Goal: Task Accomplishment & Management: Complete application form

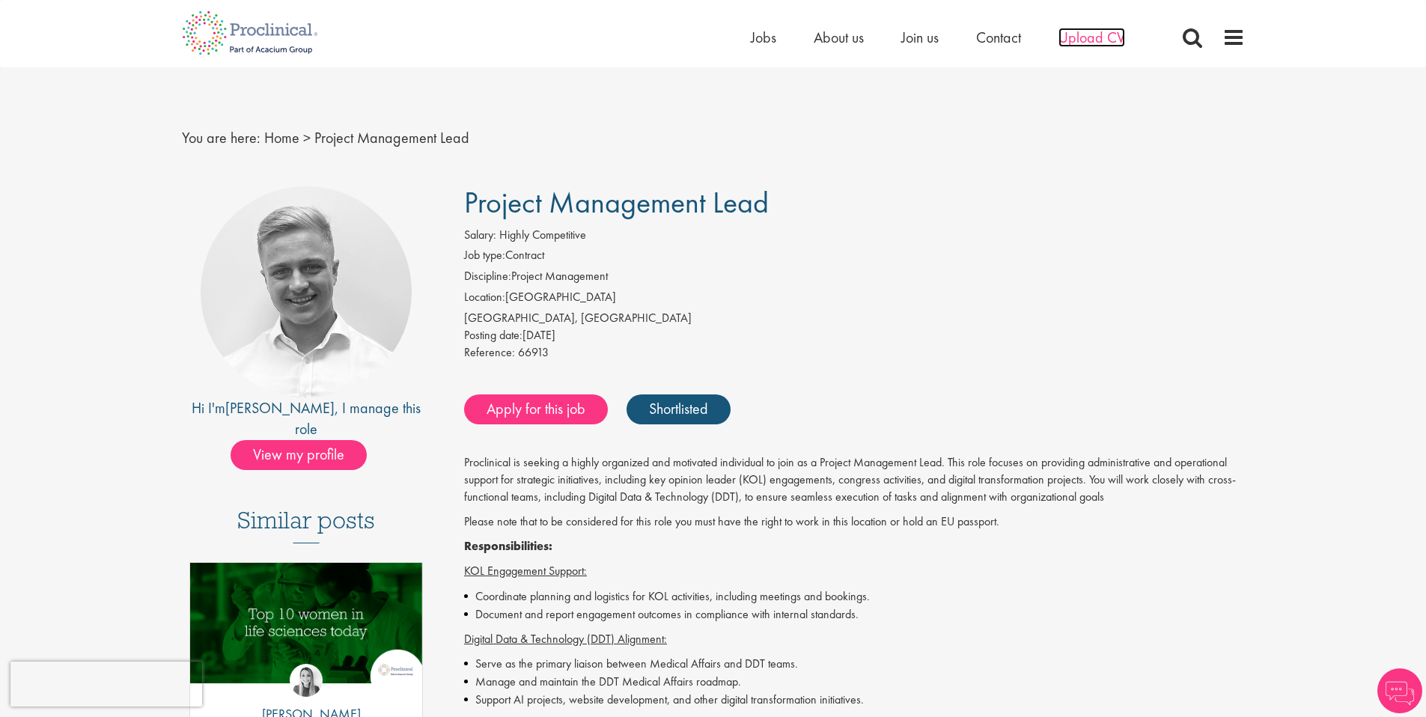
click at [1098, 38] on span "Upload CV" at bounding box center [1092, 37] width 67 height 19
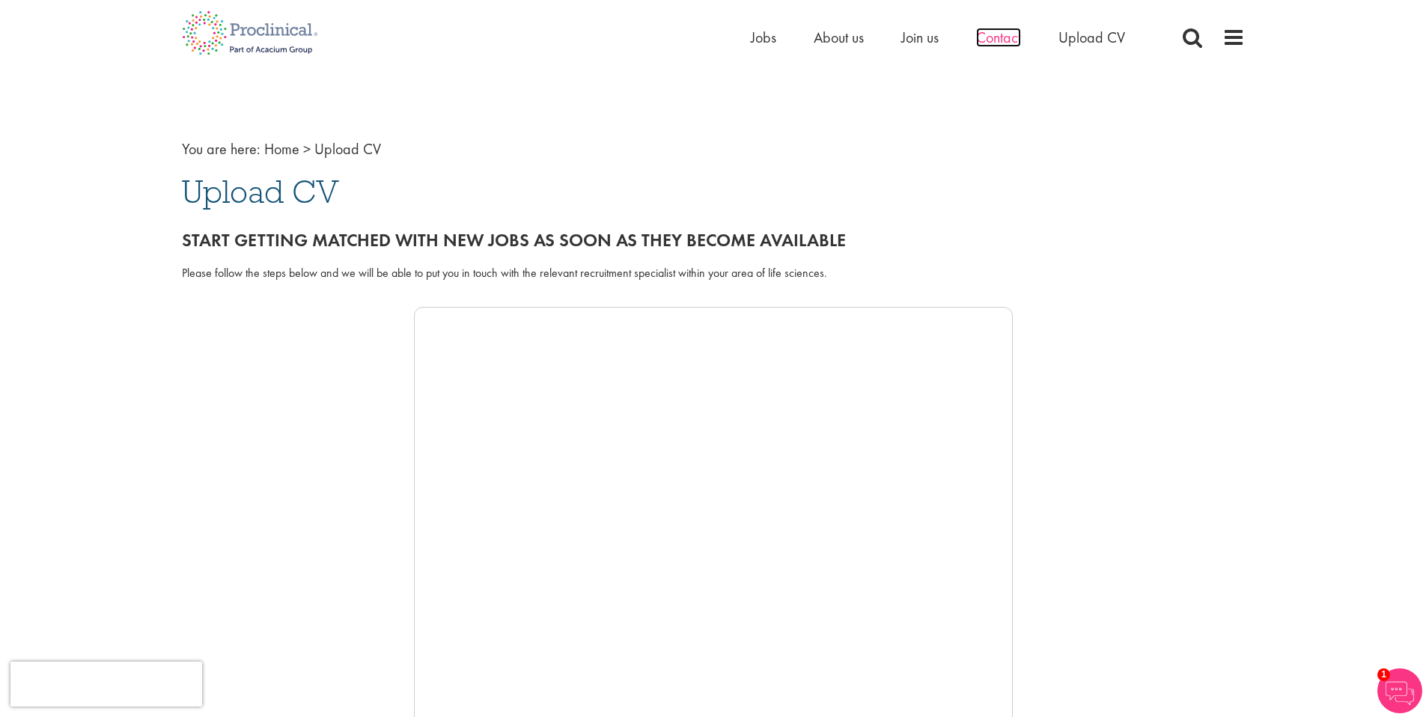
click at [1011, 39] on span "Contact" at bounding box center [998, 37] width 45 height 19
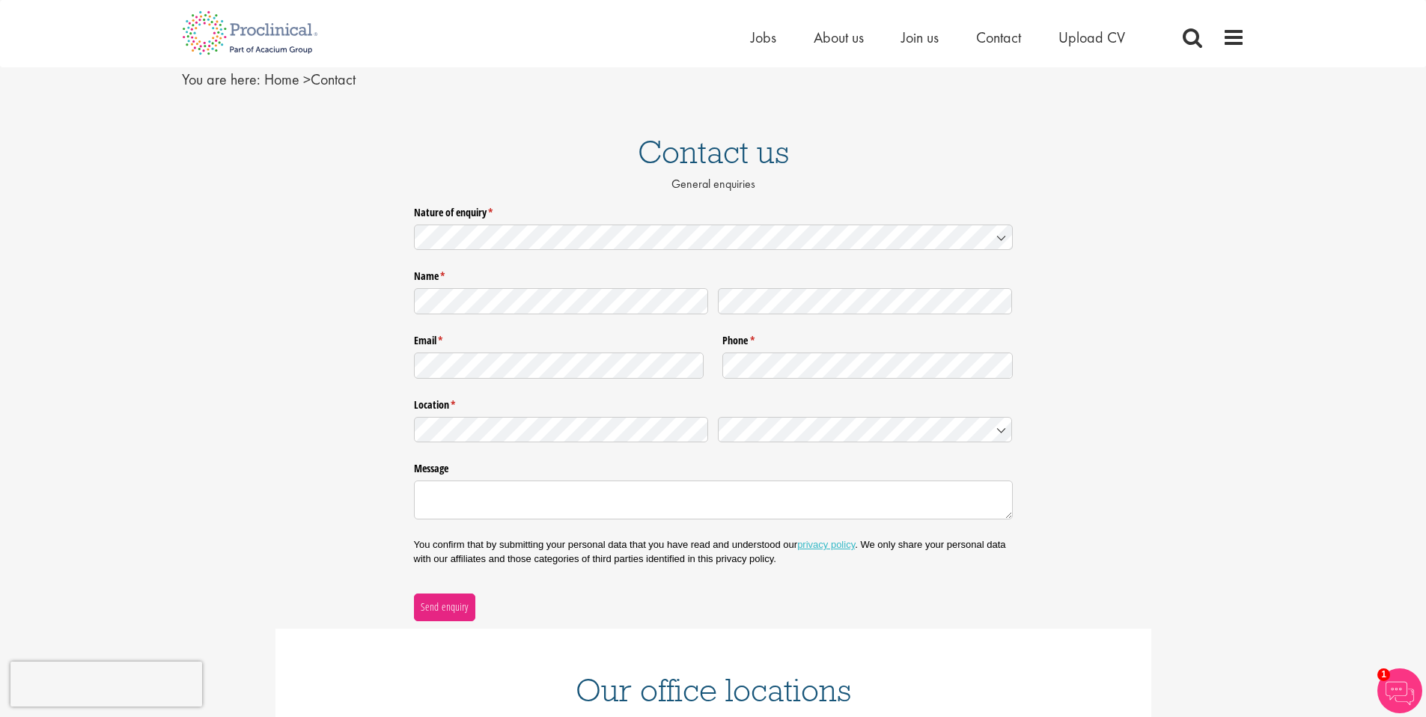
scroll to position [126, 0]
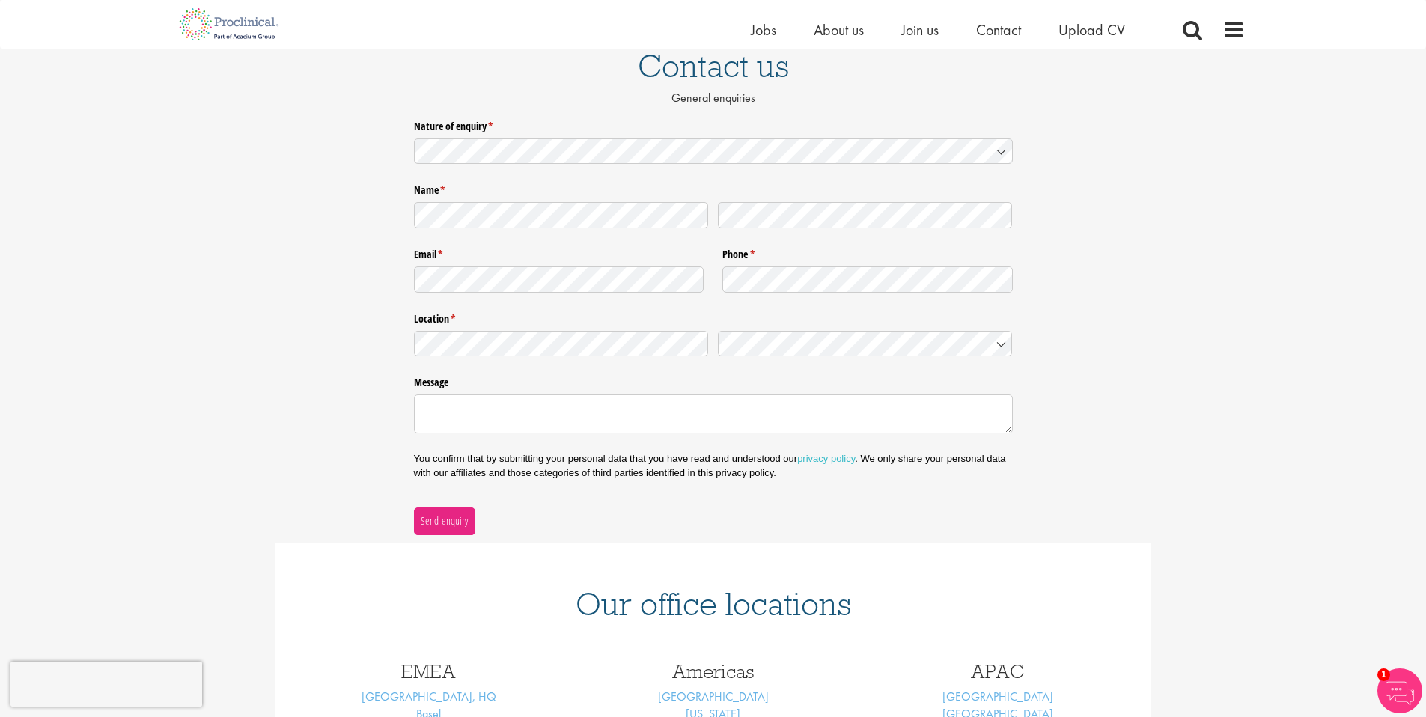
drag, startPoint x: 544, startPoint y: 175, endPoint x: 538, endPoint y: 167, distance: 10.2
click at [538, 167] on div "Nature of enquiry * (required) Name * (required) Email * (required) Phone * (re…" at bounding box center [713, 324] width 599 height 421
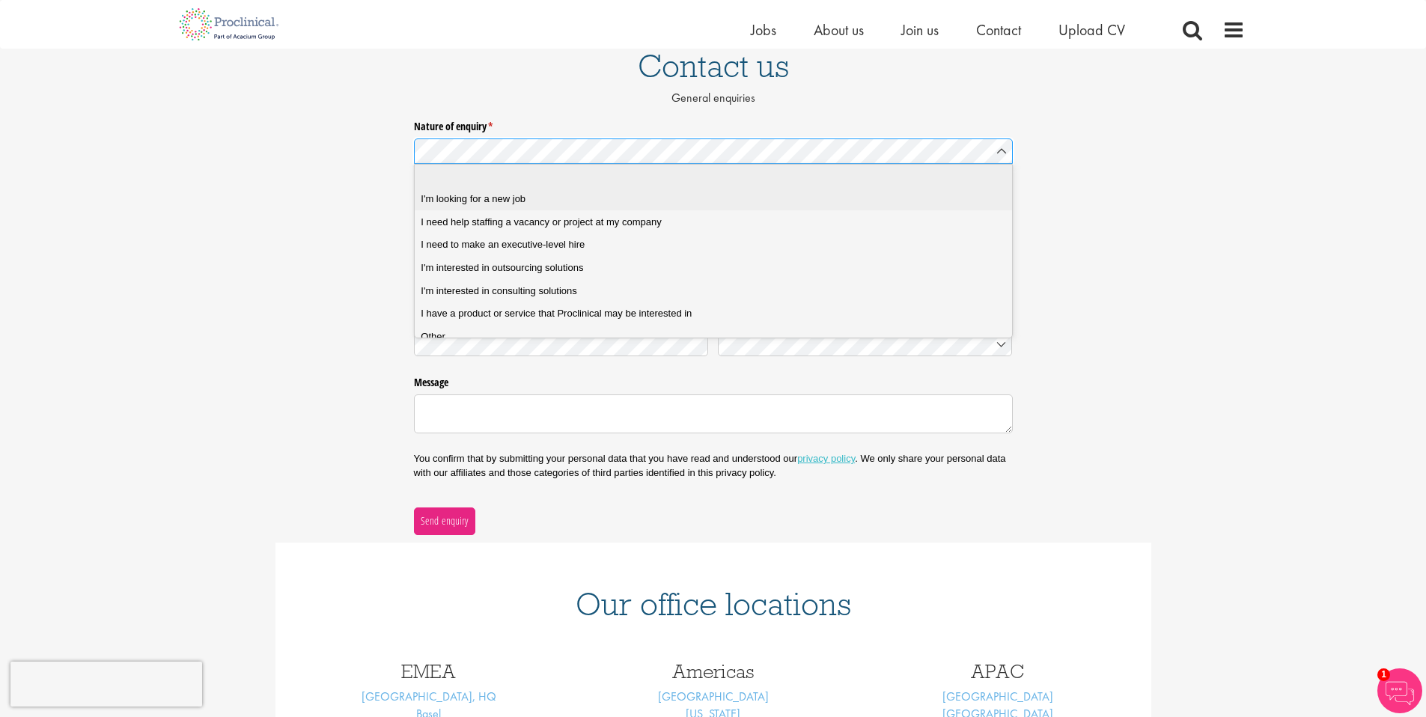
click at [559, 208] on job "I'm looking for a new job" at bounding box center [719, 199] width 609 height 23
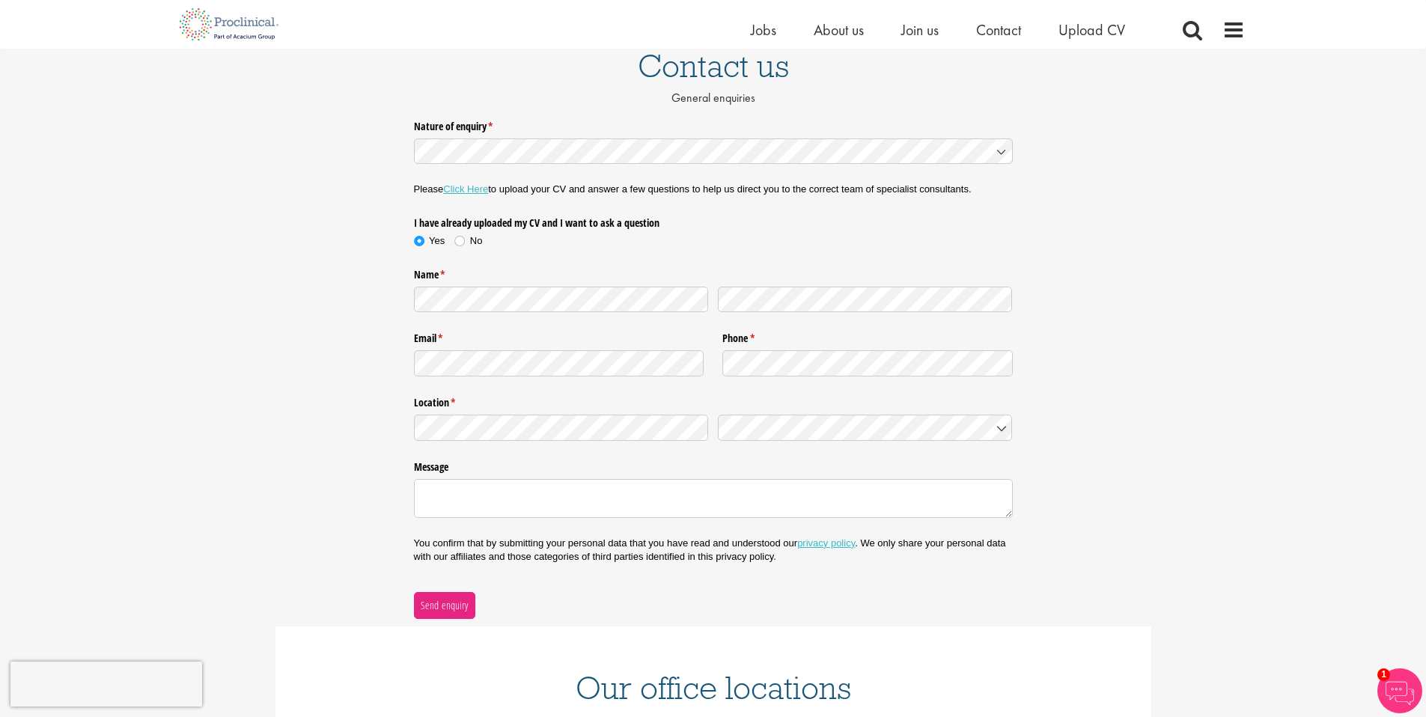
click at [603, 394] on legend "Location * (required)" at bounding box center [713, 400] width 599 height 19
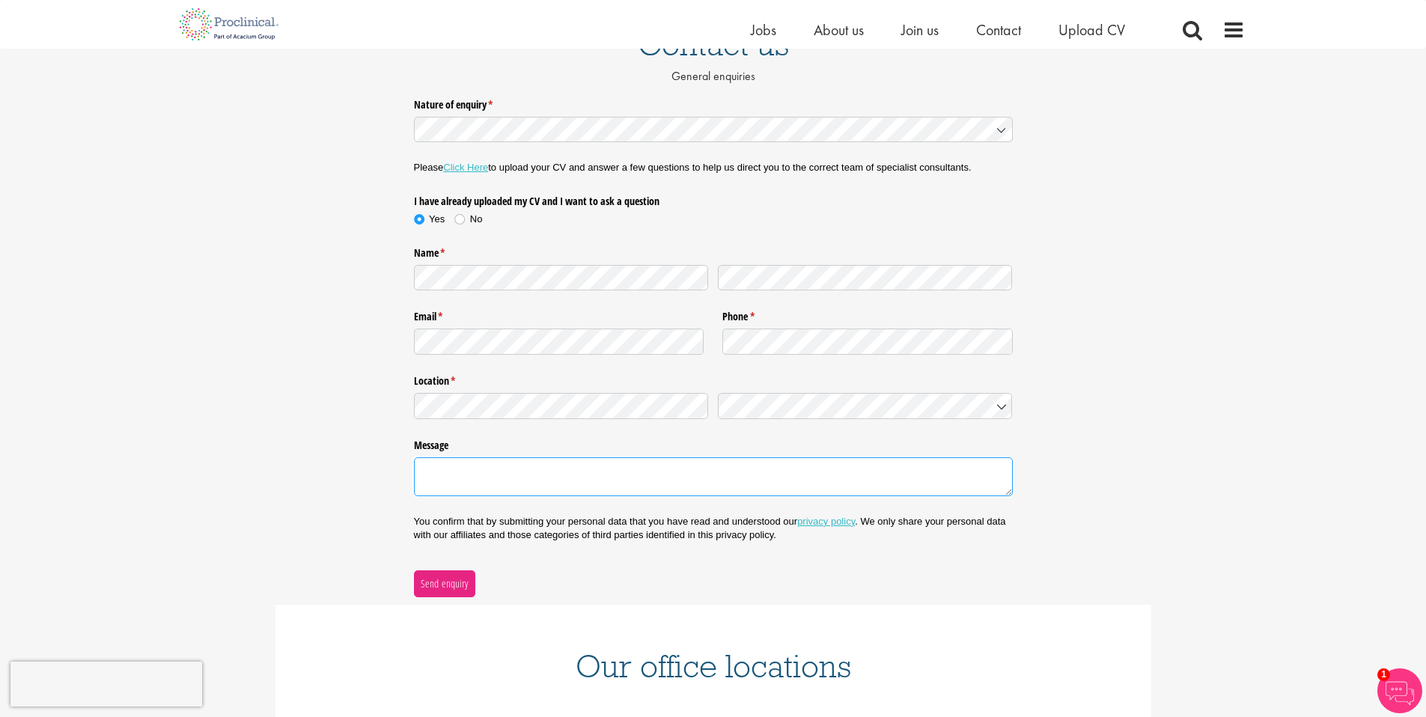
click at [489, 468] on textarea "Message" at bounding box center [713, 476] width 599 height 39
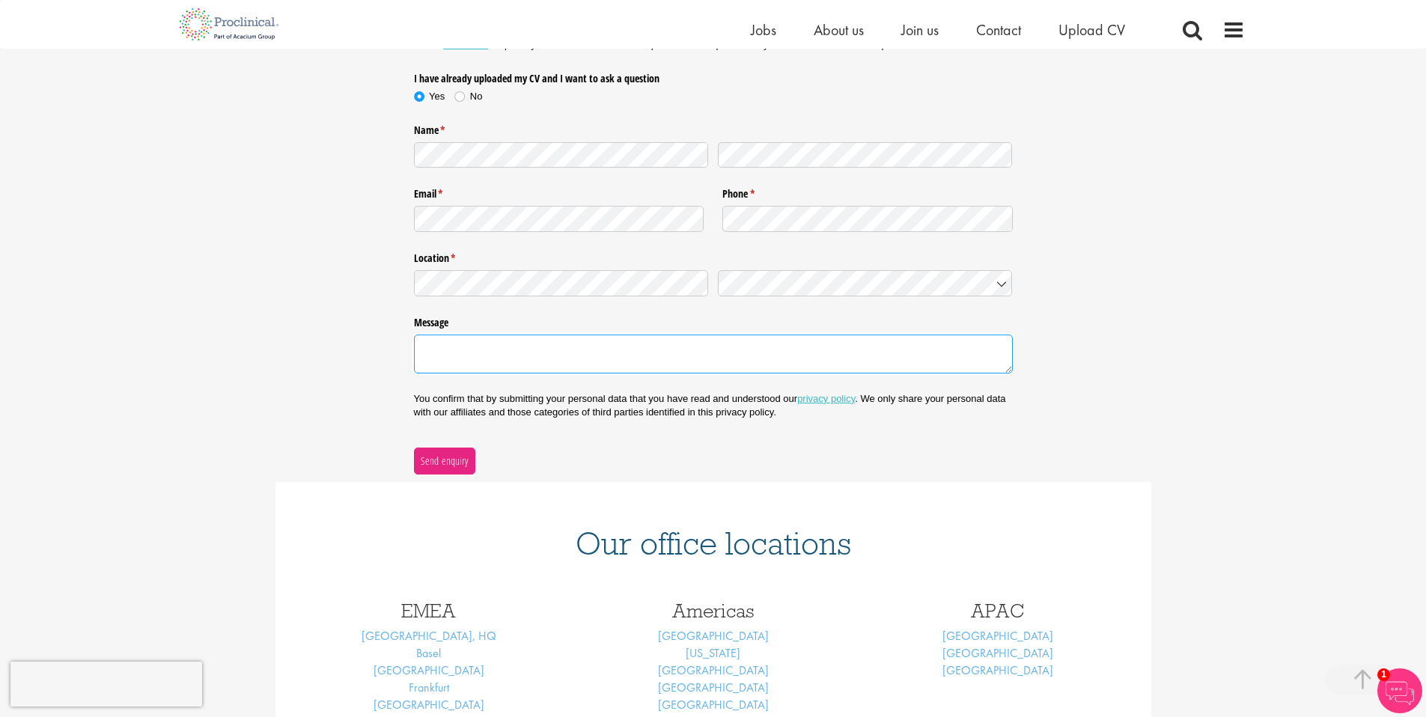
scroll to position [259, 0]
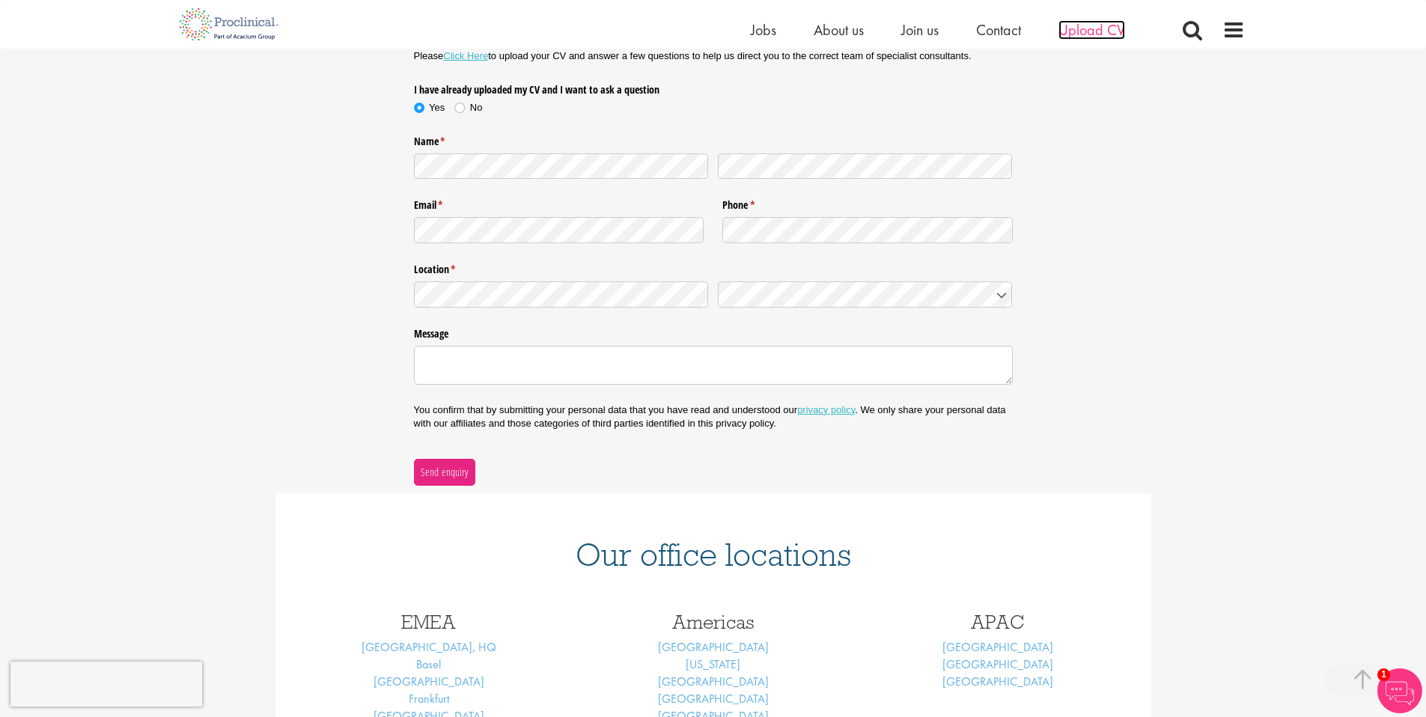
click at [1086, 30] on span "Upload CV" at bounding box center [1092, 29] width 67 height 19
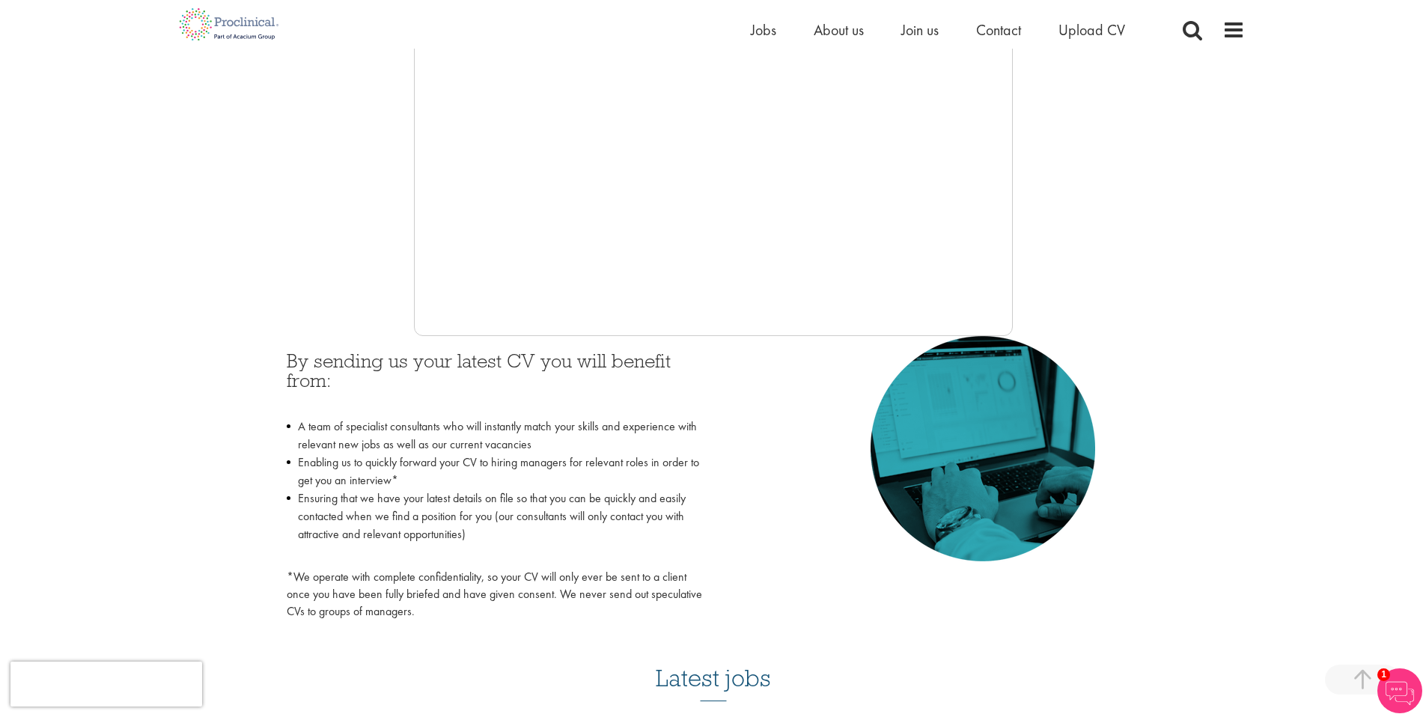
scroll to position [421, 0]
click at [486, 516] on li "Ensuring that we have your latest details on file so that you can be quickly an…" at bounding box center [495, 525] width 416 height 72
click at [1003, 20] on span "Contact" at bounding box center [998, 29] width 45 height 19
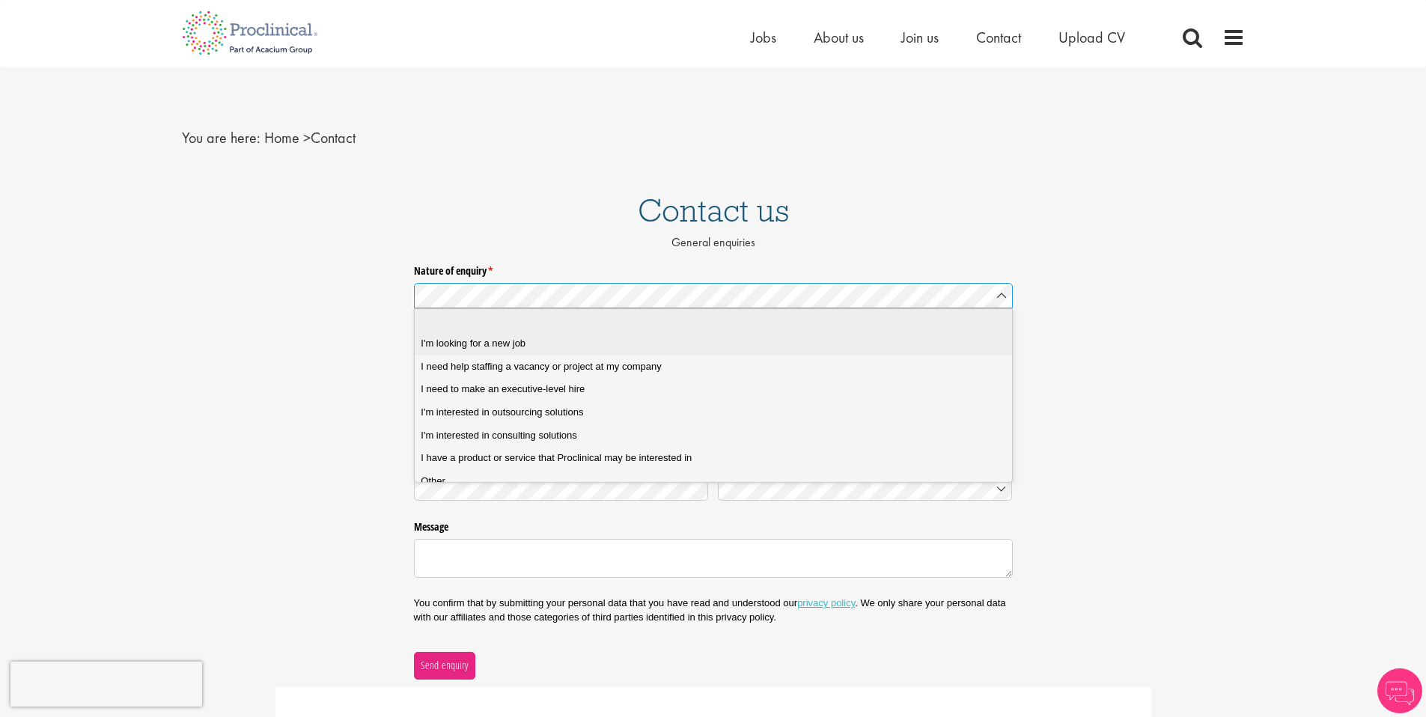
click at [624, 341] on div "I'm looking for a new job" at bounding box center [719, 343] width 596 height 13
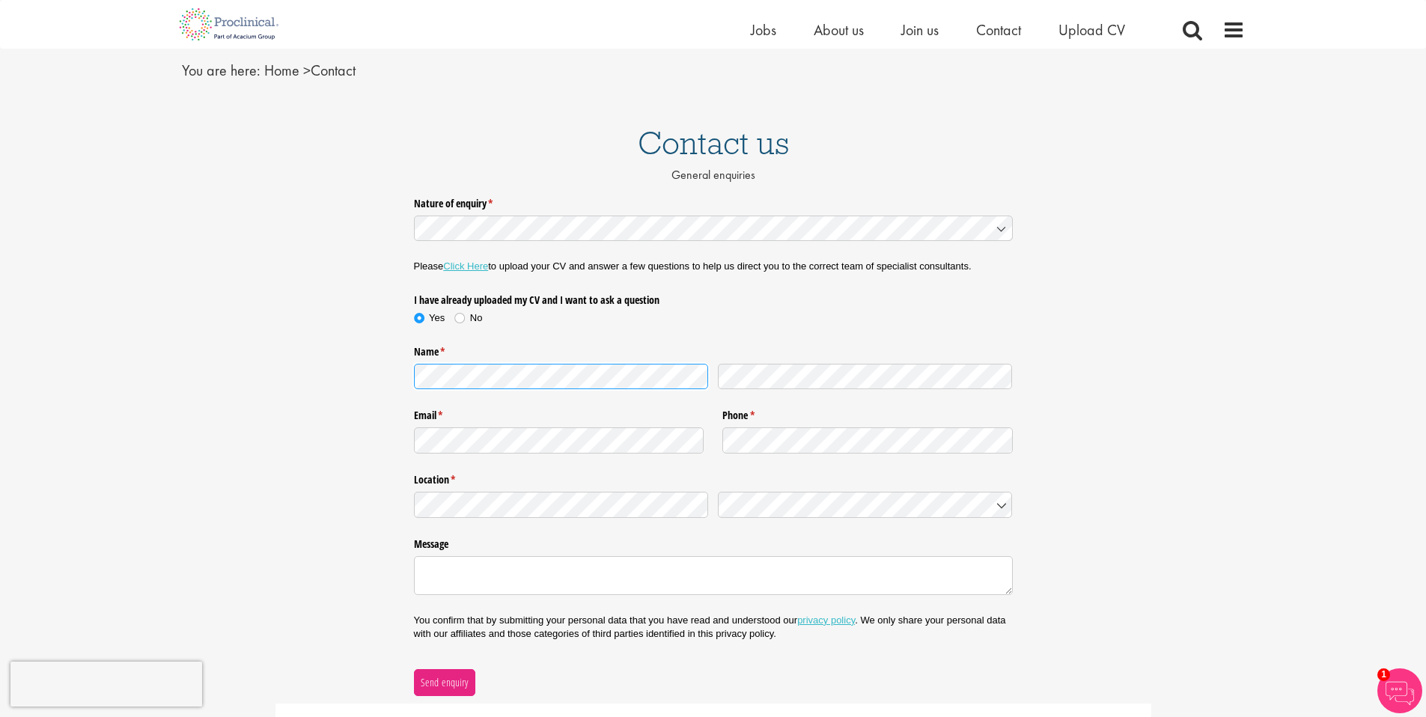
scroll to position [126, 0]
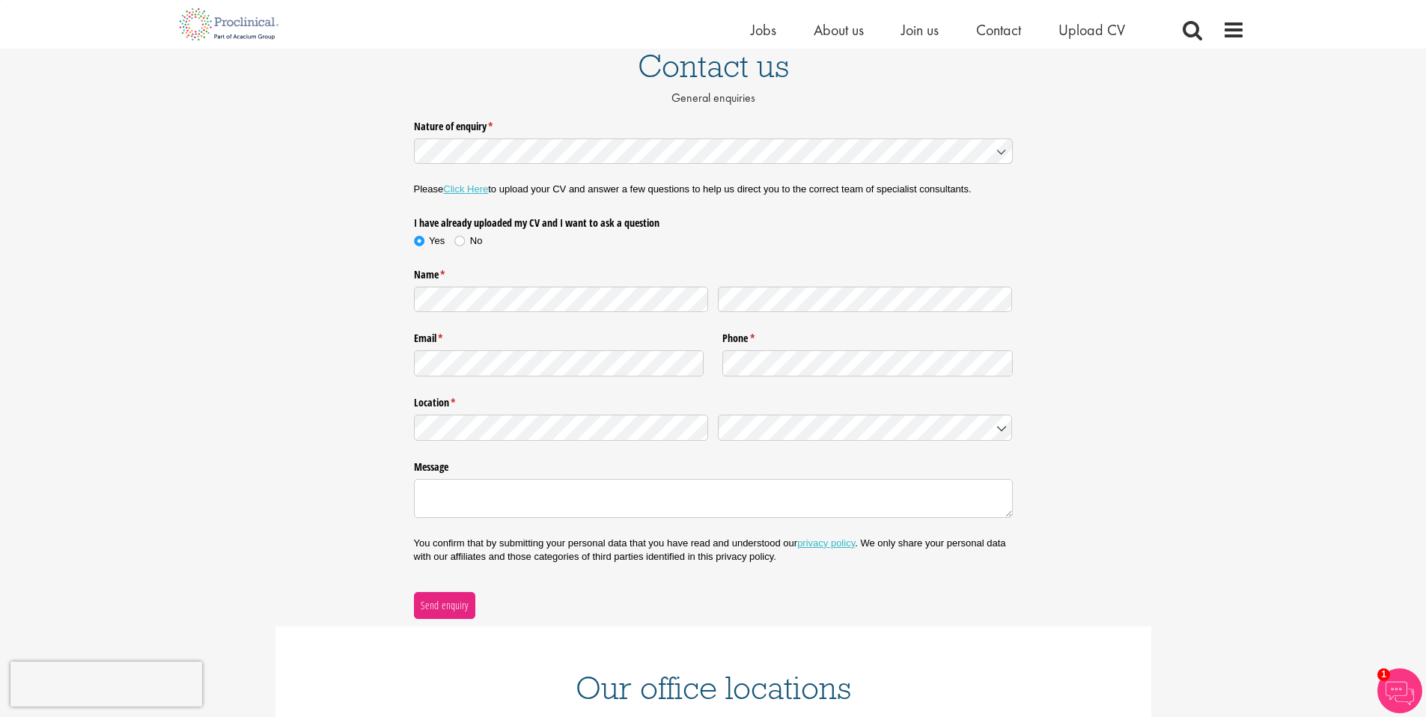
click at [486, 453] on div "Message" at bounding box center [713, 488] width 599 height 77
click at [485, 507] on textarea "Message" at bounding box center [713, 498] width 599 height 39
click at [615, 502] on textarea "Message" at bounding box center [713, 498] width 599 height 39
click at [499, 507] on textarea "Message" at bounding box center [713, 498] width 599 height 39
paste textarea "I have a background in customer success and project management, with over 10 ye…"
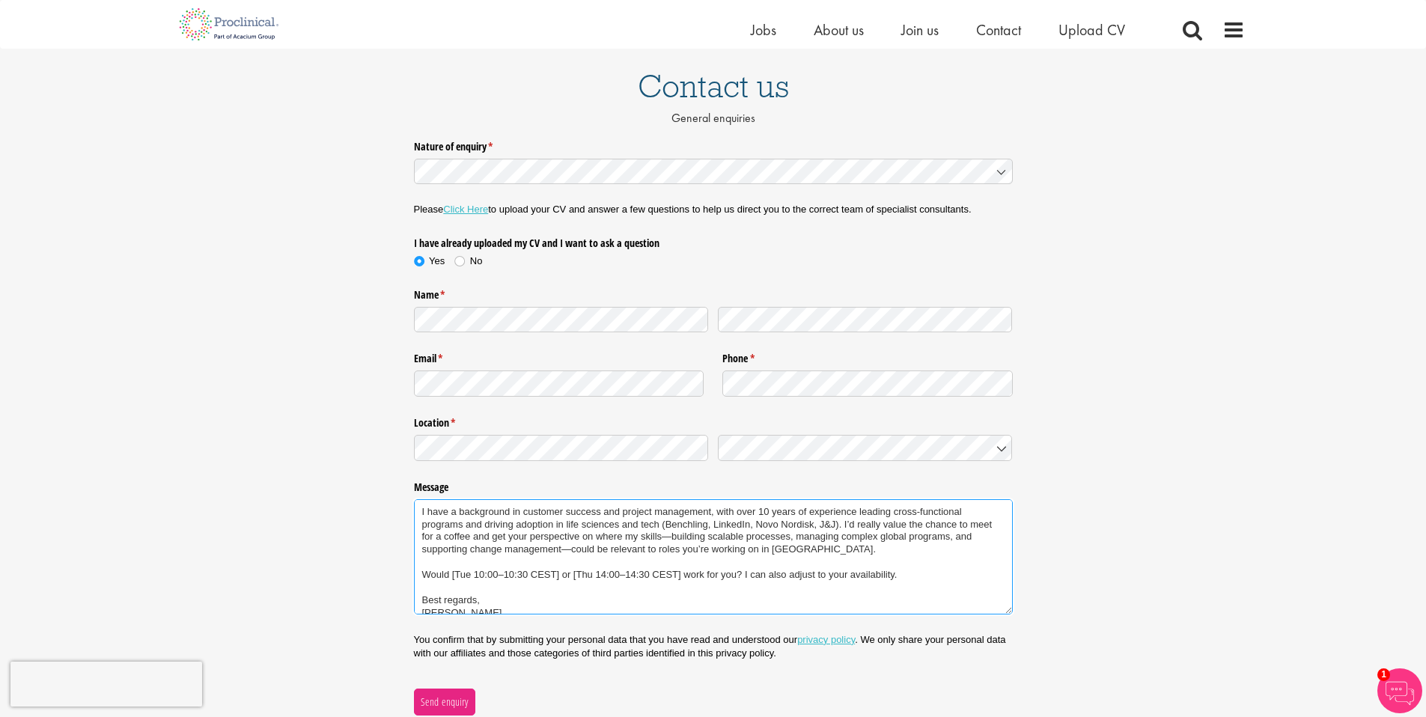
scroll to position [101, 0]
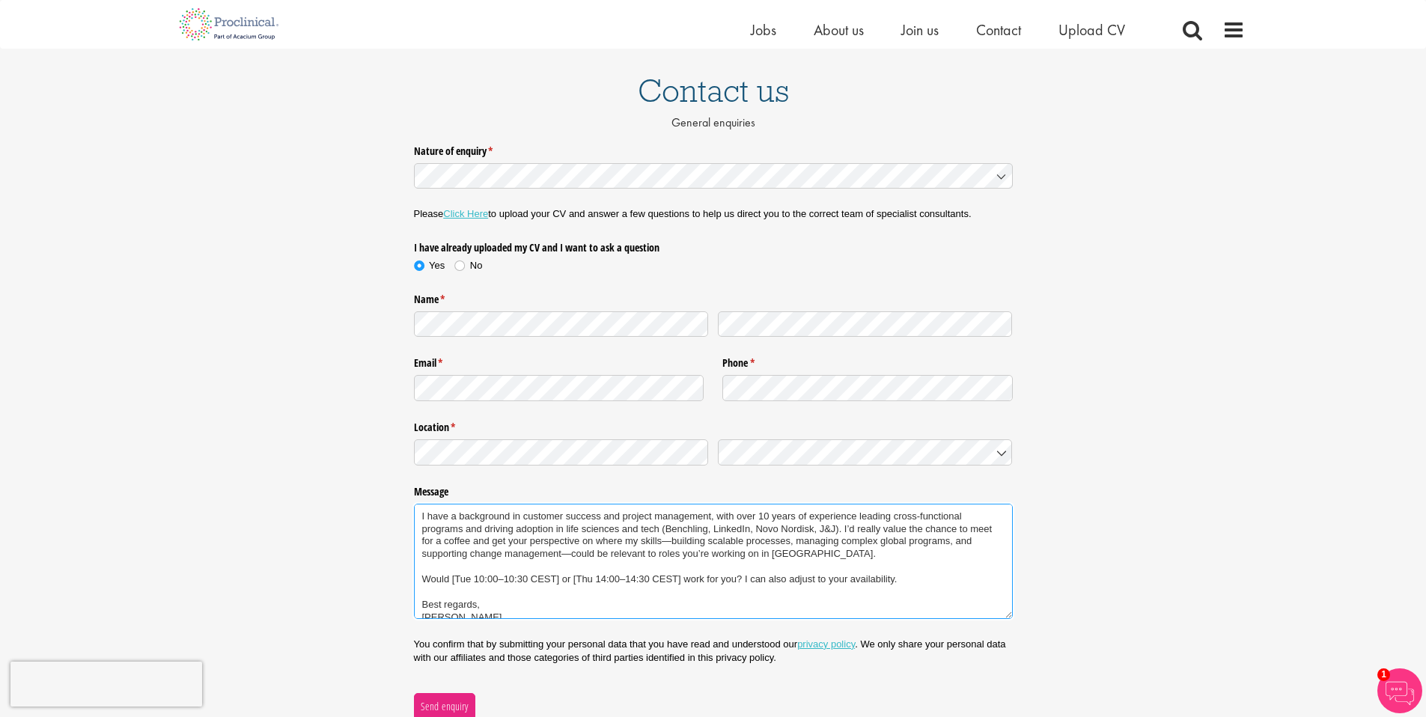
click at [420, 516] on textarea "I have a background in customer success and project management, with over 10 ye…" at bounding box center [713, 561] width 599 height 115
click at [573, 556] on textarea "Hello, I have a background in customer success and project management, with ove…" at bounding box center [713, 561] width 599 height 115
drag, startPoint x: 790, startPoint y: 519, endPoint x: 824, endPoint y: 517, distance: 34.5
click at [824, 517] on textarea "Hello, I have a background in customer success and project management, with ove…" at bounding box center [713, 561] width 599 height 115
click at [758, 522] on textarea "Hello, I have a background in customer success and project management, with ove…" at bounding box center [713, 561] width 599 height 115
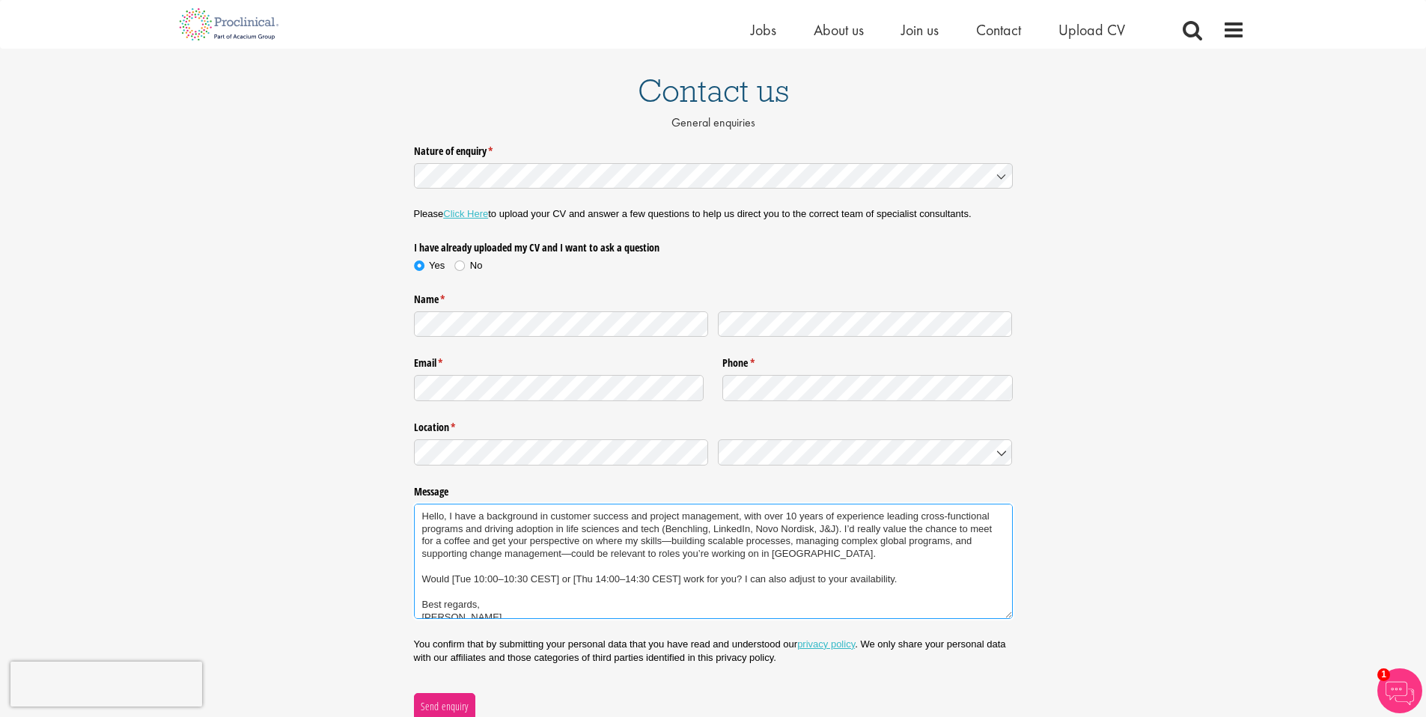
drag, startPoint x: 746, startPoint y: 517, endPoint x: 755, endPoint y: 517, distance: 9.8
click at [755, 517] on textarea "Hello, I have a background in customer success and project management, with ove…" at bounding box center [713, 561] width 599 height 115
drag, startPoint x: 767, startPoint y: 516, endPoint x: 836, endPoint y: 514, distance: 68.9
click at [836, 514] on textarea "Hello, I have a background in customer success and project management, with ove…" at bounding box center [713, 561] width 599 height 115
click at [568, 577] on textarea "Hello, I have a background in customer success and project management, with esx…" at bounding box center [713, 561] width 599 height 115
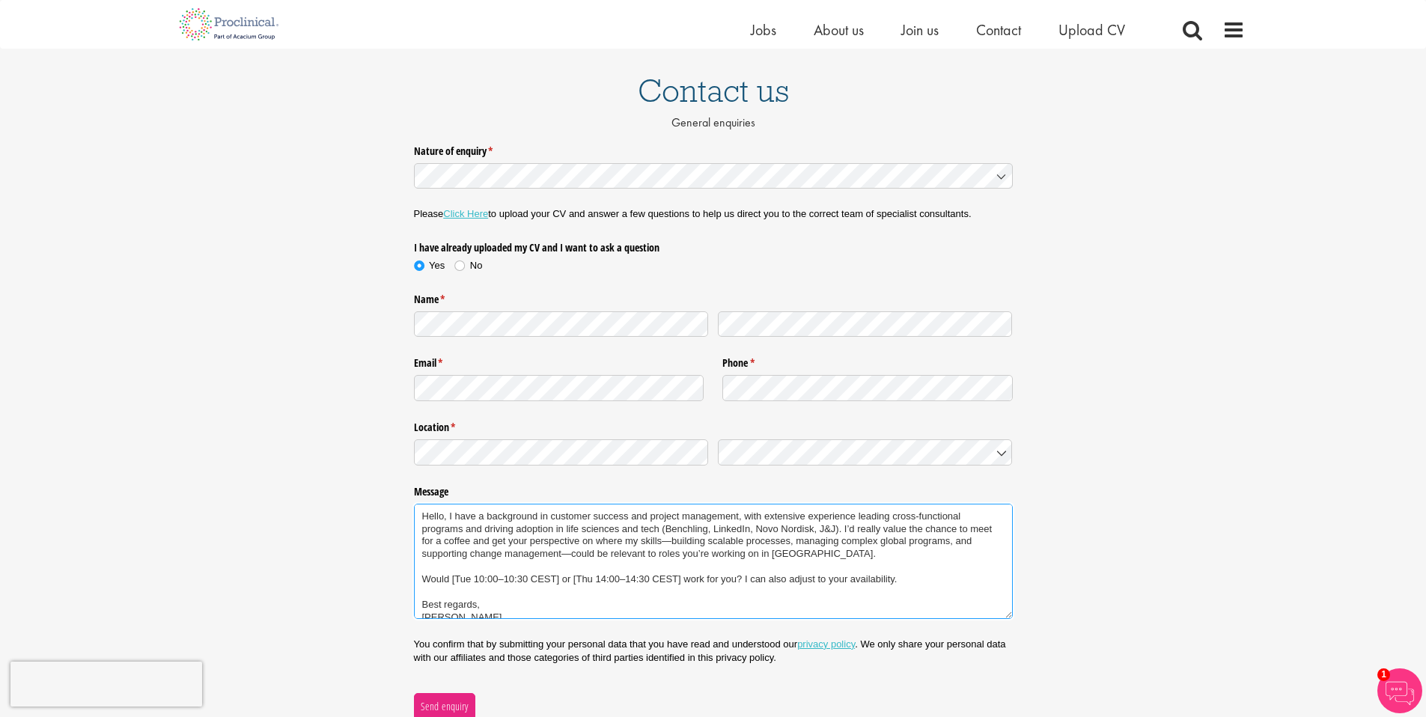
click at [489, 561] on textarea "Hello, I have a background in customer success and project management, with ext…" at bounding box center [713, 561] width 599 height 115
click at [475, 530] on textarea "Hello, I have a background in customer success and project management, with ext…" at bounding box center [713, 561] width 599 height 115
click at [564, 528] on textarea "Hello, I have a background in customer success and project management, with ext…" at bounding box center [713, 561] width 599 height 115
click at [553, 530] on textarea "Hello, I have a background in customer success and project management, with ext…" at bounding box center [713, 561] width 599 height 115
click at [509, 553] on textarea "Hello, I have a background in customer success and project management, with ext…" at bounding box center [713, 561] width 599 height 115
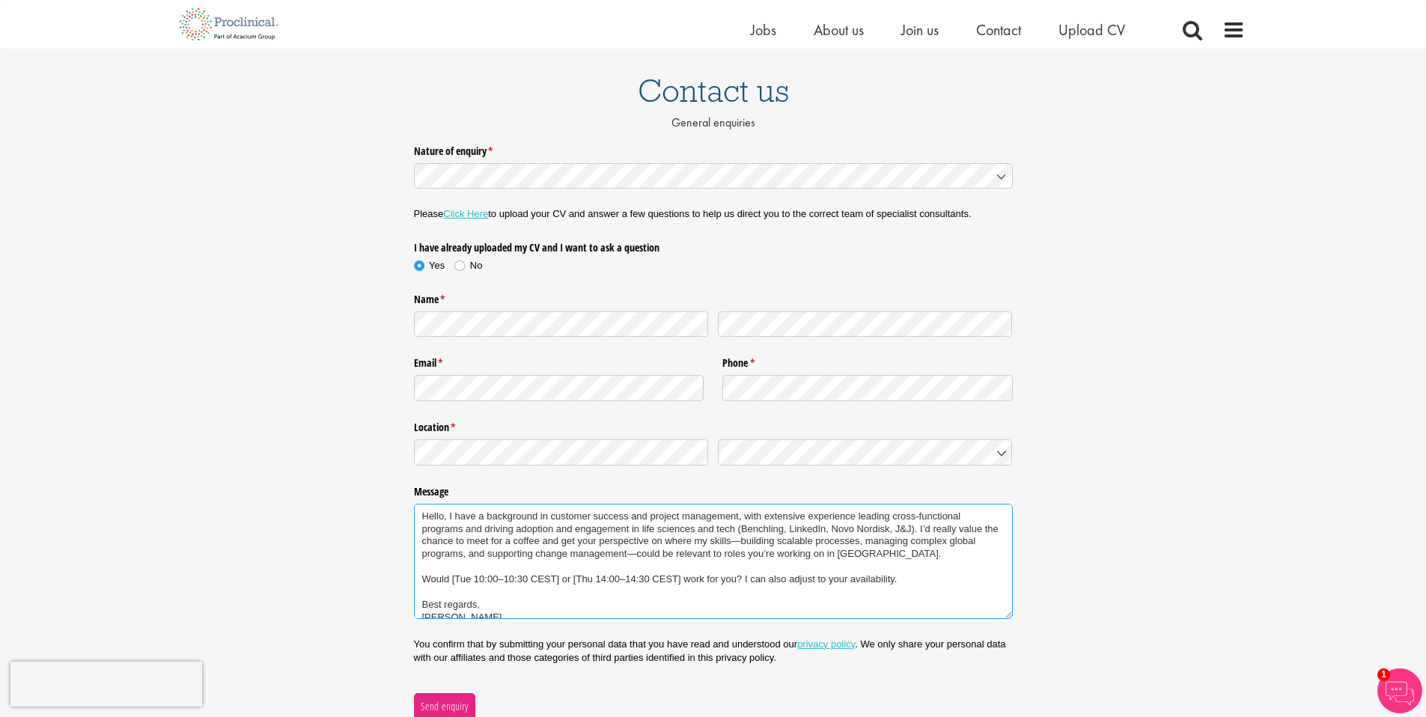
click at [502, 535] on textarea "Hello, I have a background in customer success and project management, with ext…" at bounding box center [713, 561] width 599 height 115
drag, startPoint x: 594, startPoint y: 543, endPoint x: 609, endPoint y: 544, distance: 15.8
click at [609, 544] on textarea "Hello, I have a background in customer success and project management, with ext…" at bounding box center [713, 561] width 599 height 115
drag, startPoint x: 609, startPoint y: 542, endPoint x: 594, endPoint y: 540, distance: 14.4
click at [594, 540] on textarea "Hello, I have a background in customer success and project management, with ext…" at bounding box center [713, 561] width 599 height 115
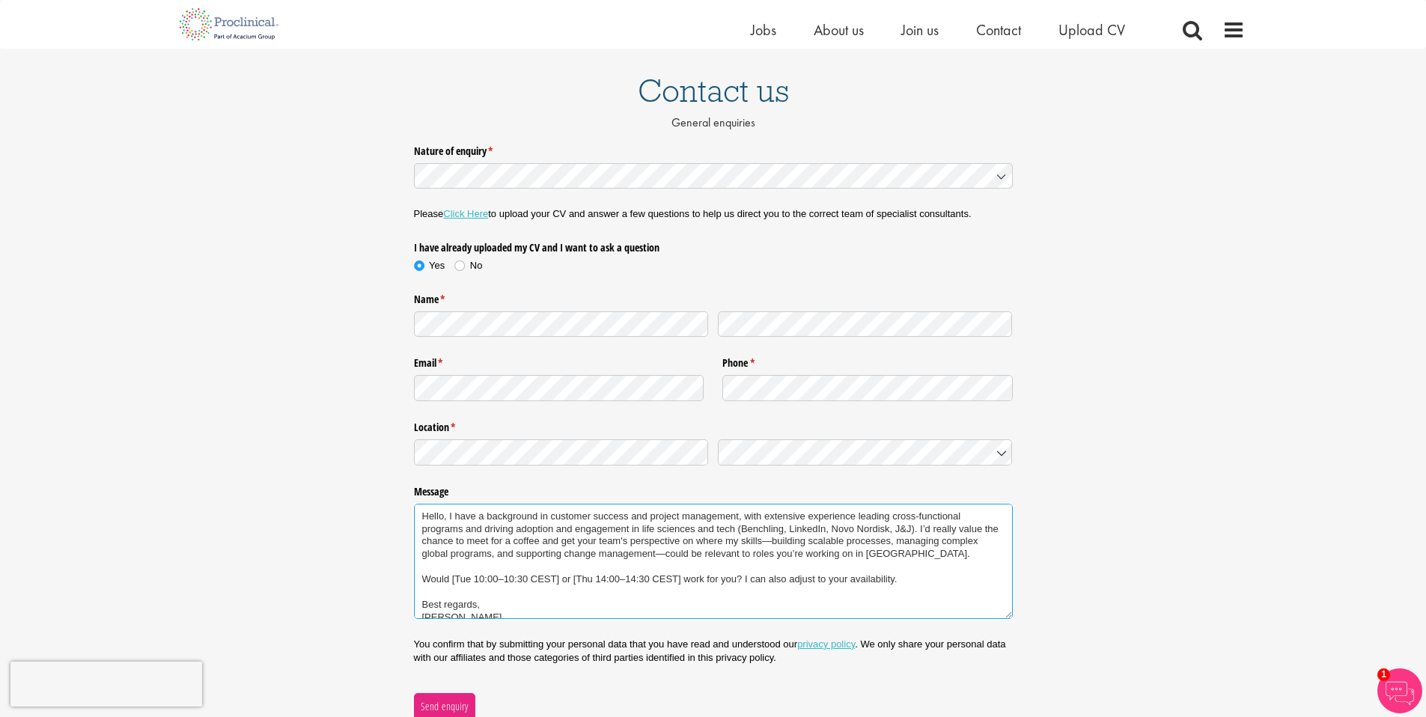
click at [785, 546] on textarea "Hello, I have a background in customer success and project management, with ext…" at bounding box center [713, 561] width 599 height 115
drag, startPoint x: 666, startPoint y: 557, endPoint x: 657, endPoint y: 555, distance: 9.3
click at [657, 555] on textarea "Hello, I have a background in customer success and project management, with ext…" at bounding box center [713, 561] width 599 height 115
drag, startPoint x: 782, startPoint y: 543, endPoint x: 654, endPoint y: 553, distance: 127.7
click at [654, 553] on textarea "Hello, I have a background in customer success and project management, with ext…" at bounding box center [713, 561] width 599 height 115
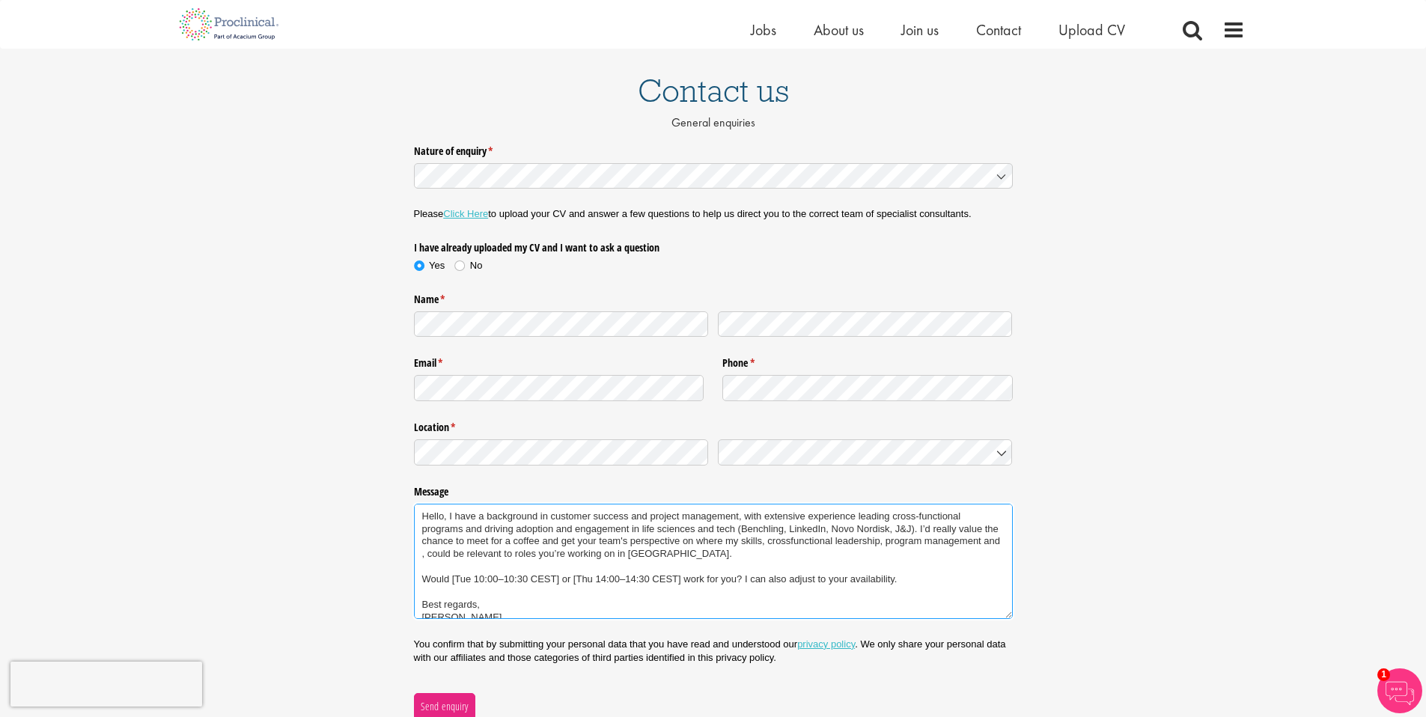
drag, startPoint x: 740, startPoint y: 529, endPoint x: 773, endPoint y: 529, distance: 33.0
click at [773, 529] on textarea "Hello, I have a background in customer success and project management, with ext…" at bounding box center [713, 561] width 599 height 115
click at [572, 548] on textarea "Hello, I have a background in customer success and project management, with ext…" at bounding box center [713, 561] width 599 height 115
drag, startPoint x: 785, startPoint y: 544, endPoint x: 892, endPoint y: 541, distance: 107.1
click at [892, 541] on textarea "Hello, I have a background in customer success and project management, with ext…" at bounding box center [713, 561] width 599 height 115
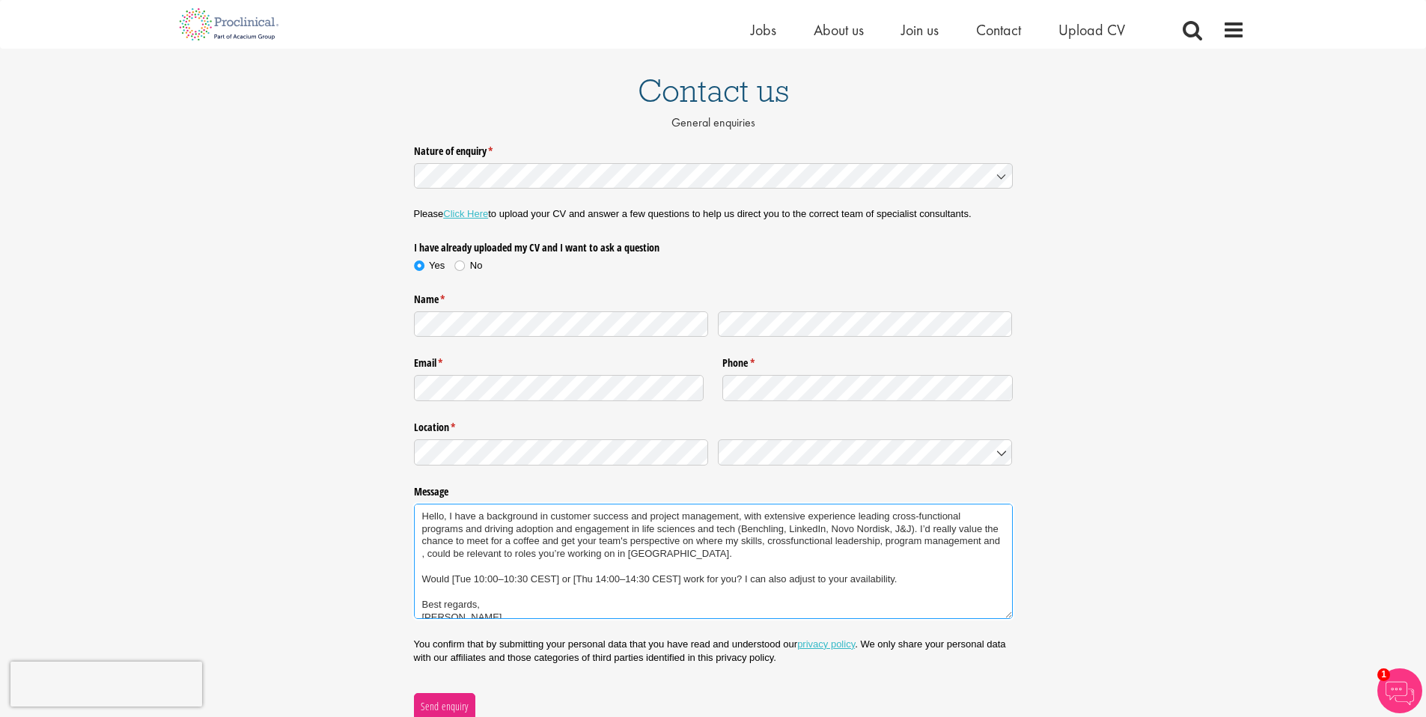
click at [788, 545] on textarea "Hello, I have a background in customer success and project management, with ext…" at bounding box center [713, 561] width 599 height 115
click at [782, 544] on textarea "Hello, I have a background in customer success and project management, with ext…" at bounding box center [713, 561] width 599 height 115
paste textarea "Change Management & Adoption in Regulated Environments – You’ve guided large-sc…"
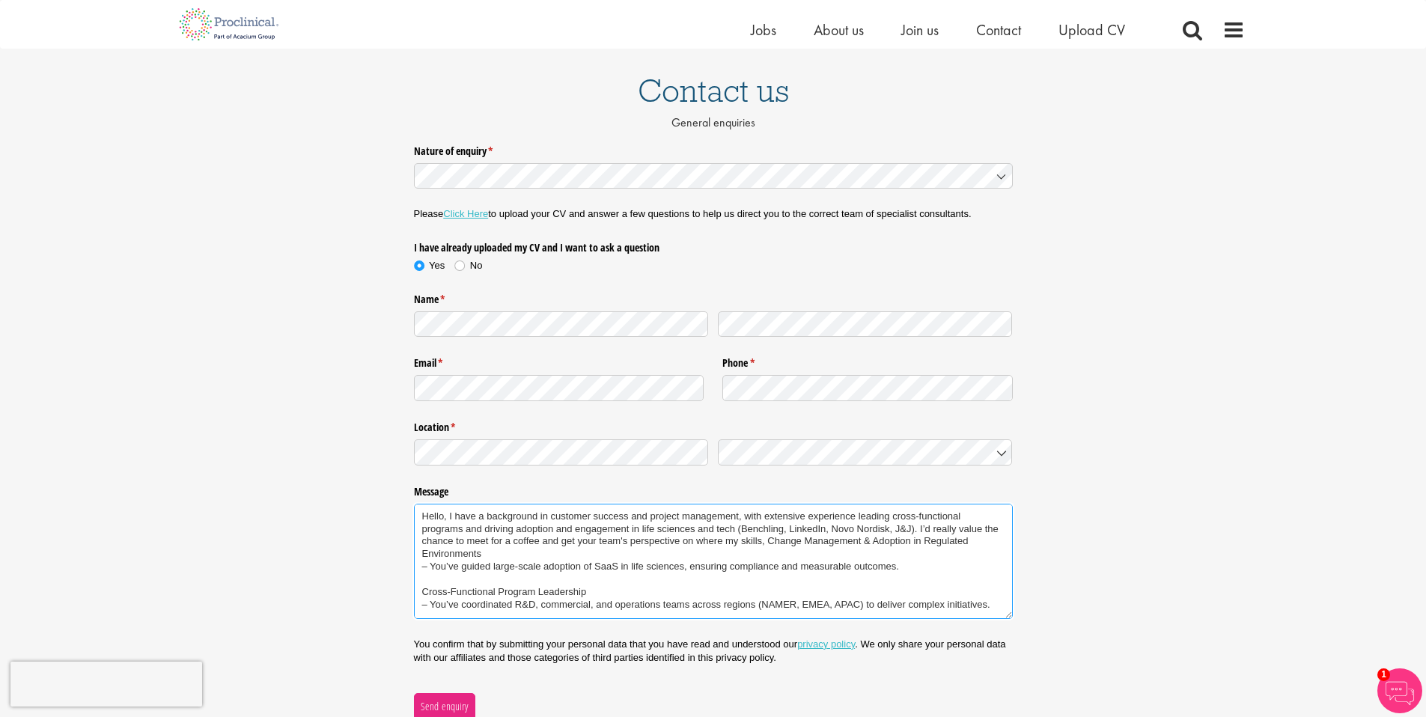
scroll to position [18, 0]
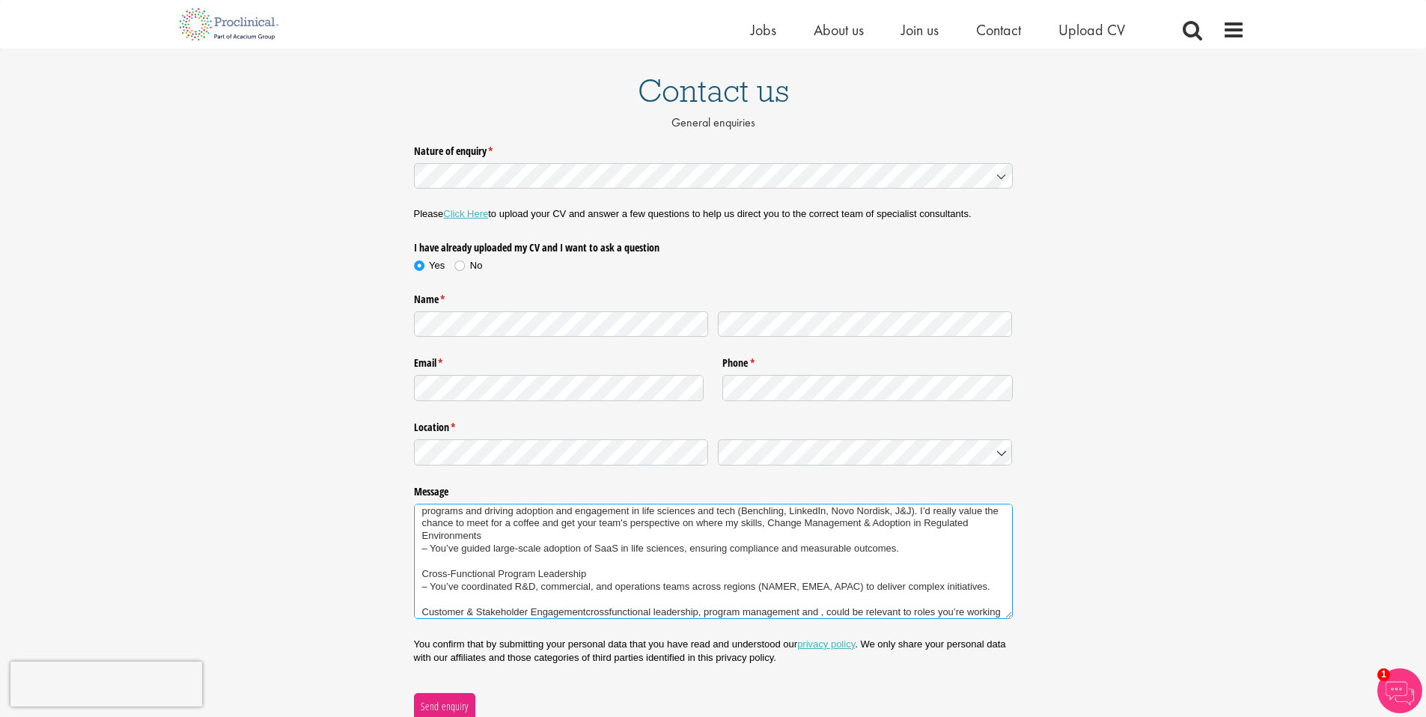
click at [783, 525] on textarea "Hello, I have a background in customer success and project management, with ext…" at bounding box center [713, 561] width 599 height 115
click at [824, 525] on textarea "Hello, I have a background in customer success and project management, with ext…" at bounding box center [713, 561] width 599 height 115
click at [893, 526] on textarea "Hello, I have a background in customer success and project management, with ext…" at bounding box center [713, 561] width 599 height 115
drag, startPoint x: 423, startPoint y: 574, endPoint x: 466, endPoint y: 538, distance: 55.8
click at [466, 538] on textarea "Hello, I have a background in customer success and project management, with ext…" at bounding box center [713, 561] width 599 height 115
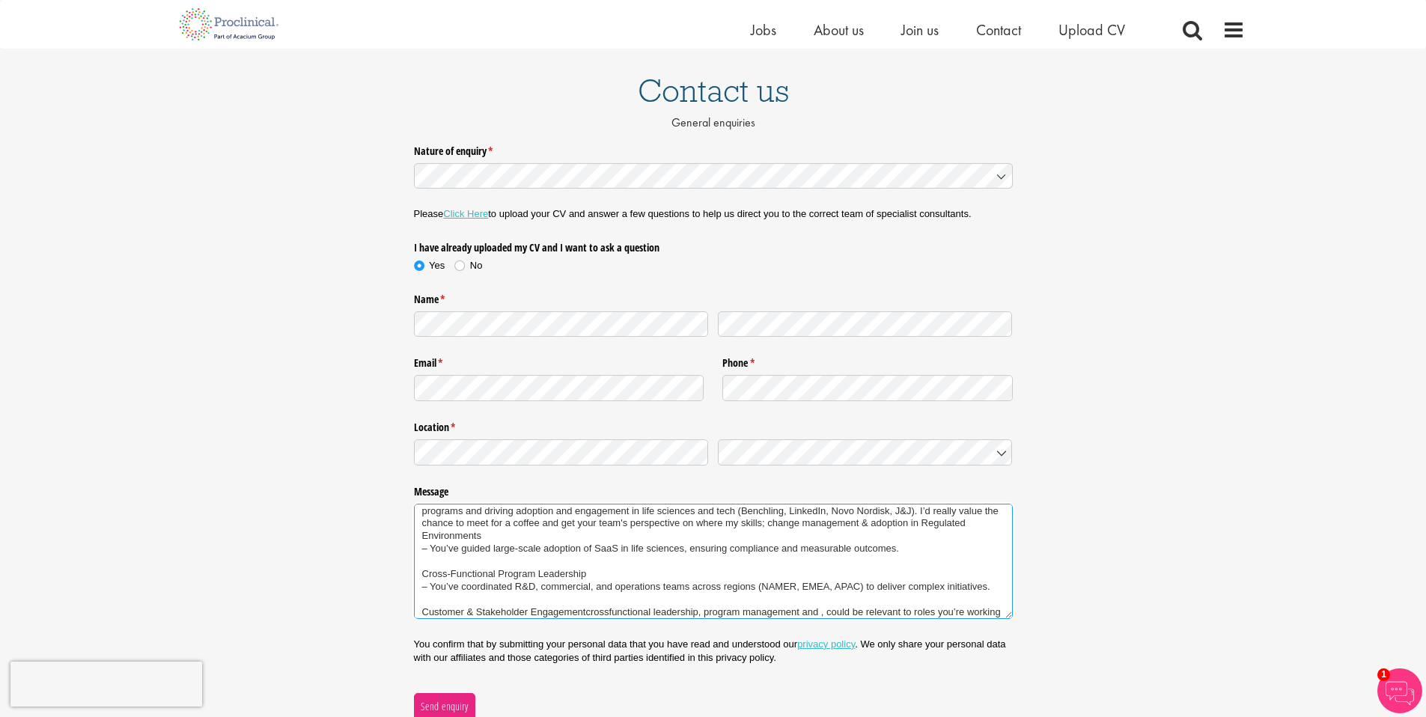
click at [778, 526] on textarea "Hello, I have a background in customer success and project management, with ext…" at bounding box center [713, 561] width 599 height 115
click at [428, 537] on textarea "Hello, I have a background in customer success and project management, with ext…" at bounding box center [713, 561] width 599 height 115
click at [430, 537] on textarea "Hello, I have a background in customer success and project management, with ext…" at bounding box center [713, 561] width 599 height 115
drag, startPoint x: 426, startPoint y: 573, endPoint x: 417, endPoint y: 548, distance: 26.3
click at [417, 548] on textarea "Hello, I have a background in customer success and project management, with ext…" at bounding box center [713, 561] width 599 height 115
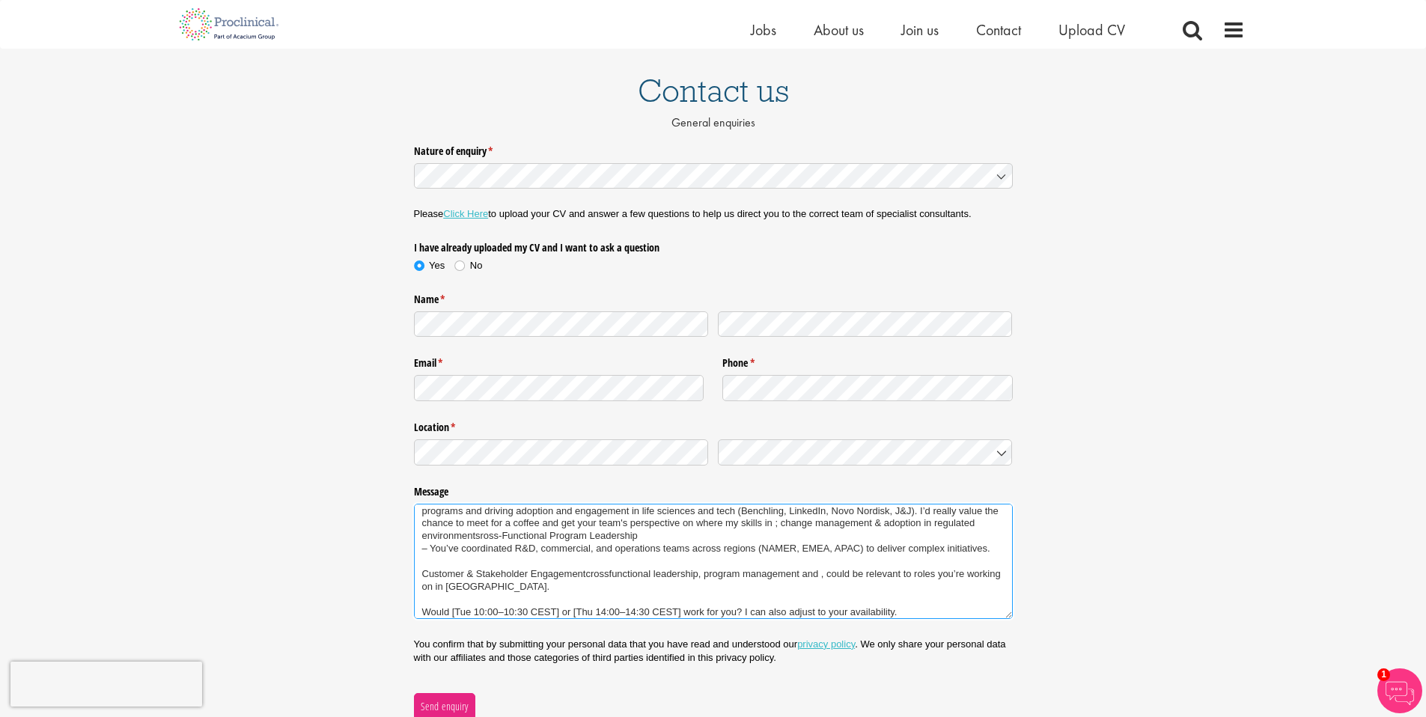
scroll to position [5, 0]
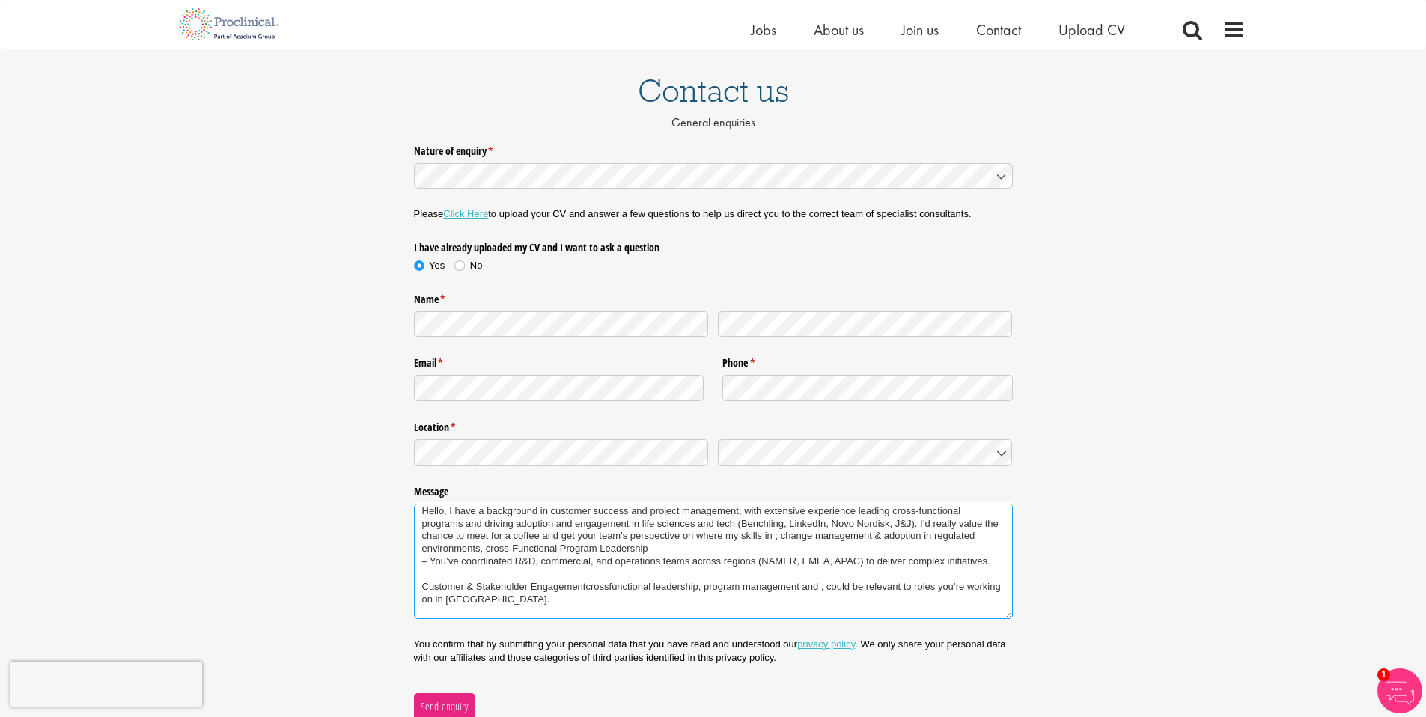
click at [517, 547] on textarea "Hello, I have a background in customer success and project management, with ext…" at bounding box center [713, 561] width 599 height 115
click at [562, 550] on textarea "Hello, I have a background in customer success and project management, with ext…" at bounding box center [713, 561] width 599 height 115
click at [600, 547] on textarea "Hello, I have a background in customer success and project management, with ext…" at bounding box center [713, 561] width 599 height 115
click at [431, 567] on textarea "Hello, I have a background in customer success and project management, with ext…" at bounding box center [713, 561] width 599 height 115
click at [599, 562] on textarea "Hello, I have a background in customer success and project management, with ext…" at bounding box center [713, 561] width 599 height 115
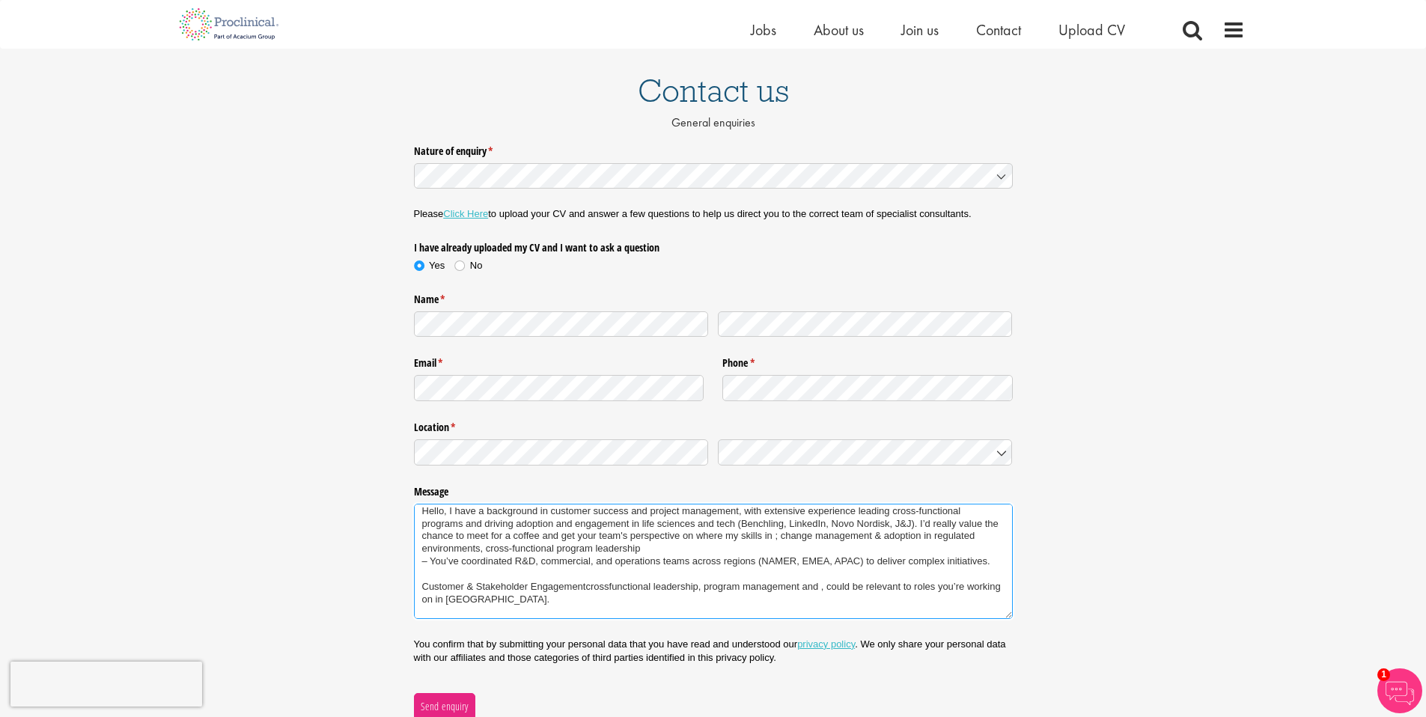
click at [599, 562] on textarea "Hello, I have a background in customer success and project management, with ext…" at bounding box center [713, 561] width 599 height 115
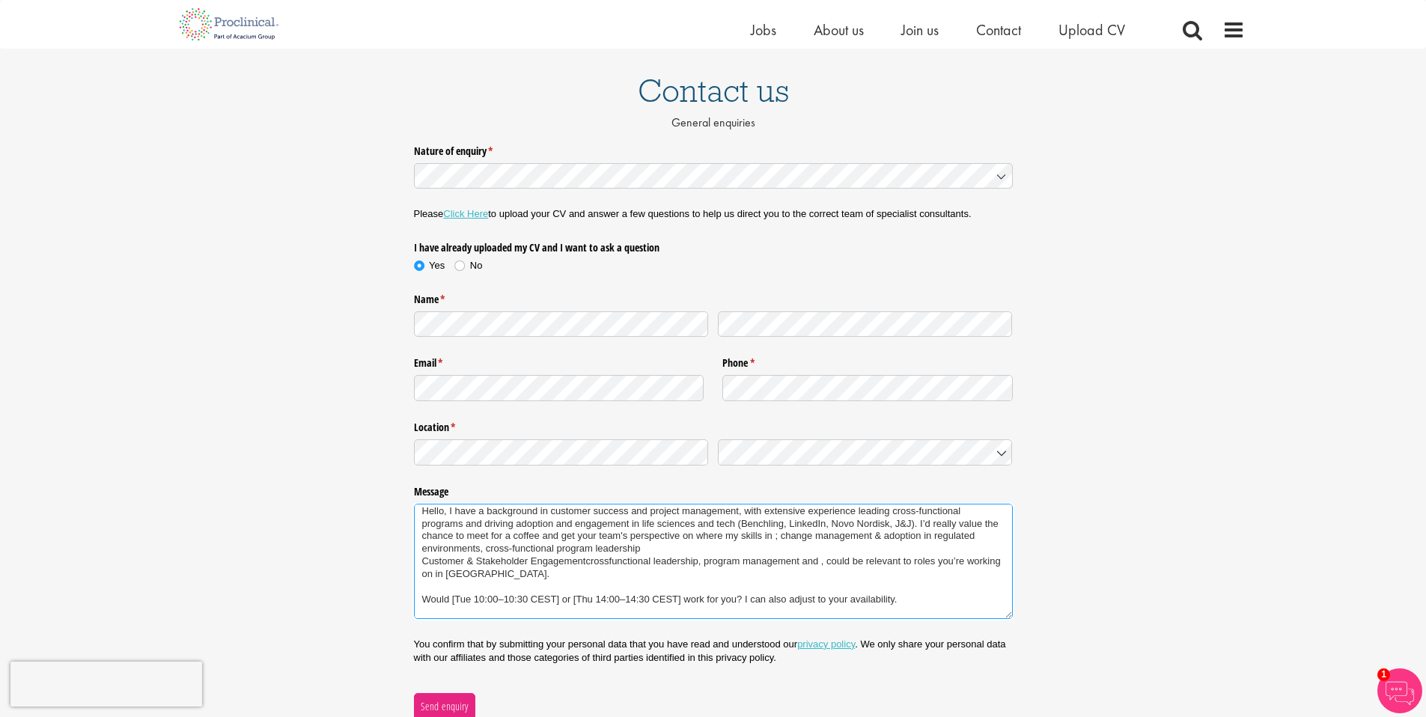
scroll to position [0, 0]
click at [424, 570] on textarea "Hello, I have a background in customer success and project management, with ext…" at bounding box center [713, 561] width 599 height 115
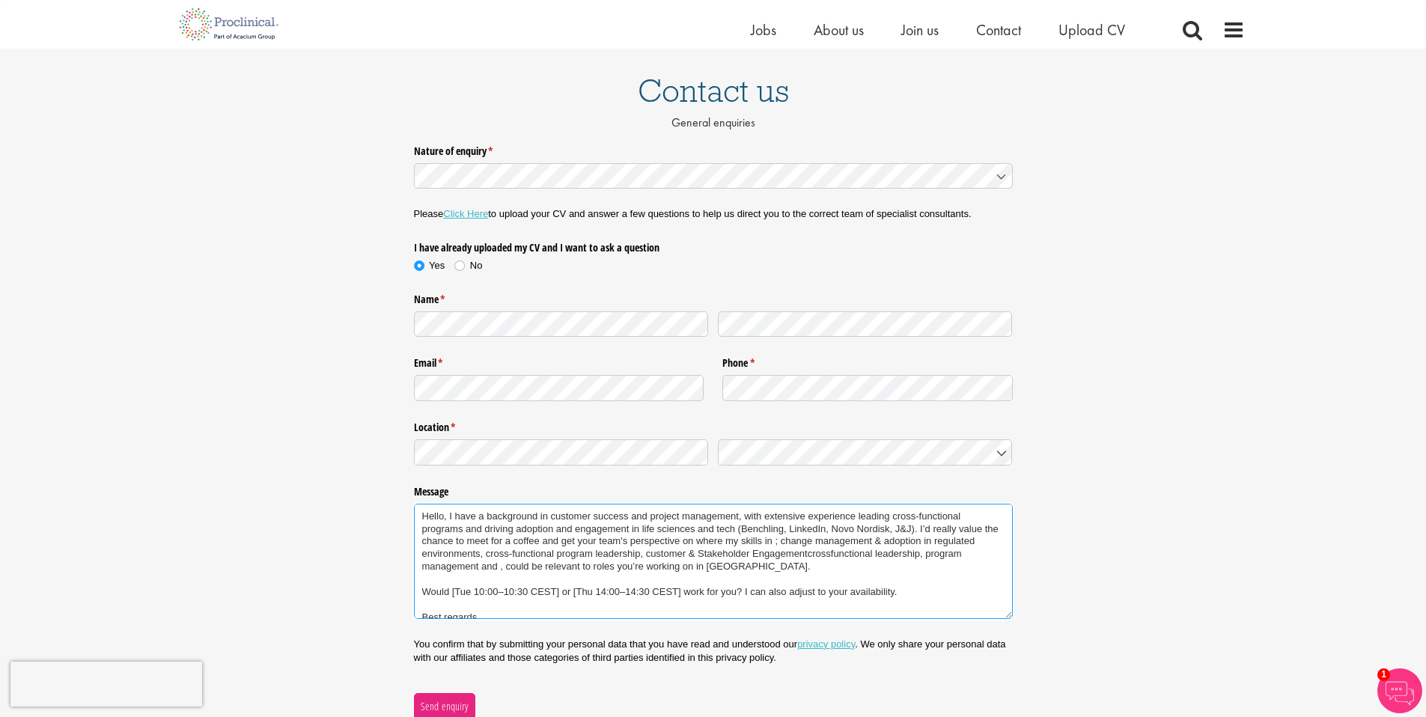
click at [702, 550] on textarea "Hello, I have a background in customer success and project management, with ext…" at bounding box center [713, 561] width 599 height 115
click at [757, 557] on textarea "Hello, I have a background in customer success and project management, with ext…" at bounding box center [713, 561] width 599 height 115
drag, startPoint x: 828, startPoint y: 550, endPoint x: 502, endPoint y: 568, distance: 326.2
click at [502, 568] on textarea "Hello, I have a background in customer success and project management, with ext…" at bounding box center [713, 561] width 599 height 115
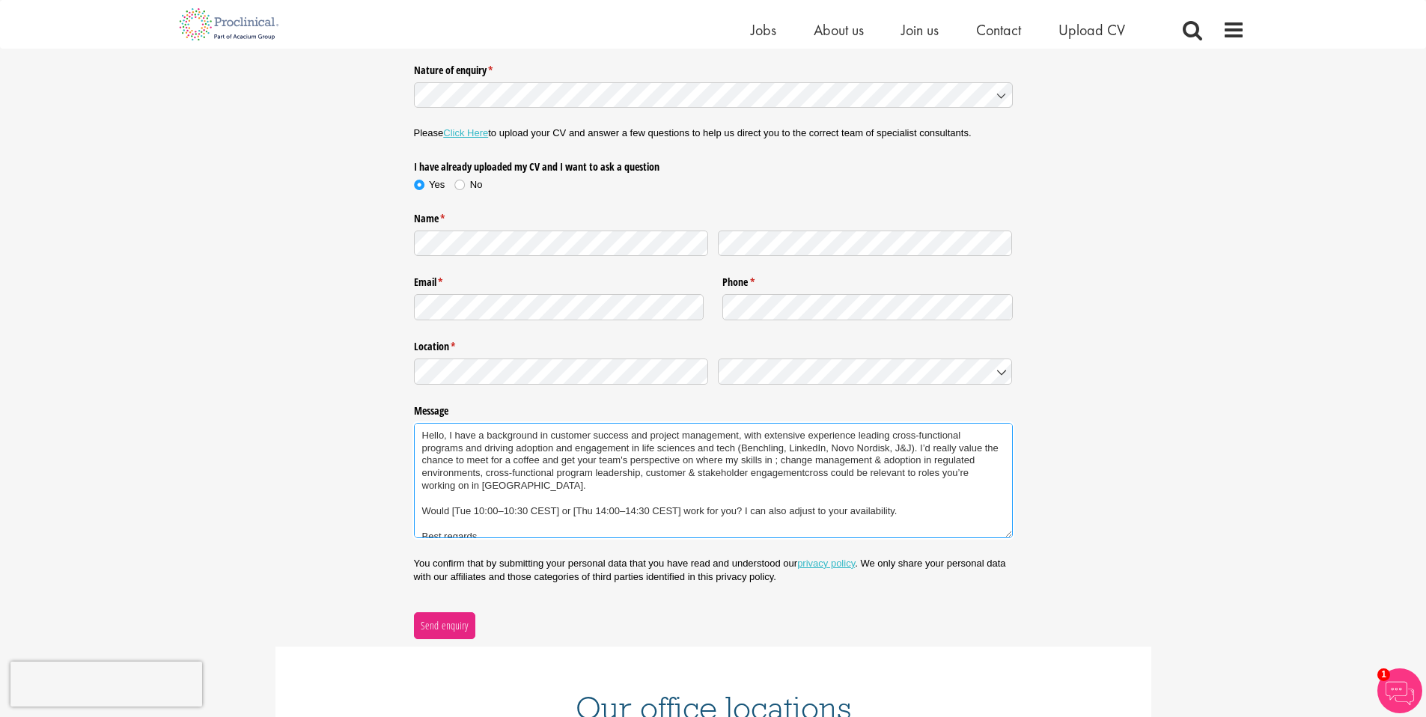
scroll to position [25, 0]
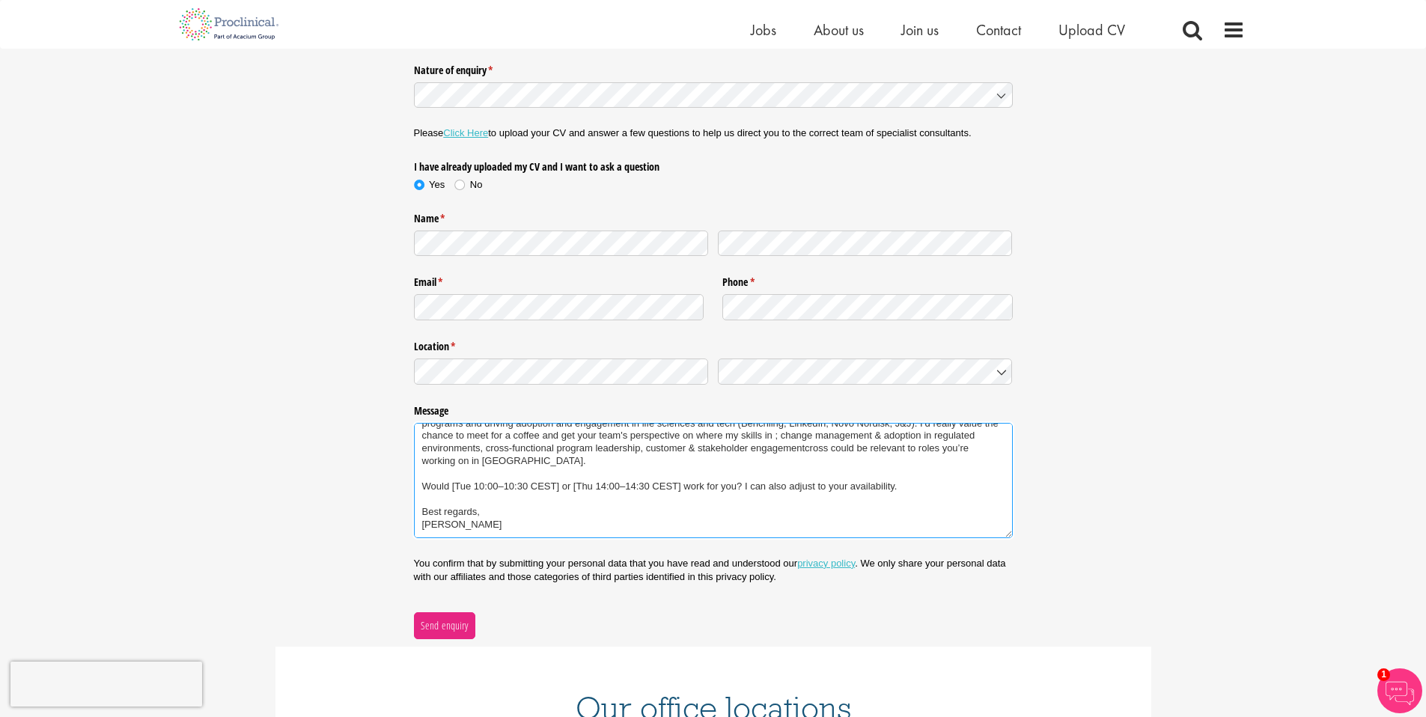
drag, startPoint x: 422, startPoint y: 434, endPoint x: 843, endPoint y: 548, distance: 435.9
click at [843, 548] on div "Nature of enquiry * (required) Please Click Here to upload your CV and answer a…" at bounding box center [713, 348] width 599 height 581
paste textarea "i [Name], I have 10+ years of experience across life sciences and technology, w…"
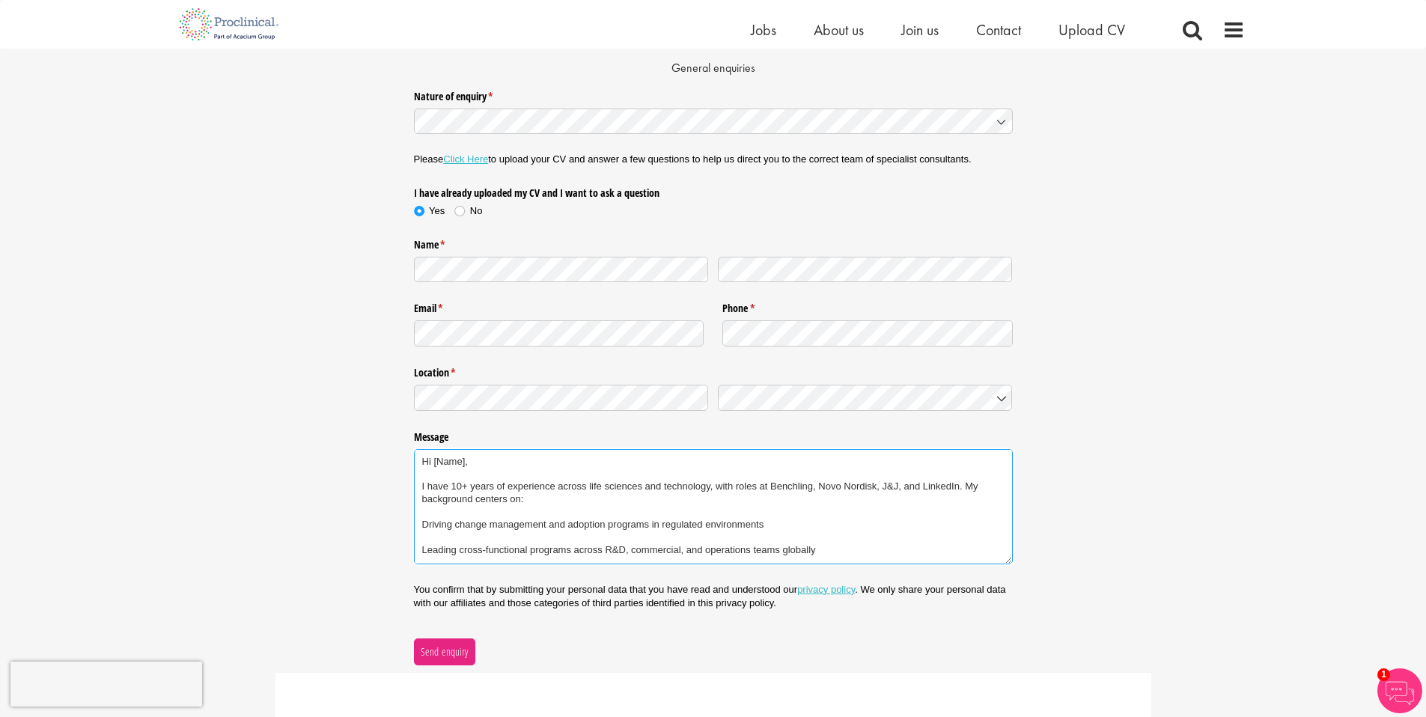
scroll to position [153, 0]
drag, startPoint x: 434, startPoint y: 466, endPoint x: 514, endPoint y: 475, distance: 80.7
click at [514, 475] on textarea "Hi [Name], I have 10+ years of experience across life sciences and technology, …" at bounding box center [713, 508] width 599 height 115
drag, startPoint x: 450, startPoint y: 489, endPoint x: 506, endPoint y: 490, distance: 56.2
click at [506, 490] on textarea "Hello, I have 10+ years of experience across life sciences and technology, with…" at bounding box center [713, 508] width 599 height 115
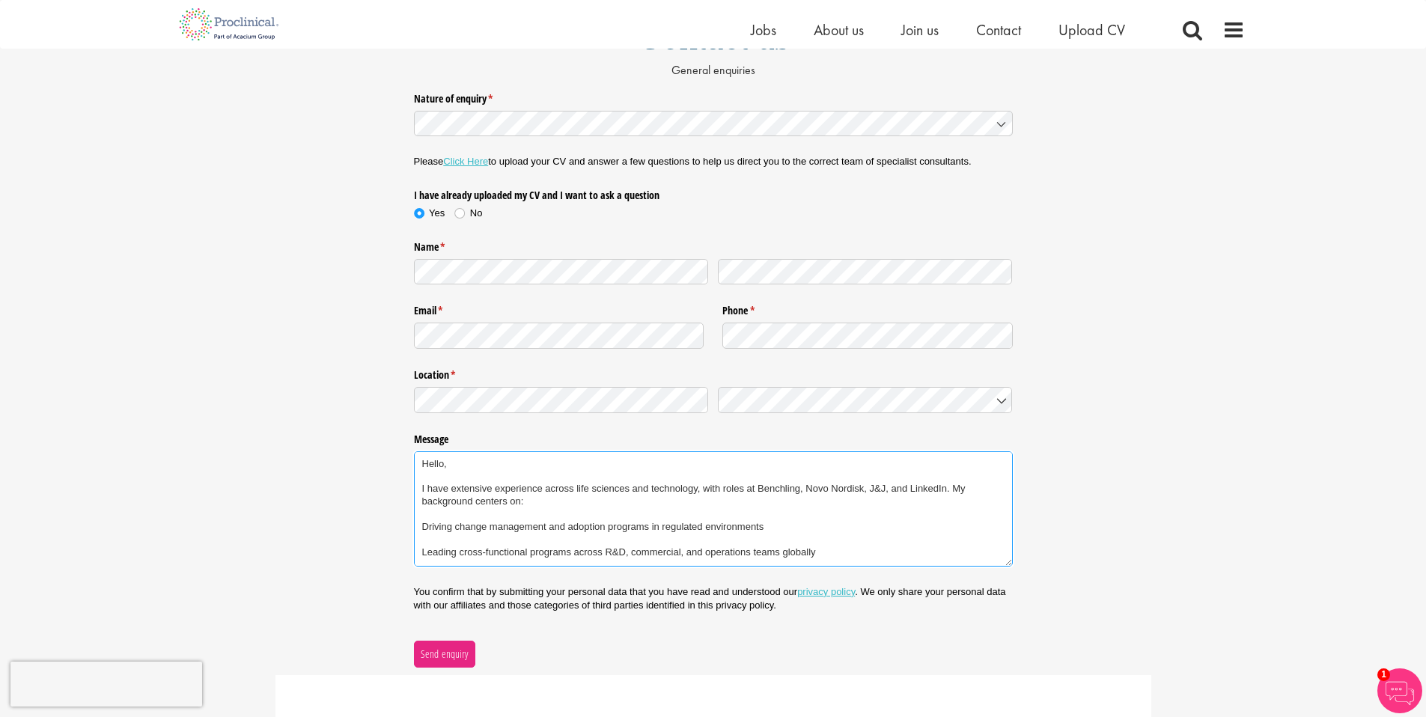
click at [593, 522] on textarea "Hello, I have extensive experience across life sciences and technology, with ro…" at bounding box center [713, 508] width 599 height 115
click at [643, 502] on textarea "Hello, I have extensive experience across life sciences and technology, with ro…" at bounding box center [713, 508] width 599 height 115
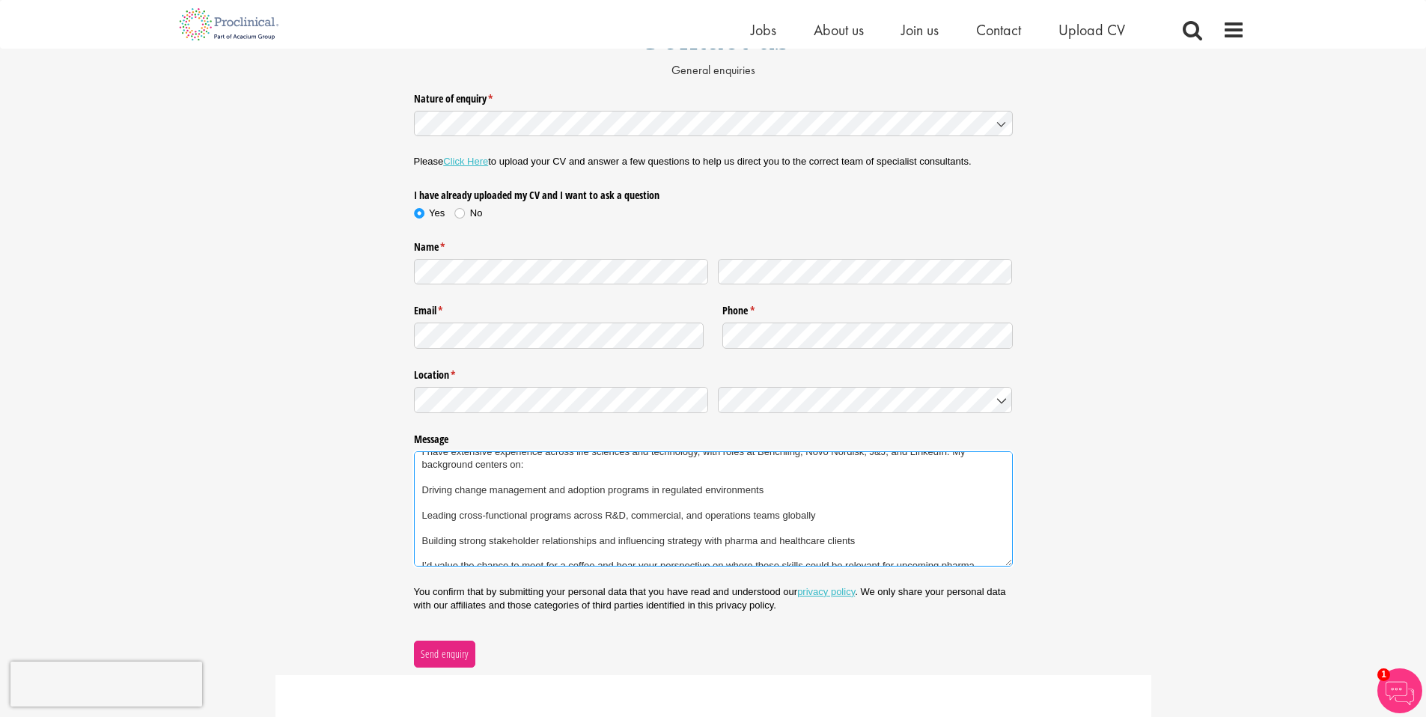
scroll to position [40, 0]
drag, startPoint x: 422, startPoint y: 487, endPoint x: 860, endPoint y: 544, distance: 441.6
click at [860, 544] on textarea "Hello, I have extensive experience across life sciences and technology, with ro…" at bounding box center [713, 508] width 599 height 115
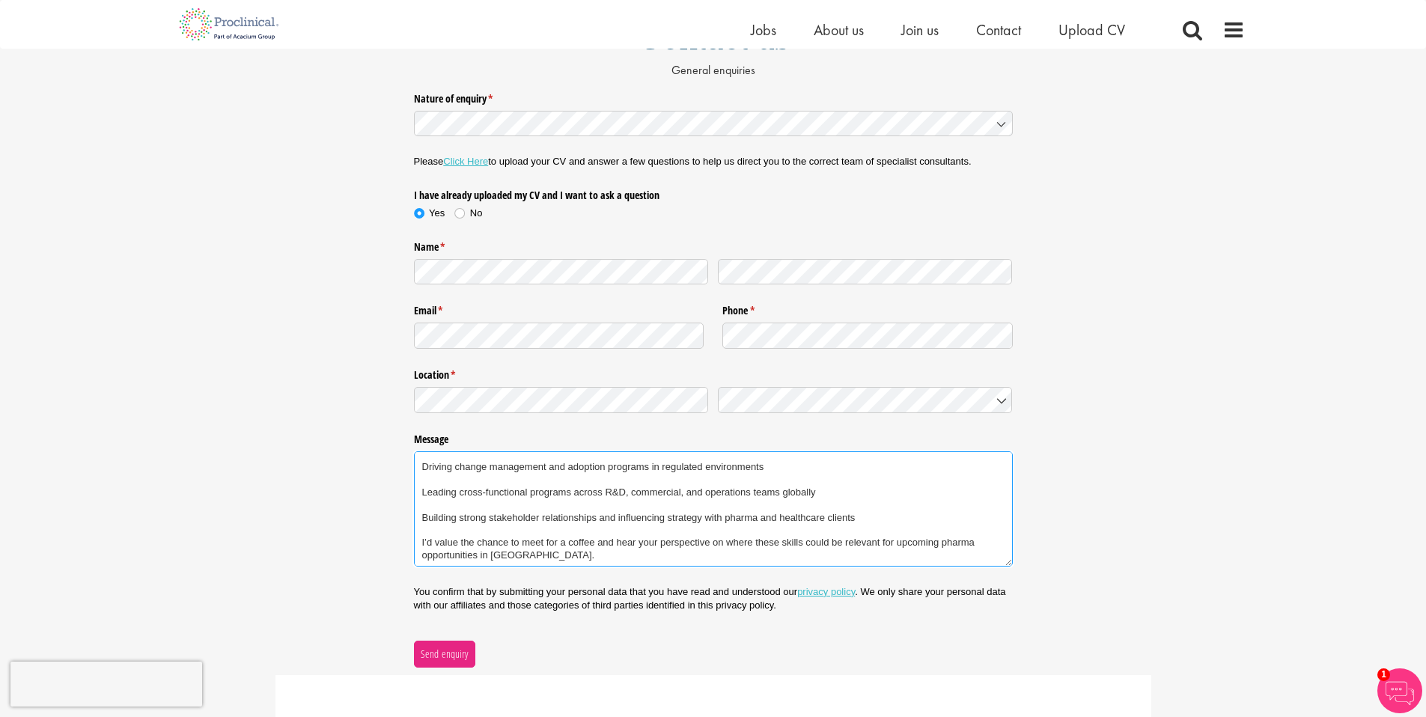
click at [549, 507] on textarea "Hello, I have extensive experience across life sciences and technology, with ro…" at bounding box center [713, 508] width 599 height 115
drag, startPoint x: 424, startPoint y: 540, endPoint x: 502, endPoint y: 544, distance: 78.0
click at [502, 544] on textarea "Hello, I have extensive experience across life sciences and technology, with ro…" at bounding box center [713, 508] width 599 height 115
click at [507, 536] on textarea "Hello, I have extensive experience across life sciences and technology, with ro…" at bounding box center [713, 508] width 599 height 115
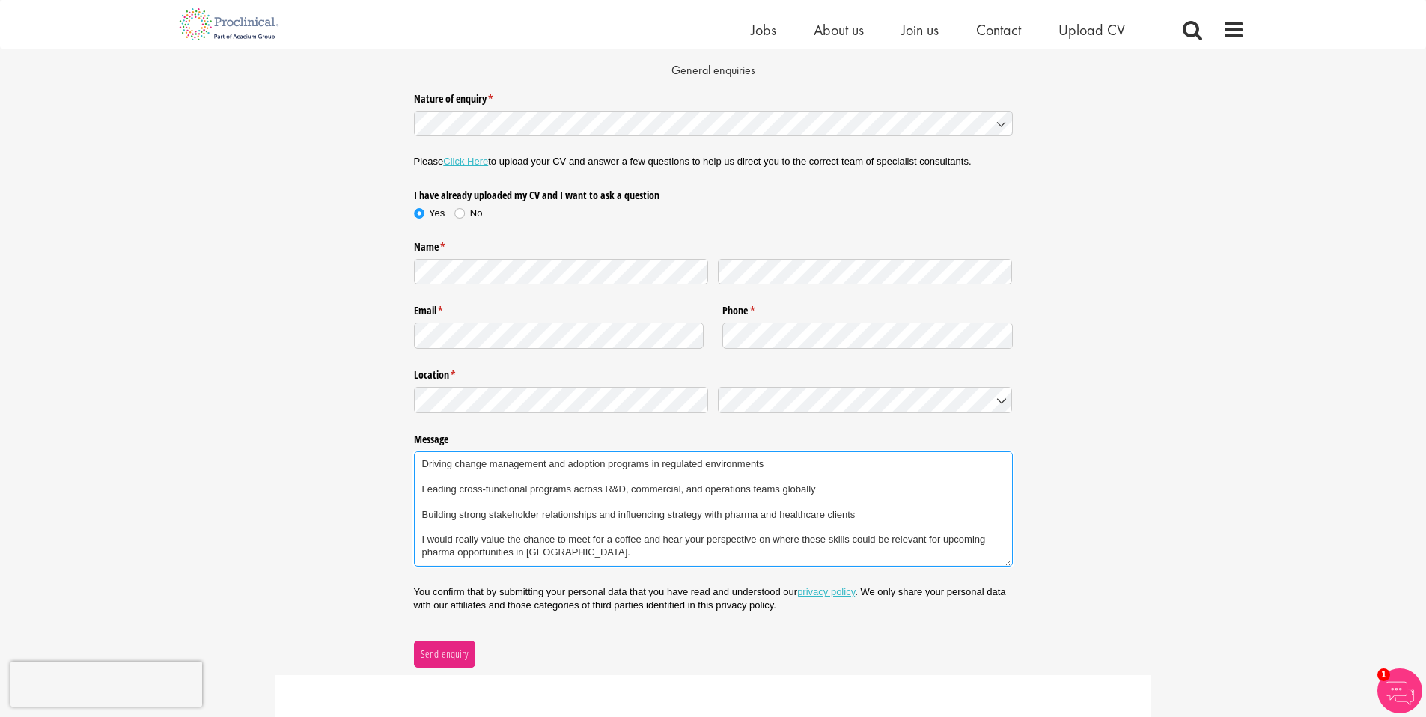
click at [443, 553] on textarea "Hello, I have extensive experience across life sciences and technology, with ro…" at bounding box center [713, 508] width 599 height 115
click at [569, 550] on textarea "Hello, I have extensive experience across life sciences and technology, with ro…" at bounding box center [713, 508] width 599 height 115
click at [582, 553] on textarea "Hello, I have extensive experience across life sciences and technology, with ro…" at bounding box center [713, 508] width 599 height 115
click at [427, 538] on textarea "Hello, I have extensive experience across life sciences and technology, with ro…" at bounding box center [713, 508] width 599 height 115
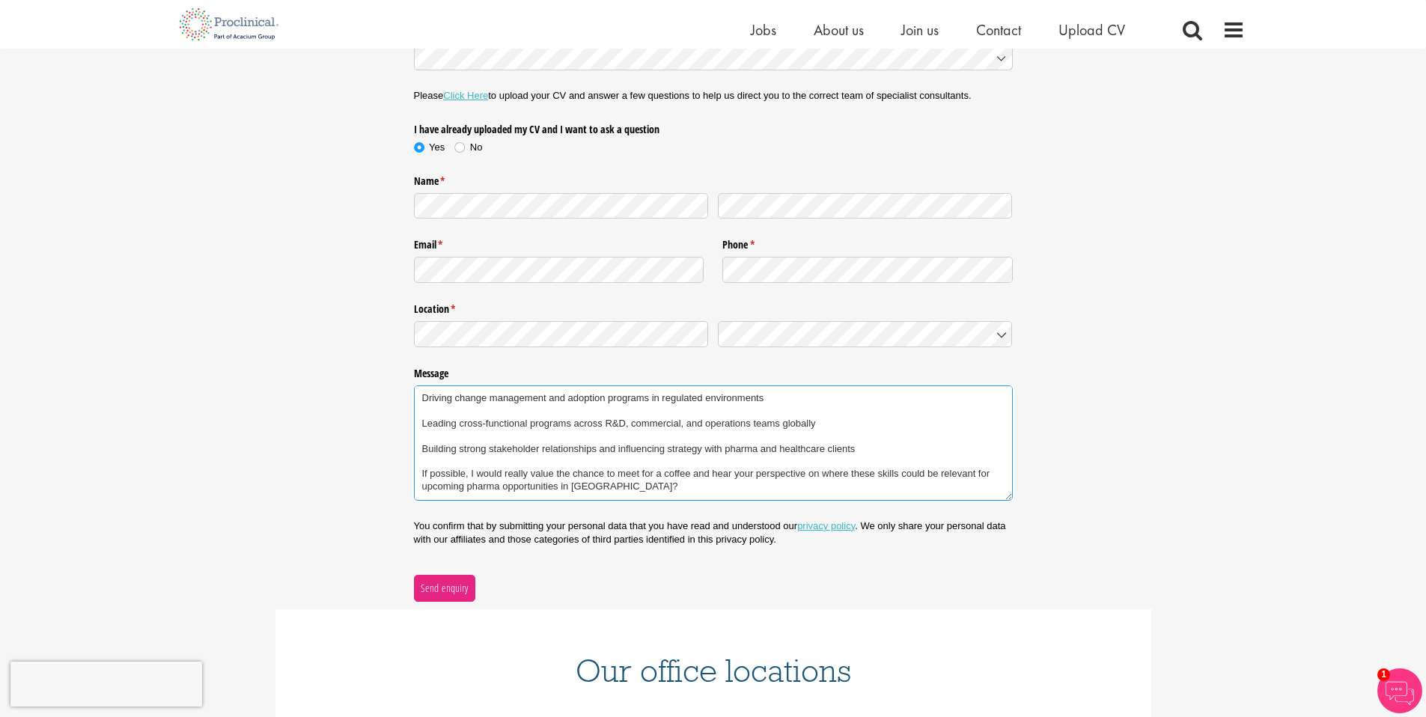
scroll to position [223, 0]
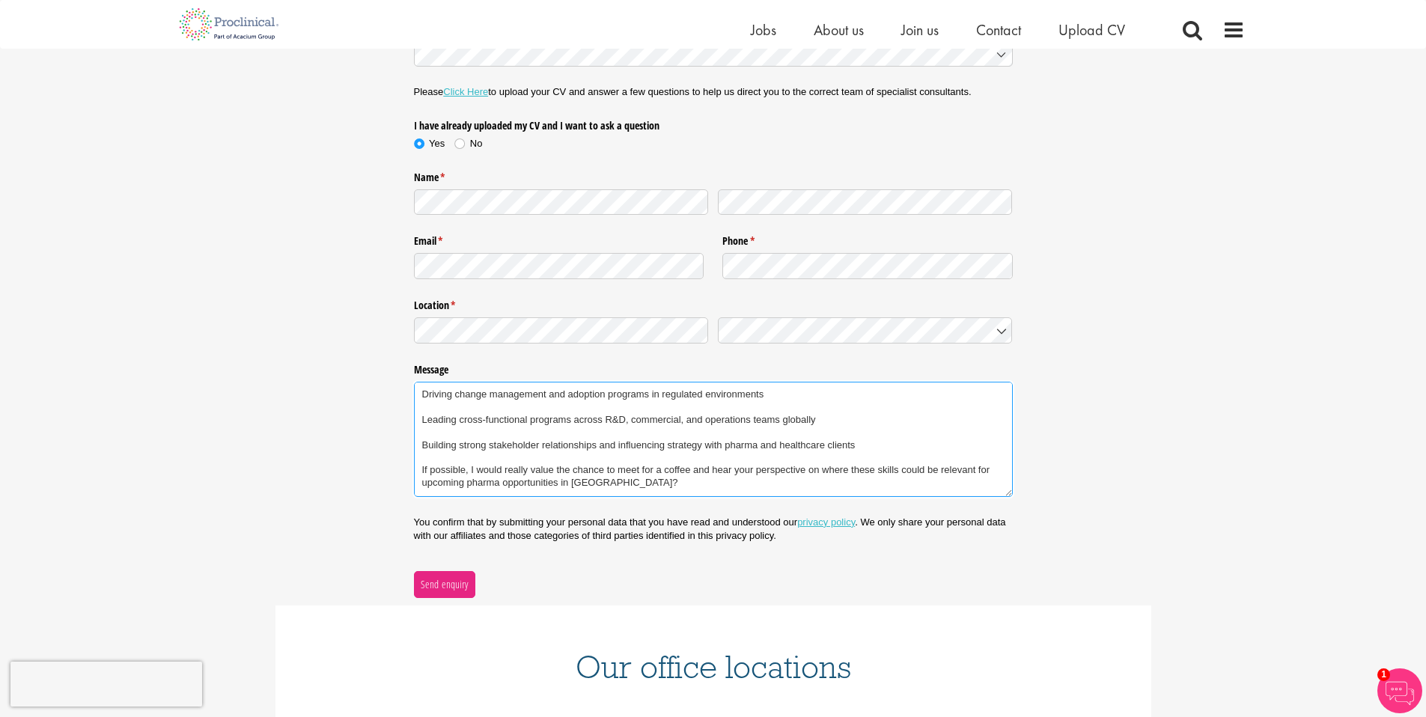
drag, startPoint x: 623, startPoint y: 479, endPoint x: 615, endPoint y: 472, distance: 10.6
click at [616, 473] on textarea "Hello, I have extensive experience across life sciences and technology, with ro…" at bounding box center [713, 439] width 599 height 115
click at [539, 454] on textarea "Hello, I have extensive experience across life sciences and technology, with ro…" at bounding box center [713, 439] width 599 height 115
click at [660, 477] on textarea "Hello, I have extensive experience across life sciences and technology, with ro…" at bounding box center [713, 439] width 599 height 115
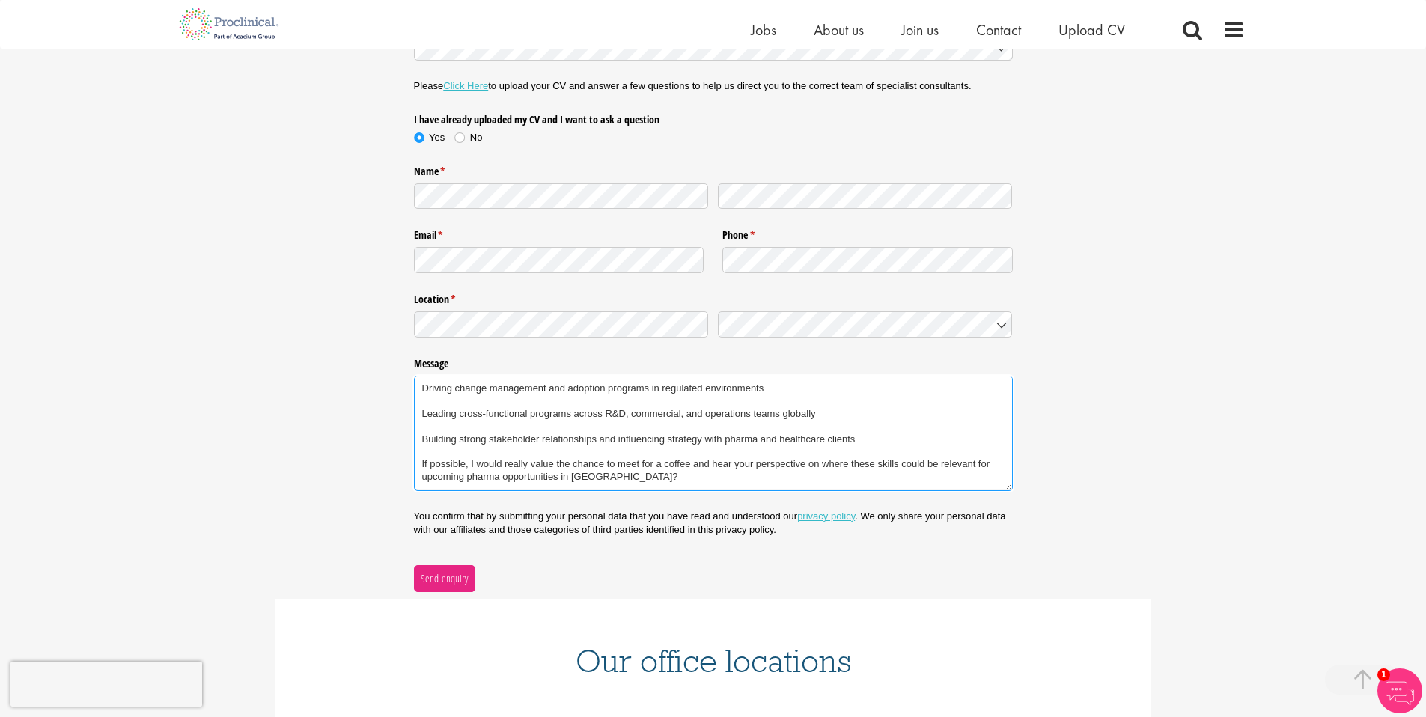
scroll to position [238, 0]
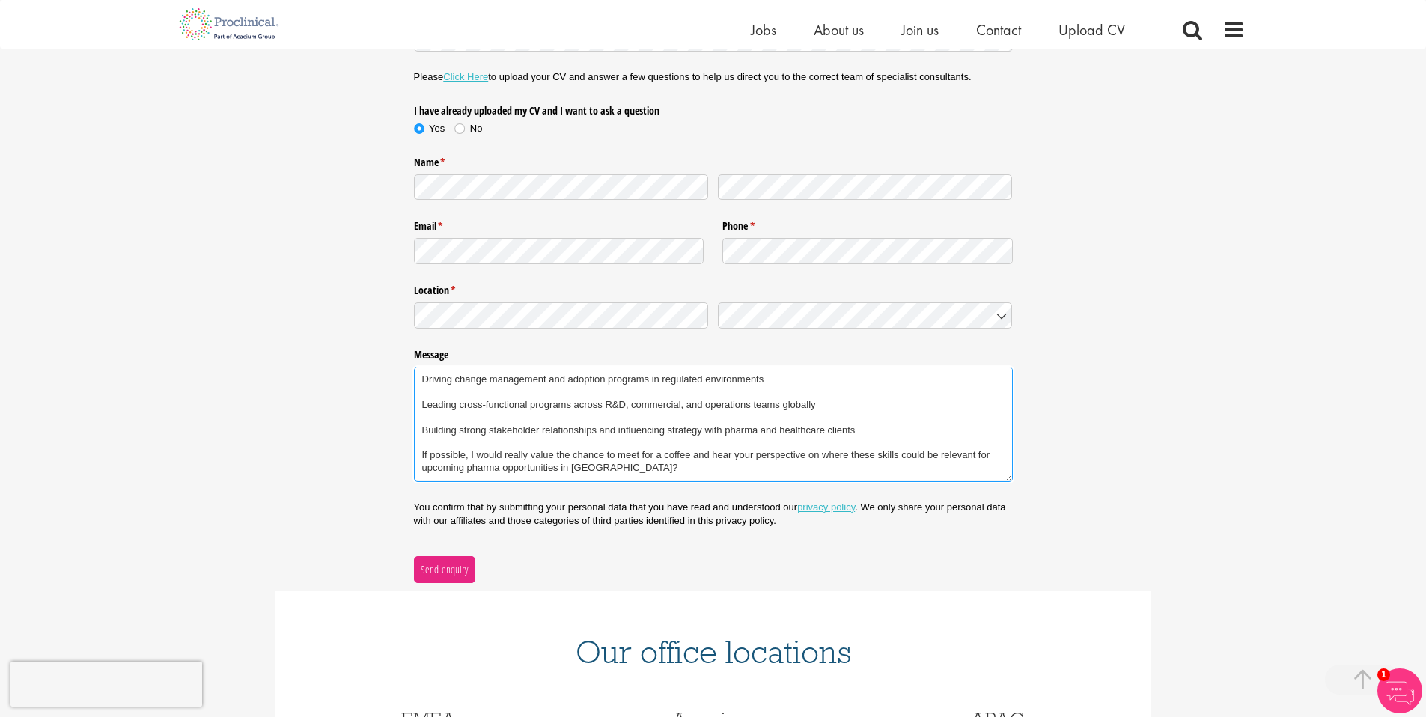
click at [633, 472] on textarea "Hello, I have extensive experience across life sciences and technology, with ro…" at bounding box center [713, 424] width 599 height 115
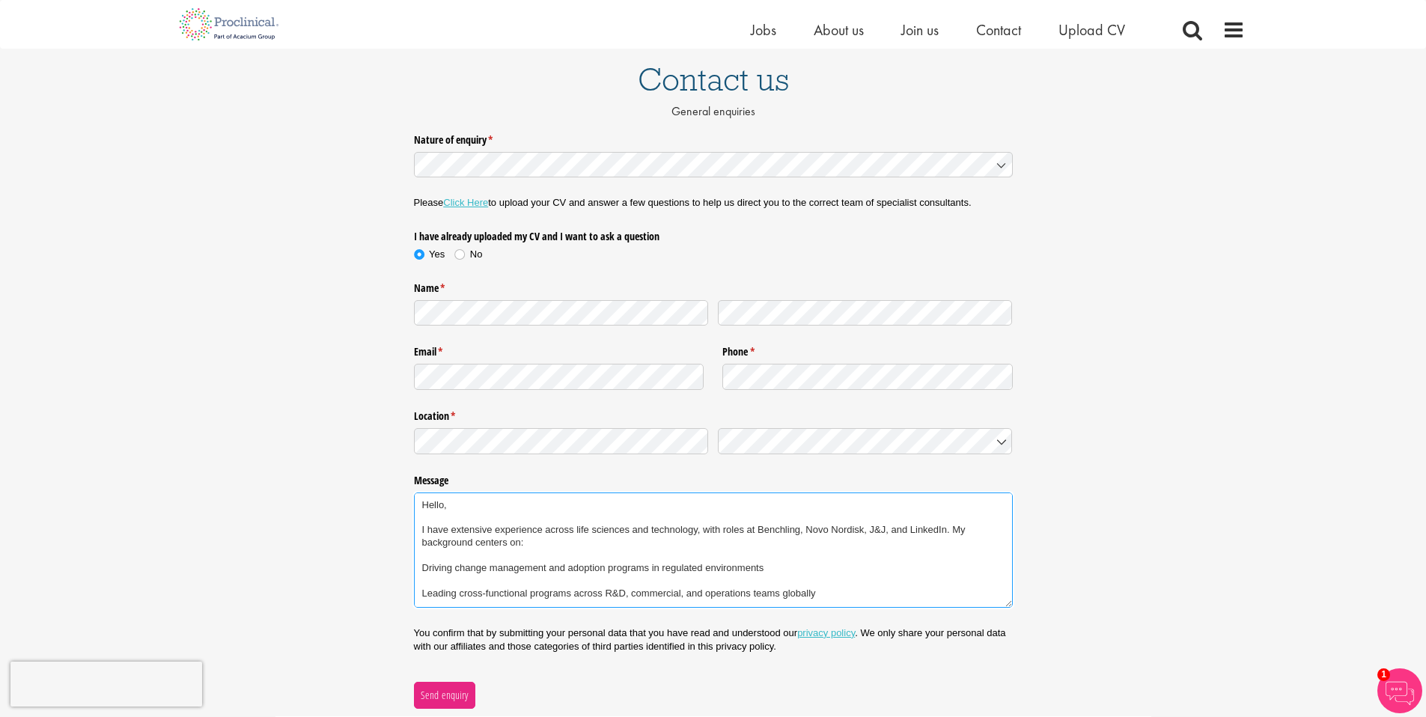
scroll to position [112, 0]
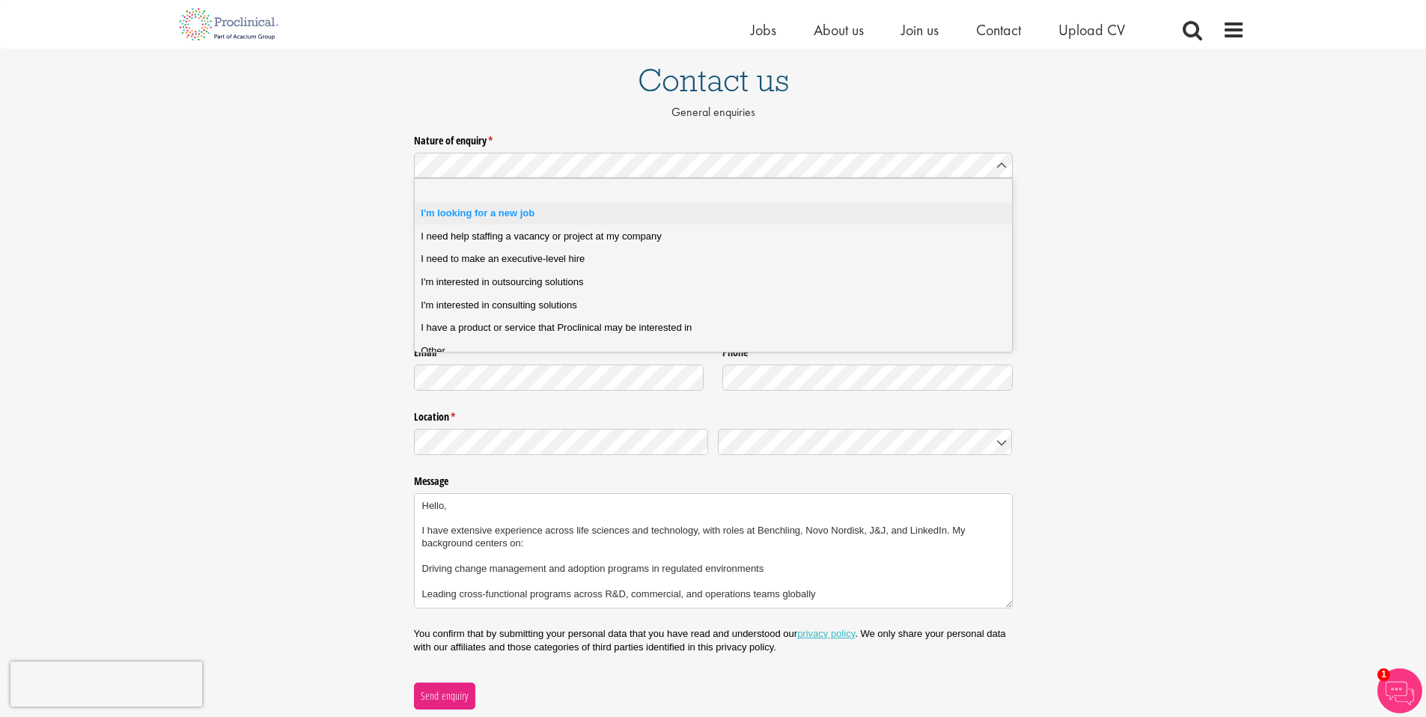
click at [344, 180] on div "Nature of enquiry * (required) Please Click Here to upload your CV and answer a…" at bounding box center [713, 418] width 1426 height 581
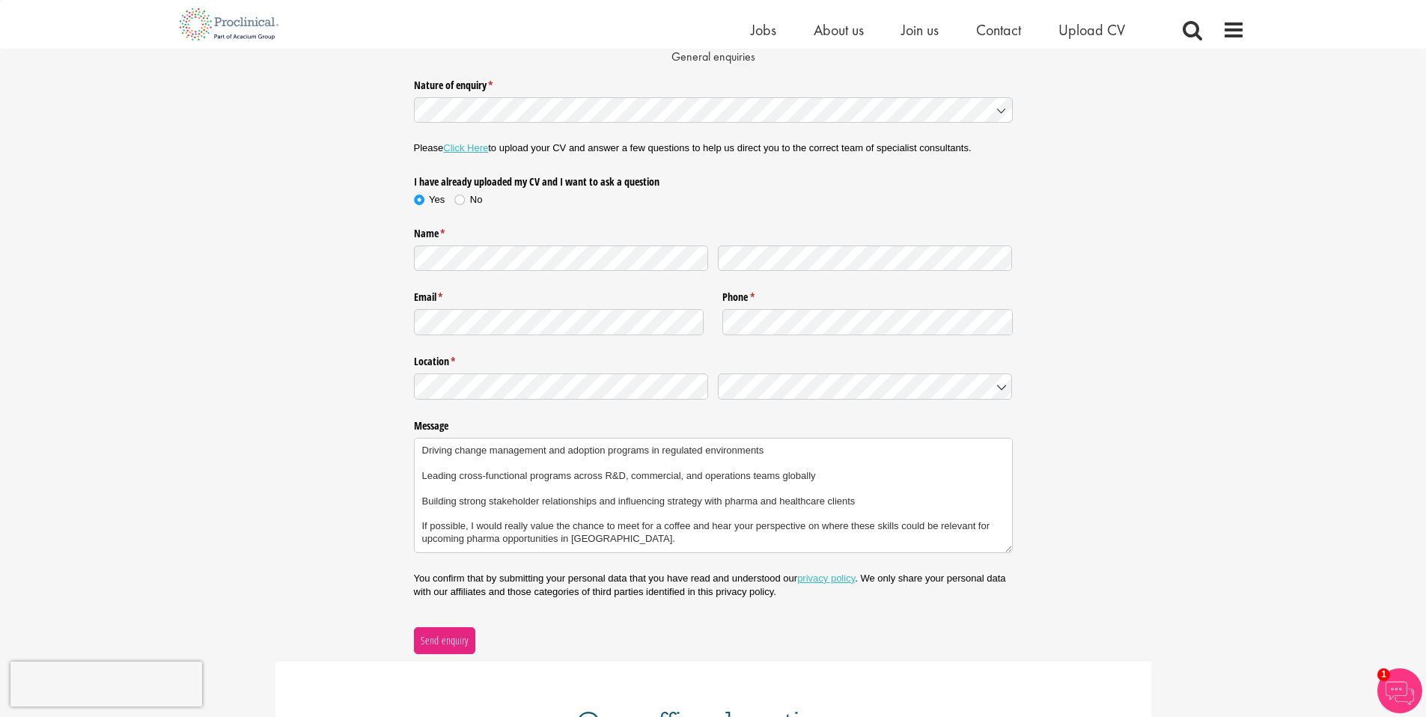
scroll to position [170, 0]
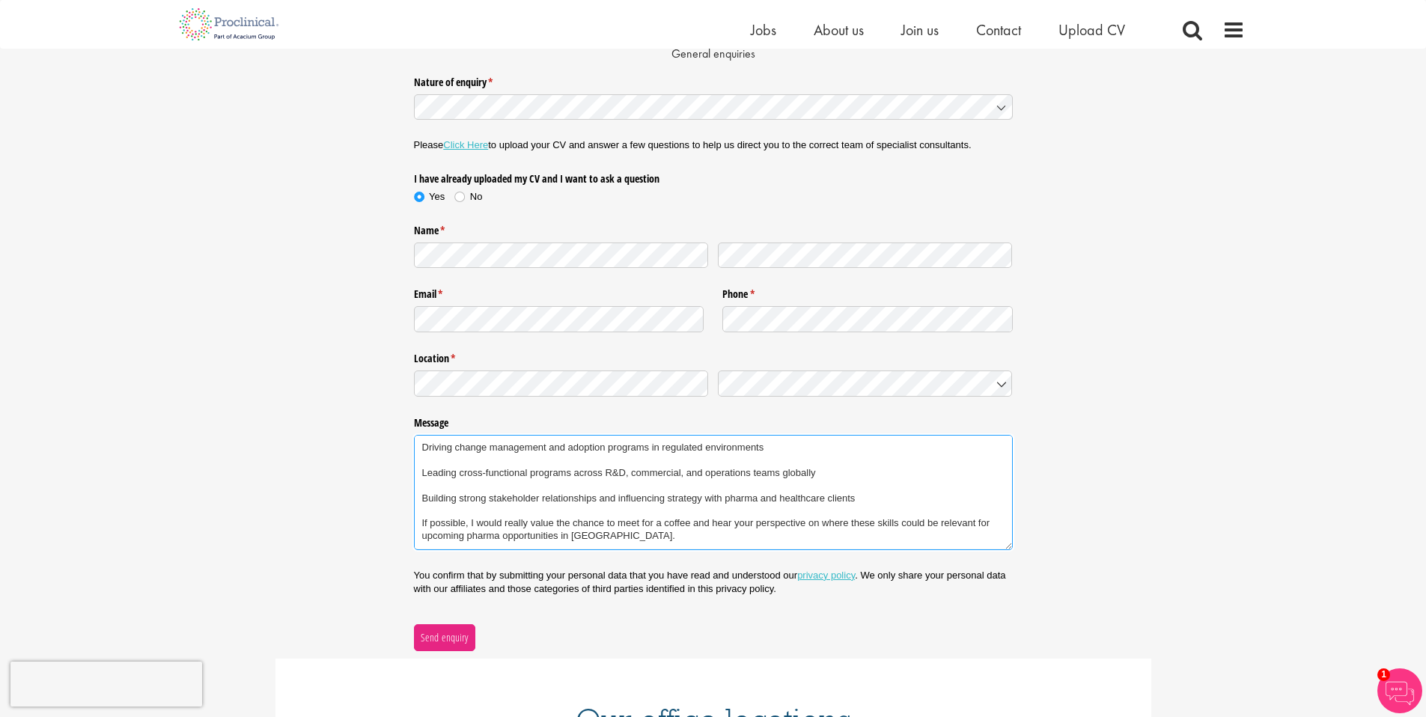
click at [478, 536] on textarea "Hello, I have extensive experience across life sciences and technology, with ro…" at bounding box center [713, 492] width 599 height 115
click at [484, 539] on textarea "Hello, I have extensive experience across life sciences and technology, with ro…" at bounding box center [713, 492] width 599 height 115
click at [485, 538] on textarea "Hello, I have extensive experience across life sciences and technology, with ro…" at bounding box center [713, 492] width 599 height 115
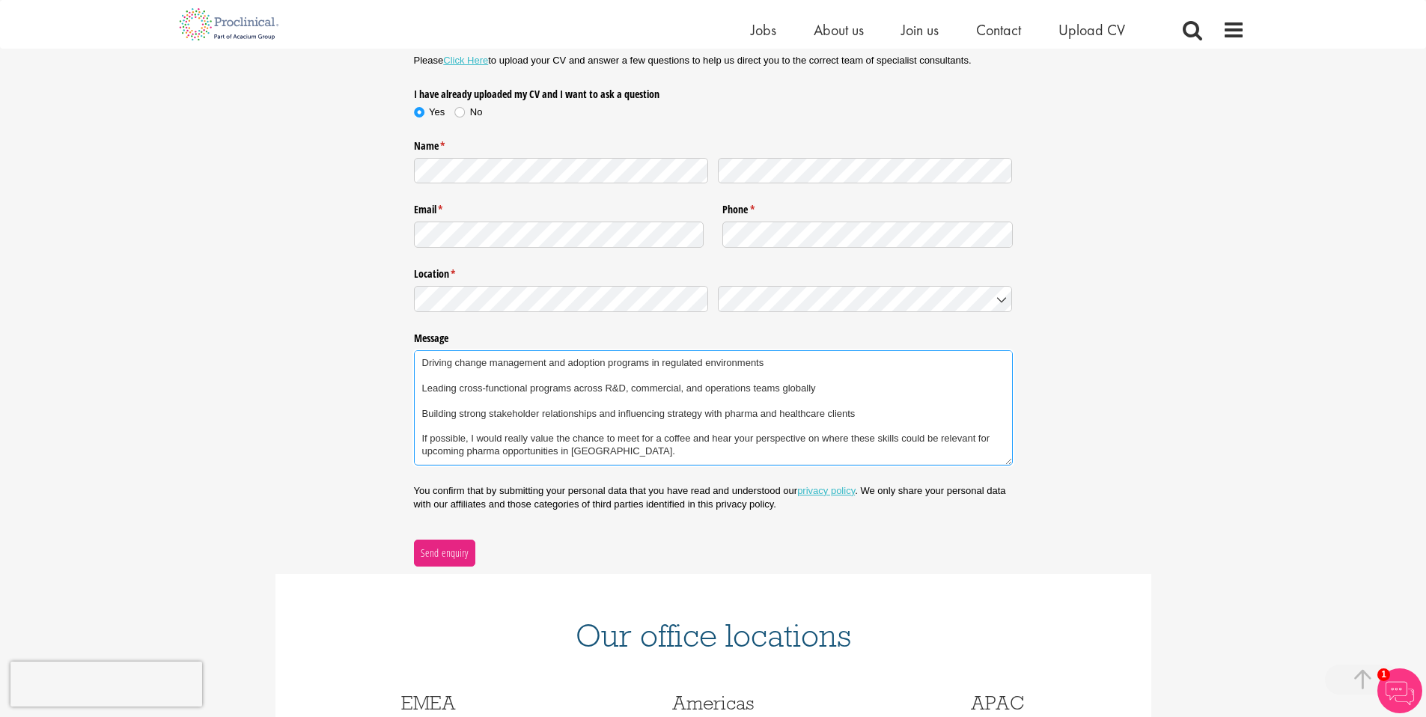
scroll to position [258, 0]
click at [648, 447] on textarea "Hello, I have extensive experience across life sciences and technology, with ro…" at bounding box center [713, 404] width 599 height 115
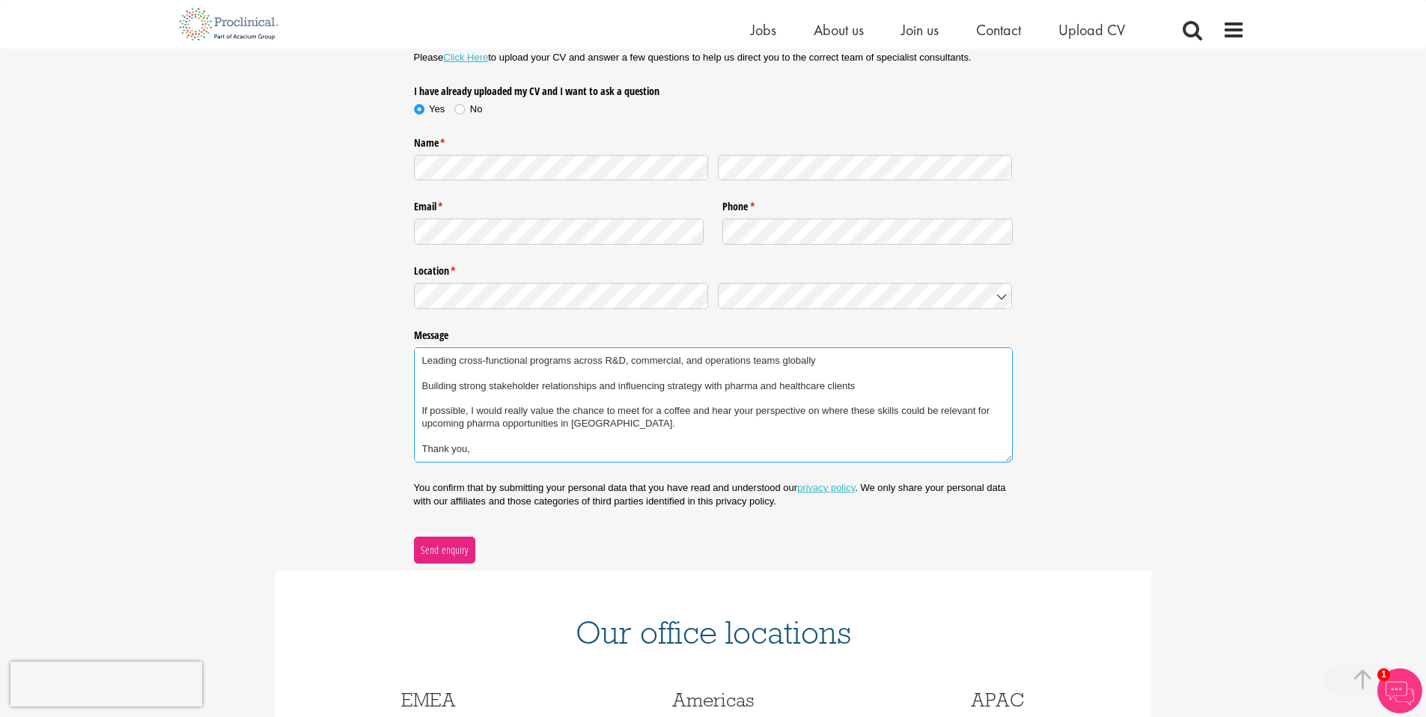
scroll to position [106, 0]
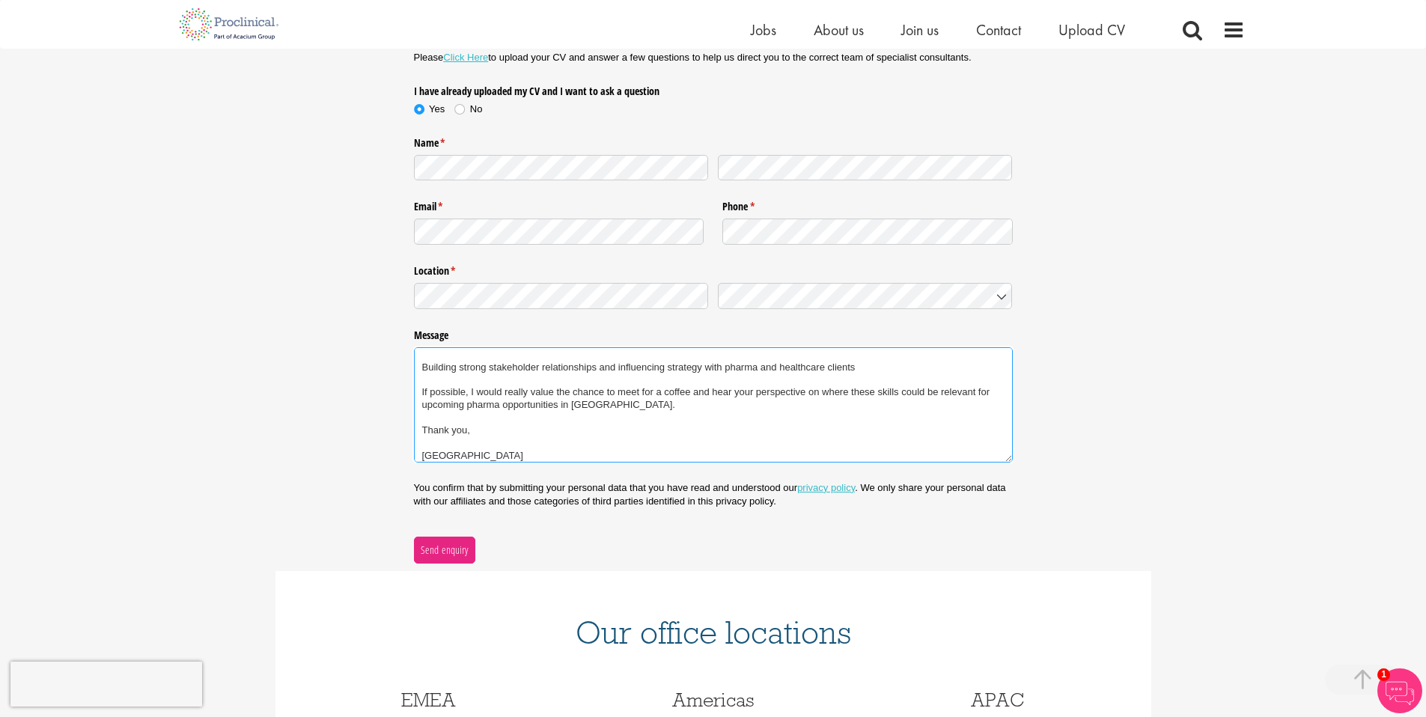
click at [493, 446] on textarea "Hello, I have extensive experience across life sciences and technology, with ro…" at bounding box center [713, 404] width 599 height 115
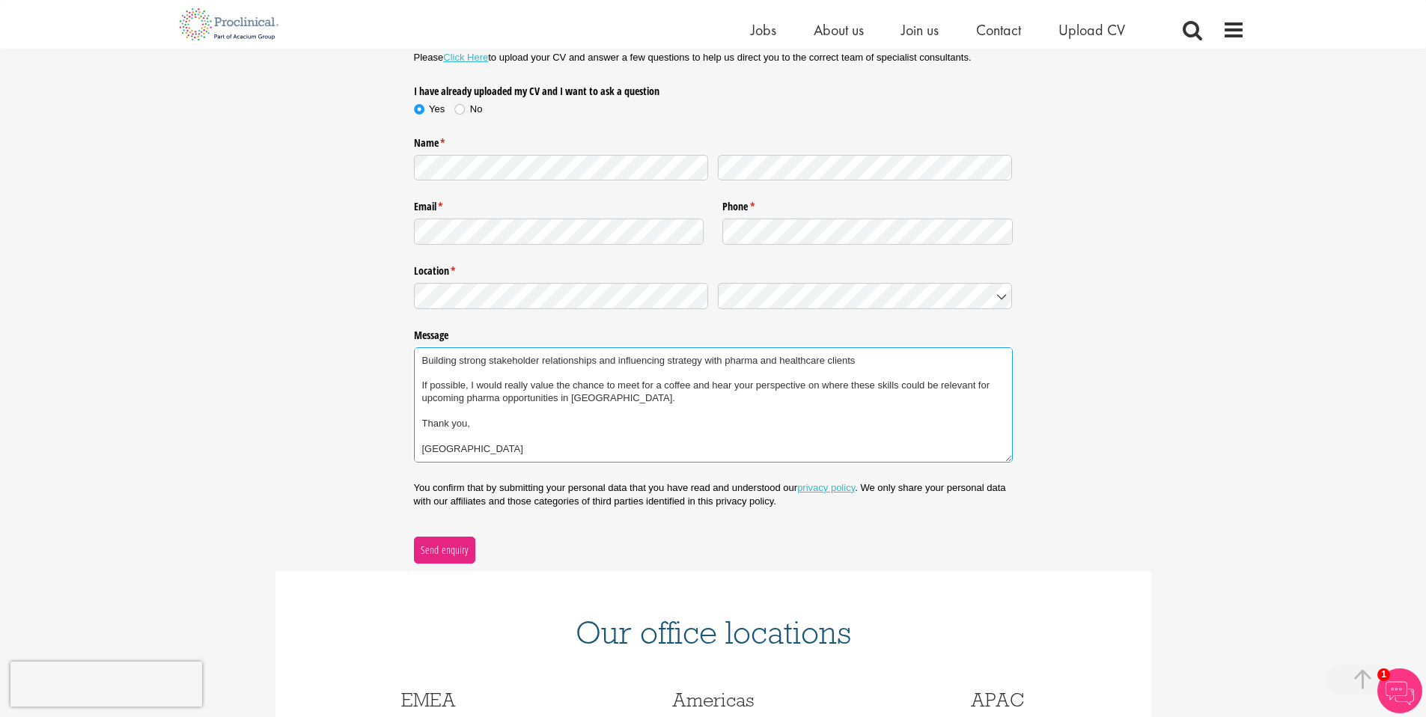
click at [642, 404] on textarea "Hello, I have extensive experience across life sciences and technology, with ro…" at bounding box center [713, 404] width 599 height 115
drag, startPoint x: 642, startPoint y: 384, endPoint x: 691, endPoint y: 384, distance: 49.4
click at [691, 384] on textarea "Hello, I have extensive experience across life sciences and technology, with ro…" at bounding box center [713, 404] width 599 height 115
click at [645, 388] on textarea "Hello, I have extensive experience across life sciences and technology, with ro…" at bounding box center [713, 404] width 599 height 115
drag, startPoint x: 620, startPoint y: 385, endPoint x: 689, endPoint y: 384, distance: 68.9
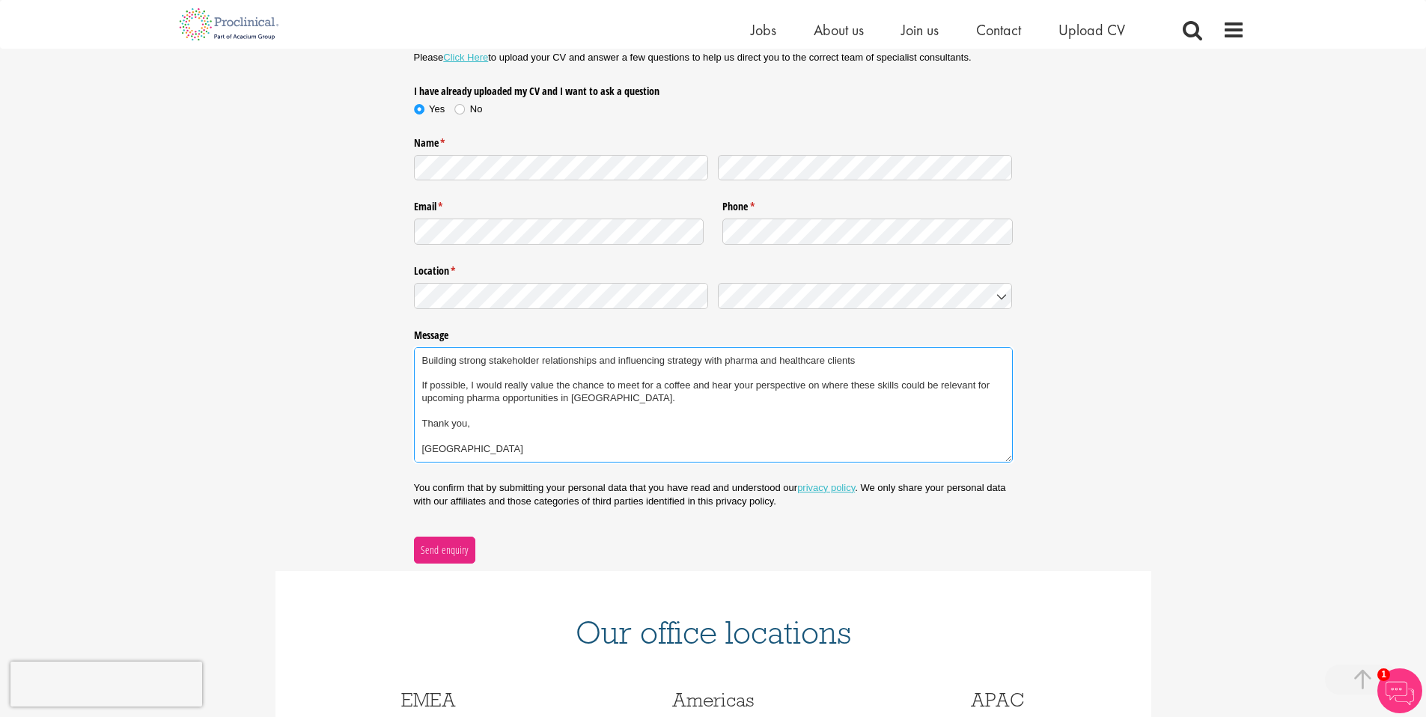
click at [689, 384] on textarea "Hello, I have extensive experience across life sciences and technology, with ro…" at bounding box center [713, 404] width 599 height 115
click at [583, 411] on textarea "Hello, I have extensive experience across life sciences and technology, with ro…" at bounding box center [713, 404] width 599 height 115
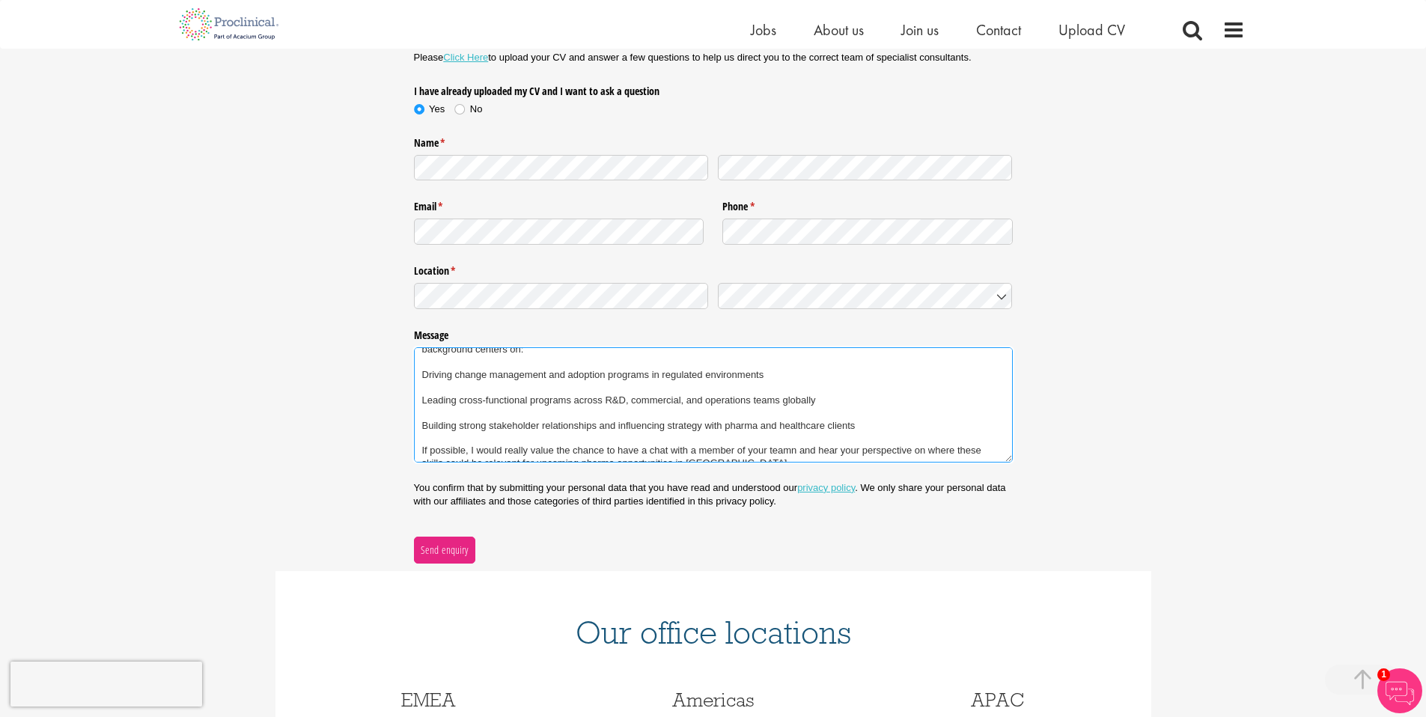
scroll to position [51, 0]
click at [631, 420] on textarea "Hello, I have extensive experience across life sciences and technology, with ro…" at bounding box center [713, 404] width 599 height 115
click at [563, 428] on textarea "Hello, I have extensive experience across life sciences and technology, with ro…" at bounding box center [713, 404] width 599 height 115
click at [634, 421] on textarea "Hello, I have extensive experience across life sciences and technology, with ro…" at bounding box center [713, 404] width 599 height 115
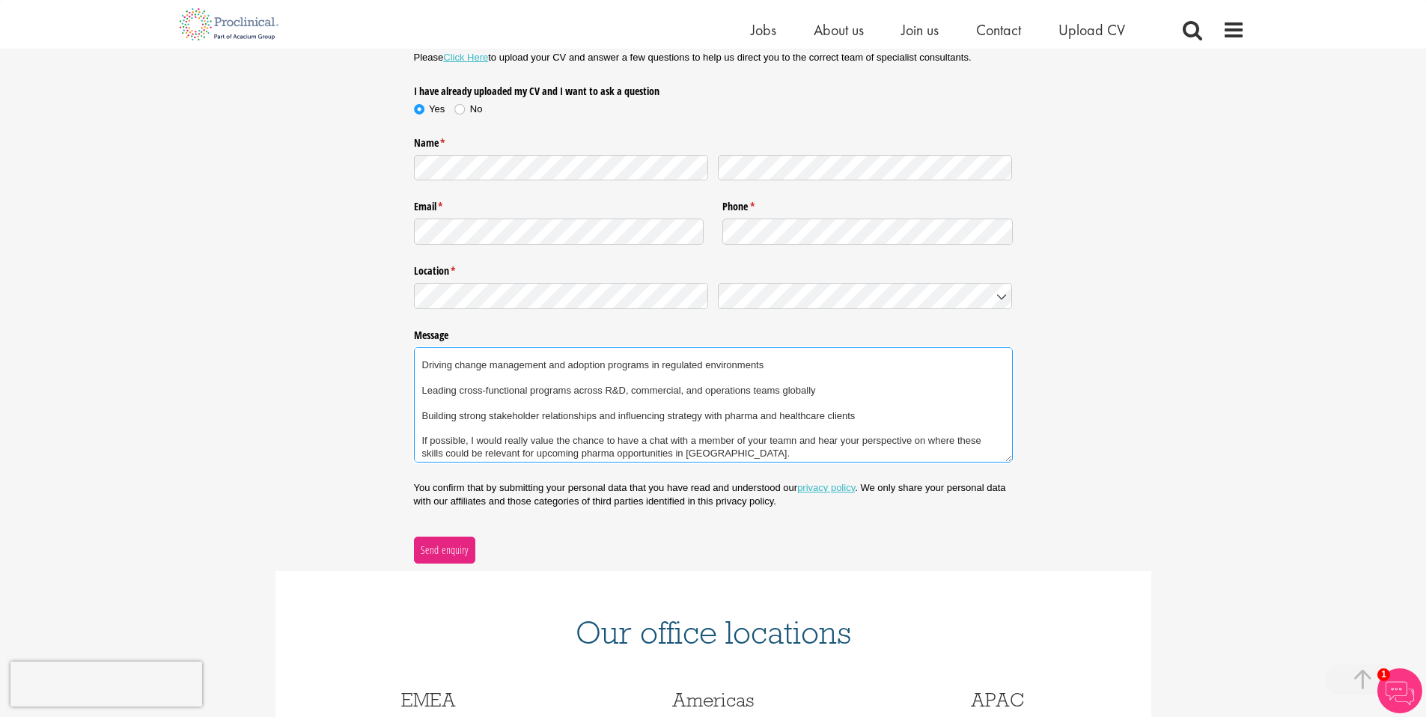
click at [618, 421] on textarea "Hello, I have extensive experience across life sciences and technology, with ro…" at bounding box center [713, 404] width 599 height 115
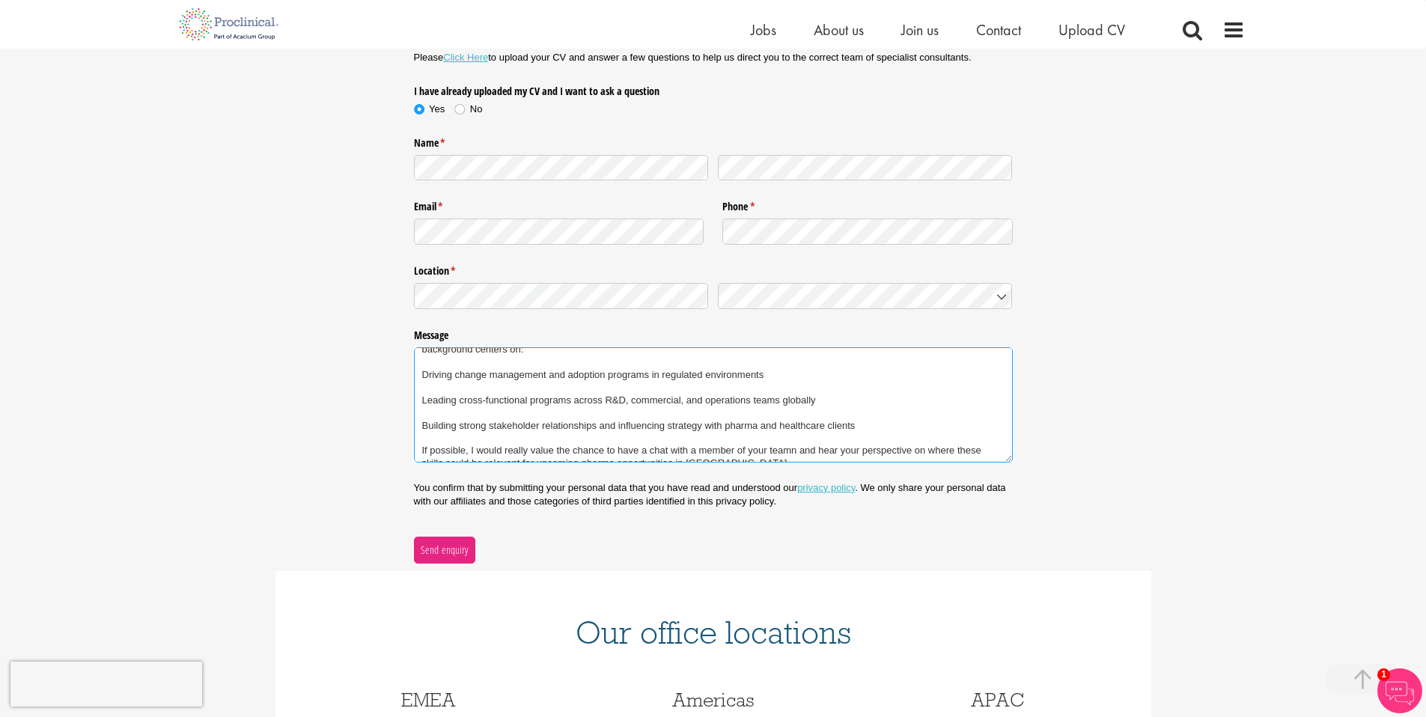
scroll to position [47, 0]
click at [623, 411] on textarea "Hello, I have extensive experience across life sciences and technology, with ro…" at bounding box center [713, 404] width 599 height 115
drag, startPoint x: 571, startPoint y: 401, endPoint x: 823, endPoint y: 398, distance: 251.6
click at [822, 398] on textarea "Hello, I have extensive experience across life sciences and technology, with ro…" at bounding box center [713, 404] width 599 height 115
click at [459, 406] on textarea "Hello, I have extensive experience across life sciences and technology, with ro…" at bounding box center [713, 404] width 599 height 115
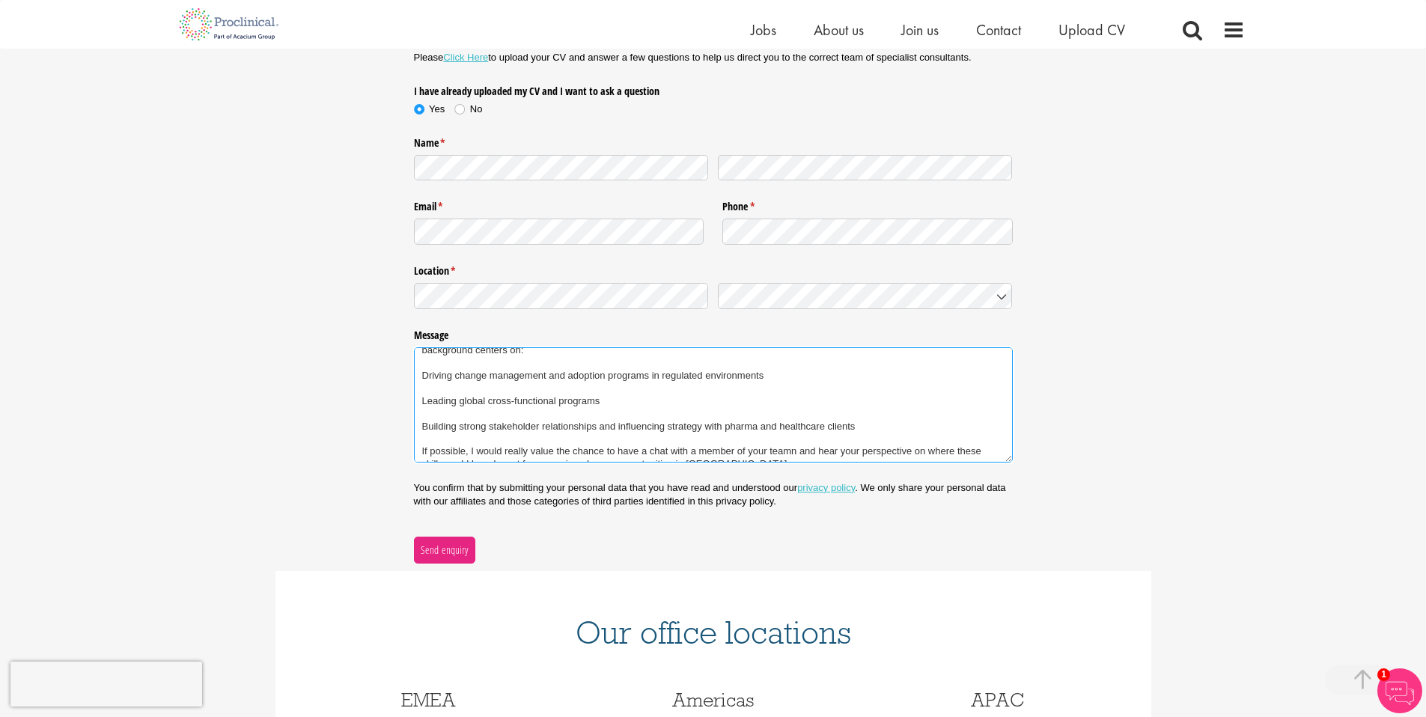
drag, startPoint x: 615, startPoint y: 404, endPoint x: 428, endPoint y: 404, distance: 187.9
click at [428, 404] on textarea "Hello, I have extensive experience across life sciences and technology, with ro…" at bounding box center [713, 404] width 599 height 115
click at [422, 401] on textarea "Hello, I have extensive experience across life sciences and technology, with ro…" at bounding box center [713, 404] width 599 height 115
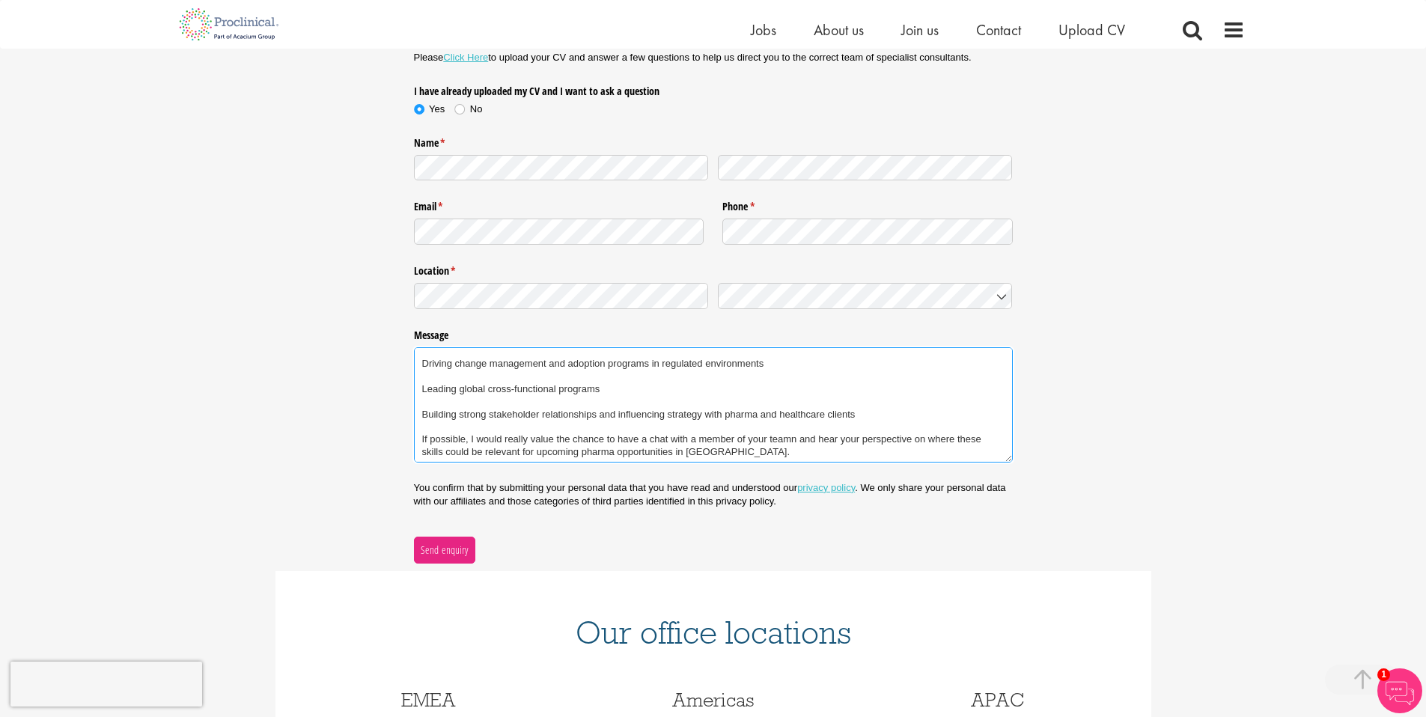
click at [712, 416] on textarea "Hello, I have extensive experience across life sciences and technology, with ro…" at bounding box center [713, 404] width 599 height 115
drag, startPoint x: 879, startPoint y: 418, endPoint x: 602, endPoint y: 416, distance: 277.0
click at [602, 416] on textarea "Hello, I have extensive experience across life sciences and technology, with ro…" at bounding box center [713, 404] width 599 height 115
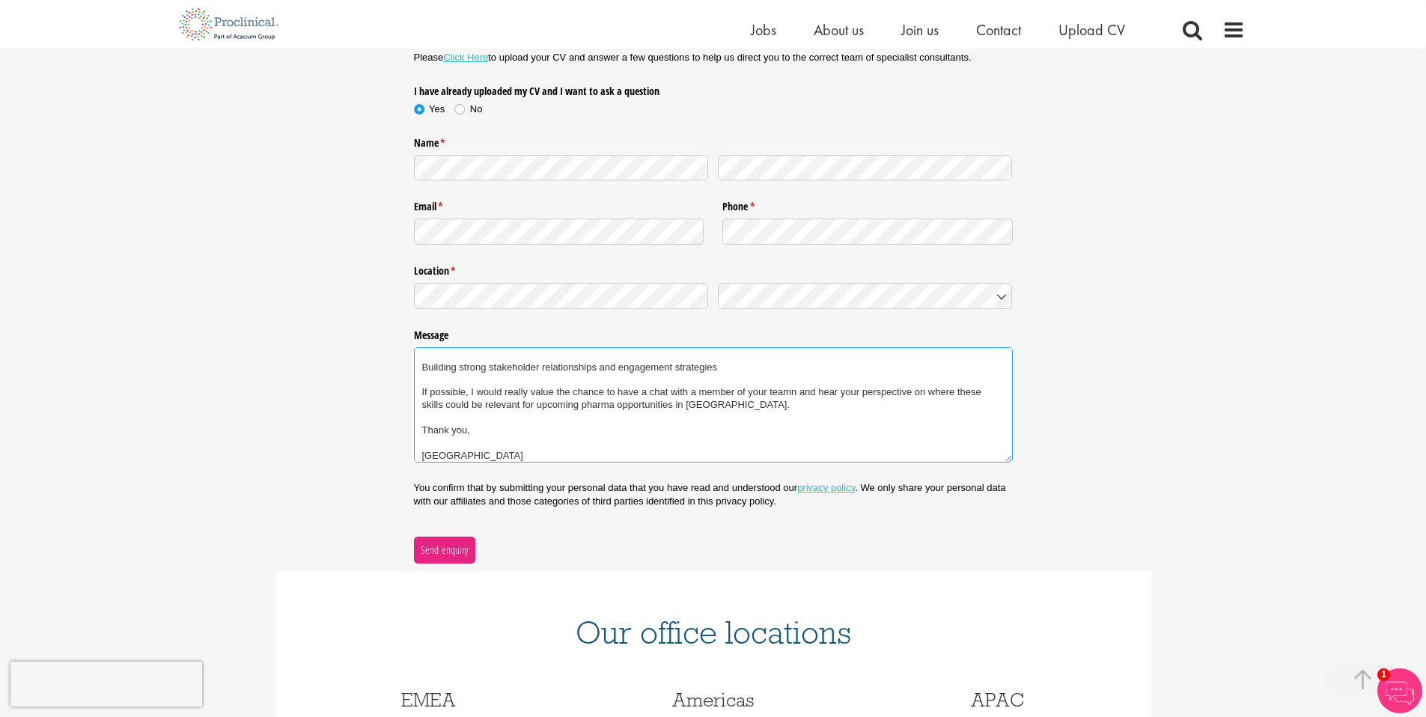
scroll to position [110, 0]
click at [535, 422] on textarea "Hello, I have extensive experience across life sciences and technology, with ro…" at bounding box center [713, 404] width 599 height 115
click at [495, 400] on textarea "Hello, I have extensive experience across life sciences and technology, with ro…" at bounding box center [713, 404] width 599 height 115
click at [475, 398] on textarea "Hello, I have extensive experience across life sciences and technology, with ro…" at bounding box center [713, 404] width 599 height 115
click at [537, 439] on textarea "Hello, I have extensive experience across life sciences and technology, with ro…" at bounding box center [713, 404] width 599 height 115
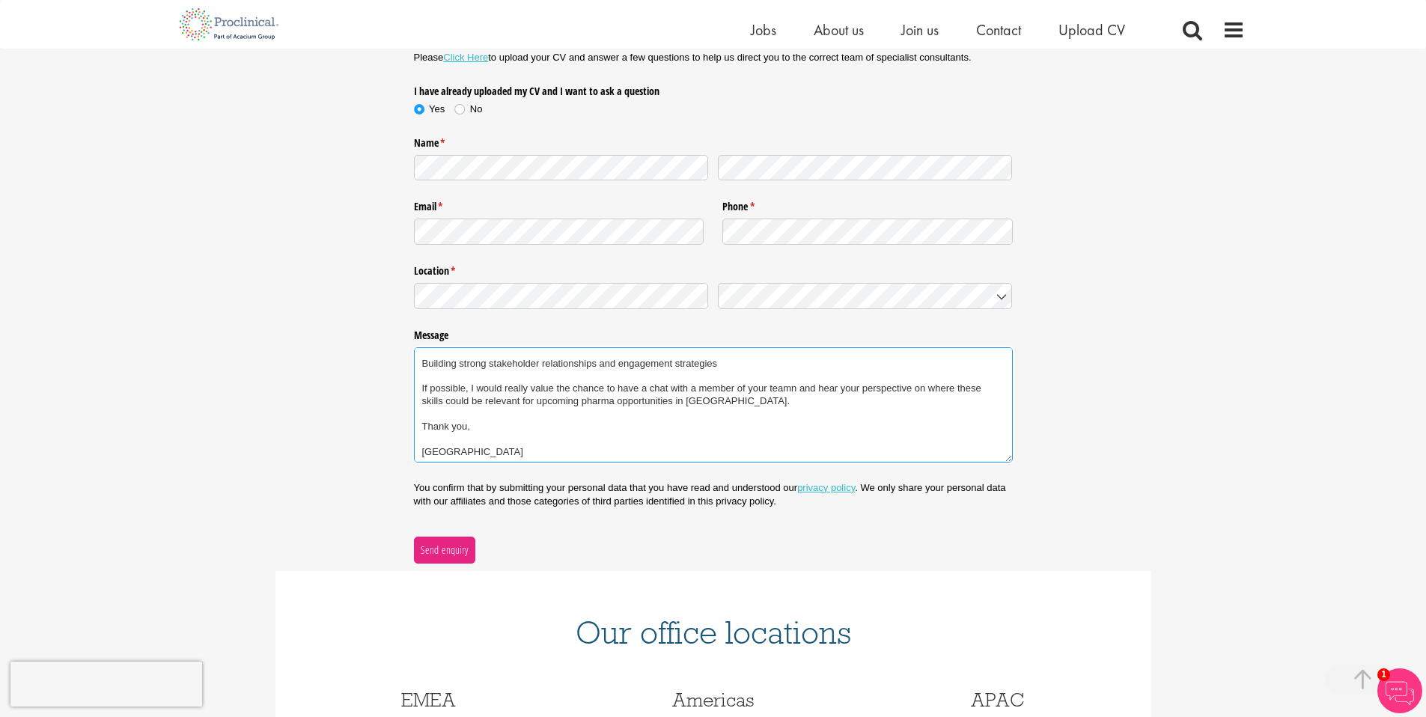
scroll to position [113, 0]
click at [791, 385] on textarea "Hello, I have extensive experience across life sciences and technology, with ro…" at bounding box center [713, 404] width 599 height 115
click at [792, 383] on textarea "Hello, I have extensive experience across life sciences and technology, with ro…" at bounding box center [713, 404] width 599 height 115
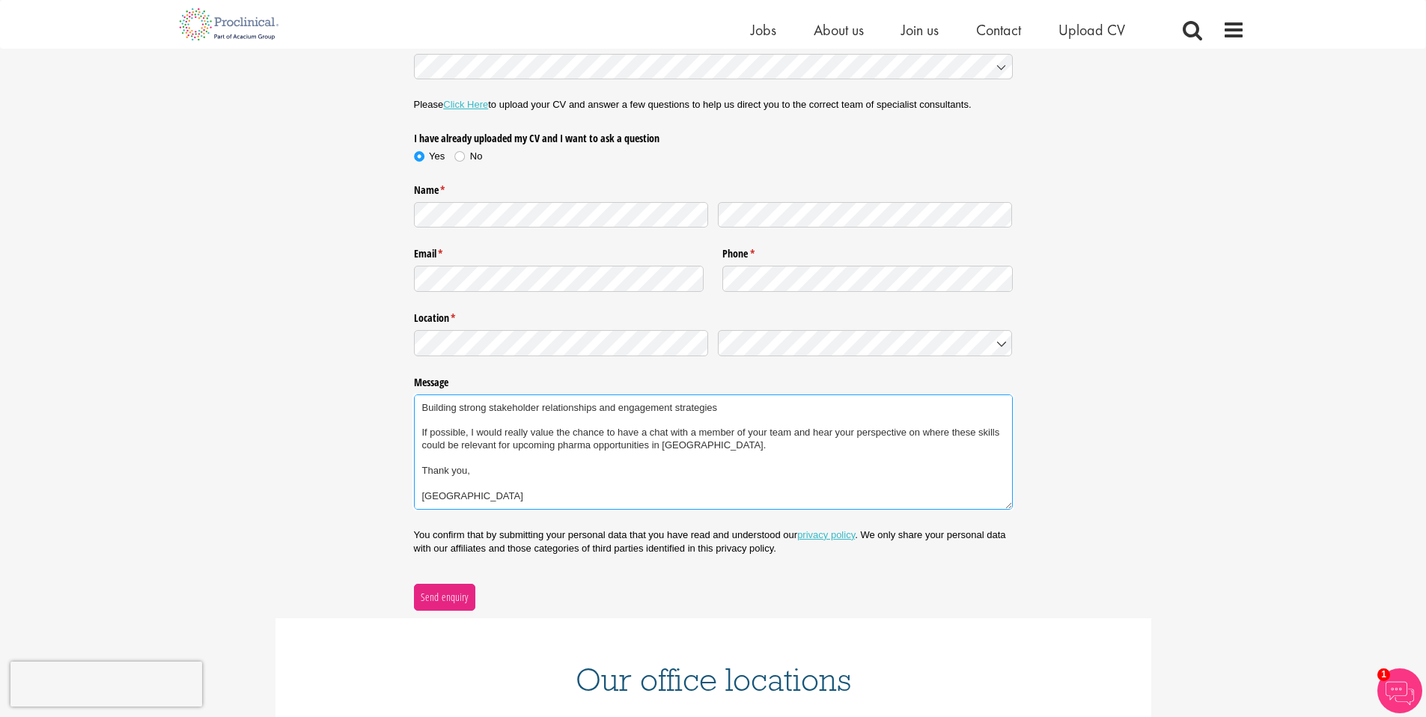
scroll to position [217, 0]
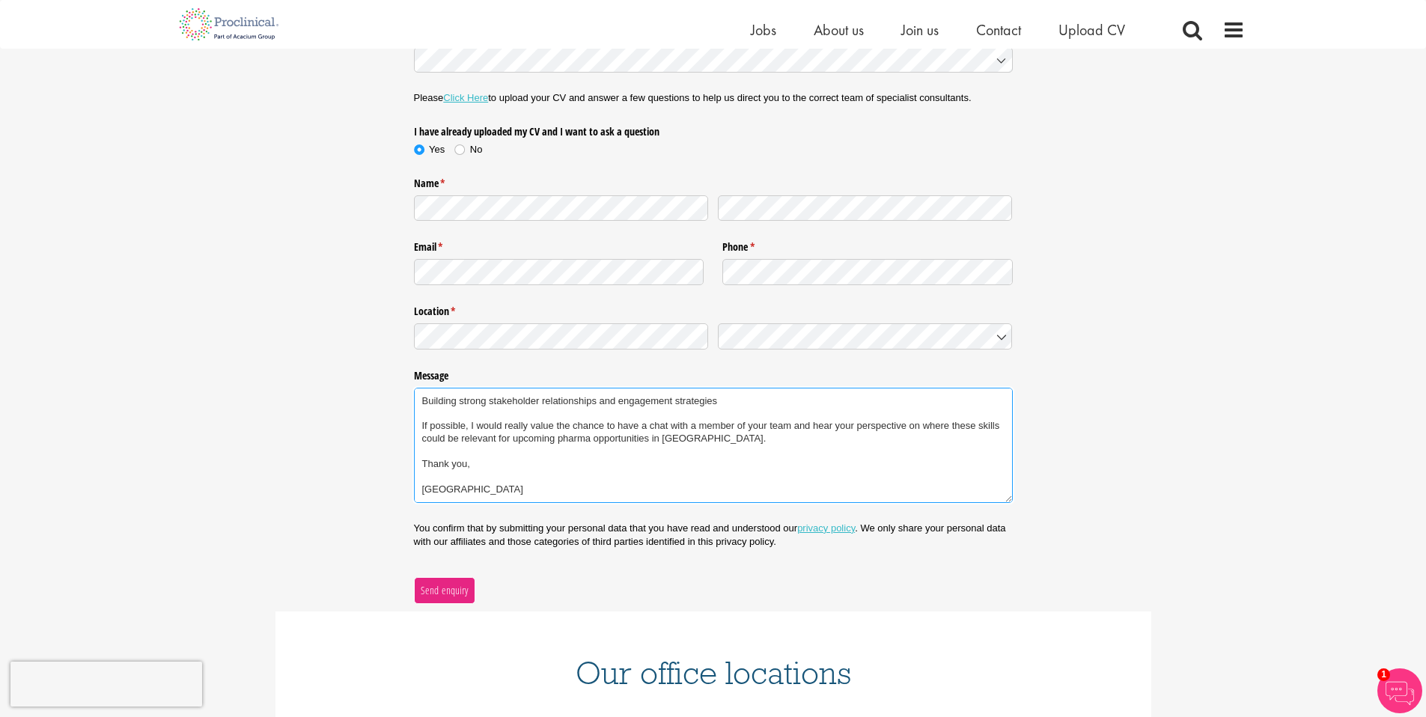
type textarea "Hello, I have extensive experience across life sciences and technology, with ro…"
click at [446, 595] on span "Send enquiry" at bounding box center [444, 590] width 49 height 16
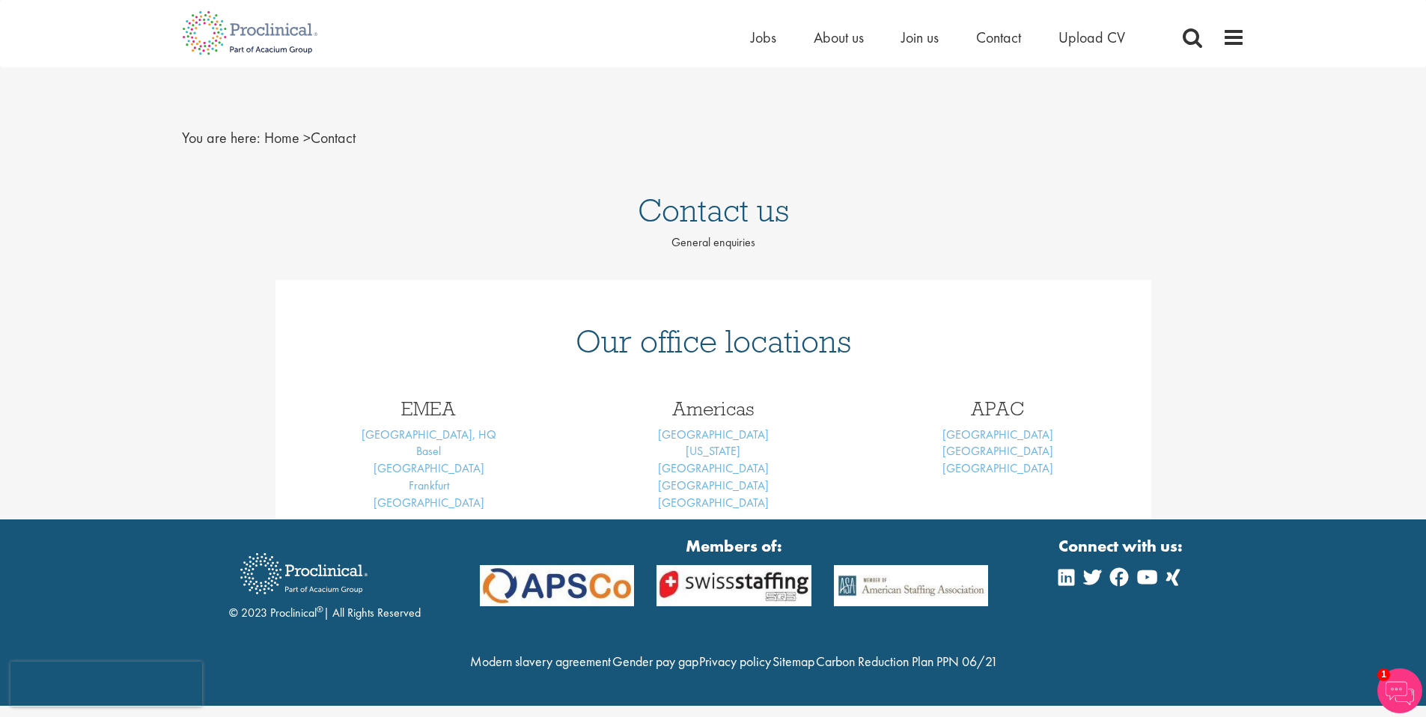
scroll to position [0, 0]
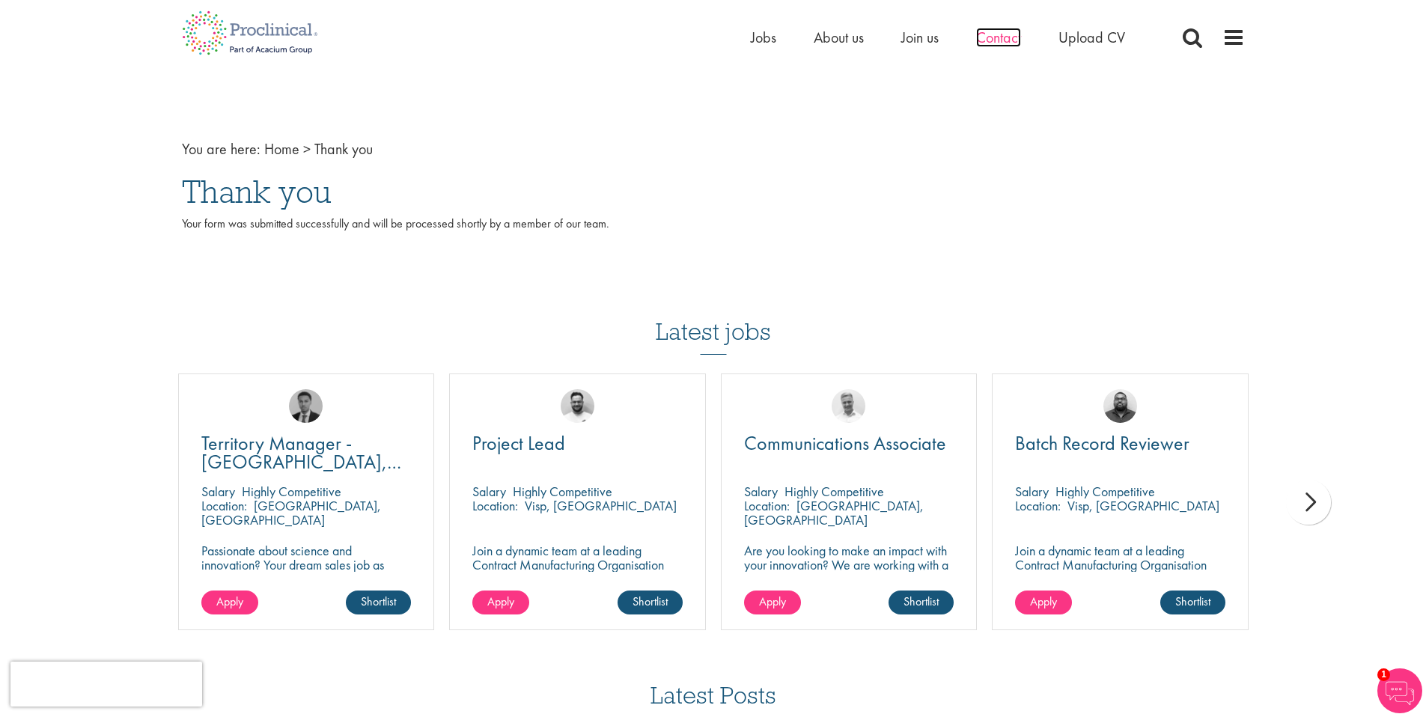
click at [1005, 34] on span "Contact" at bounding box center [998, 37] width 45 height 19
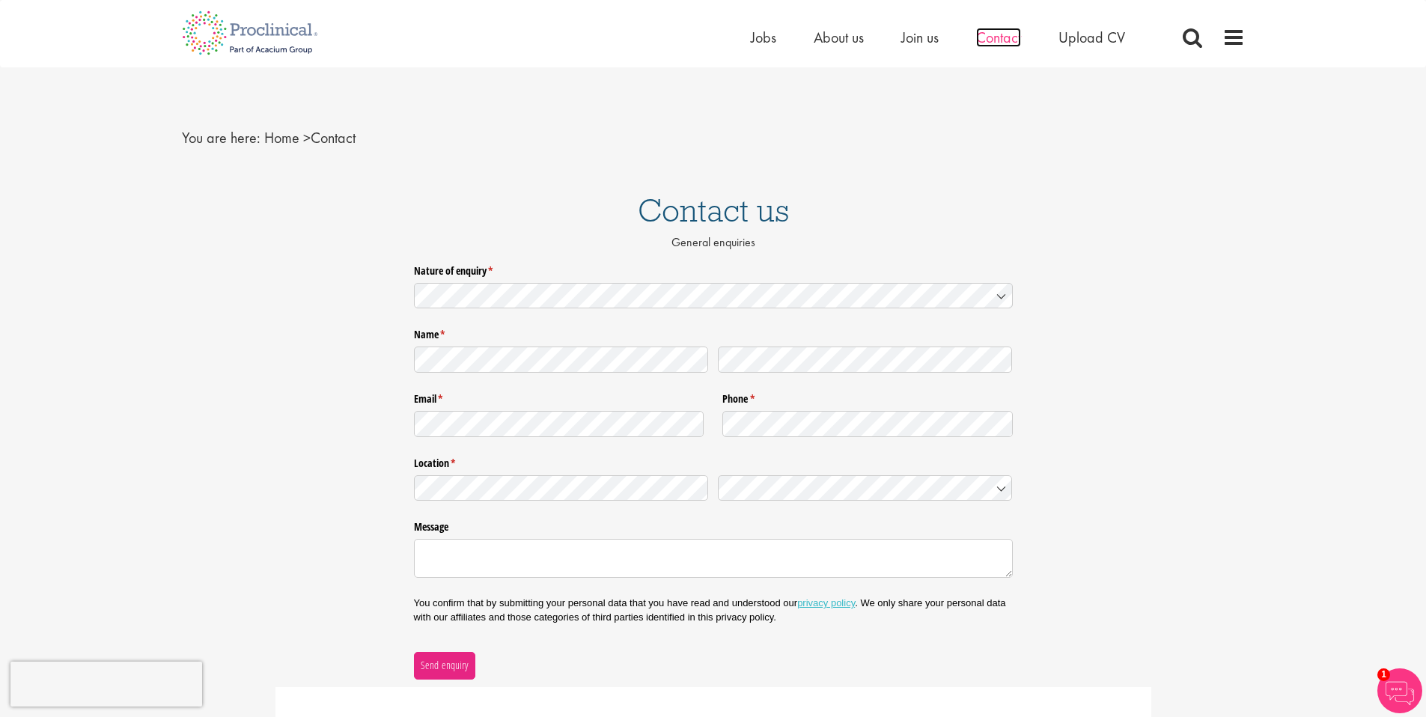
click at [997, 43] on span "Contact" at bounding box center [998, 37] width 45 height 19
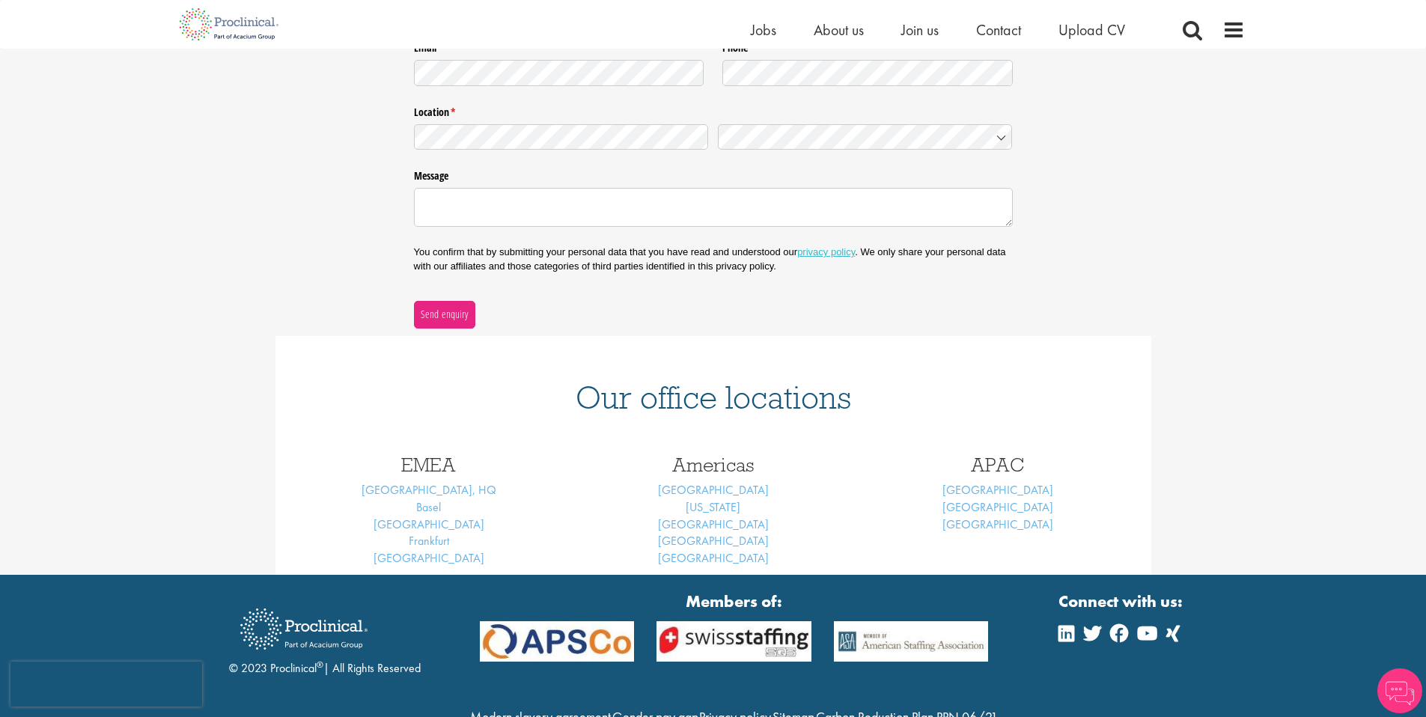
scroll to position [152, 0]
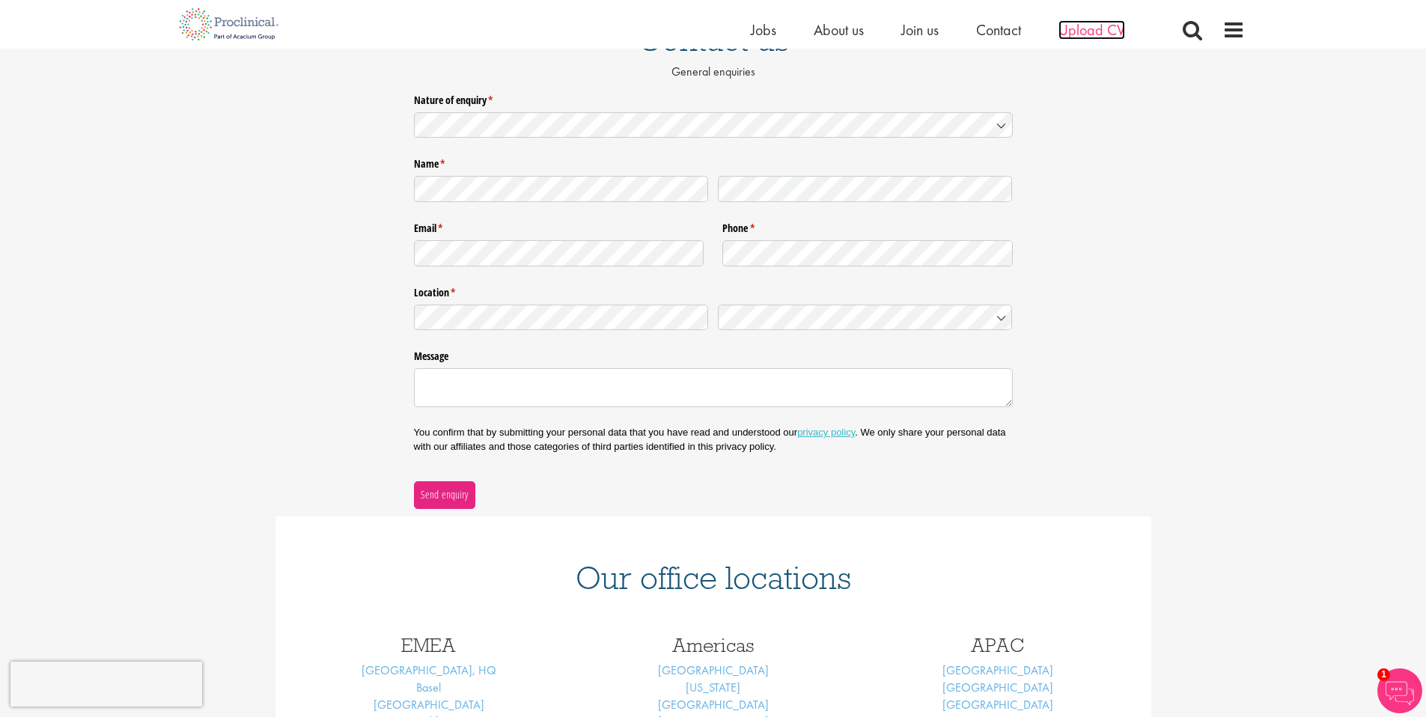
click at [1075, 31] on span "Upload CV" at bounding box center [1092, 29] width 67 height 19
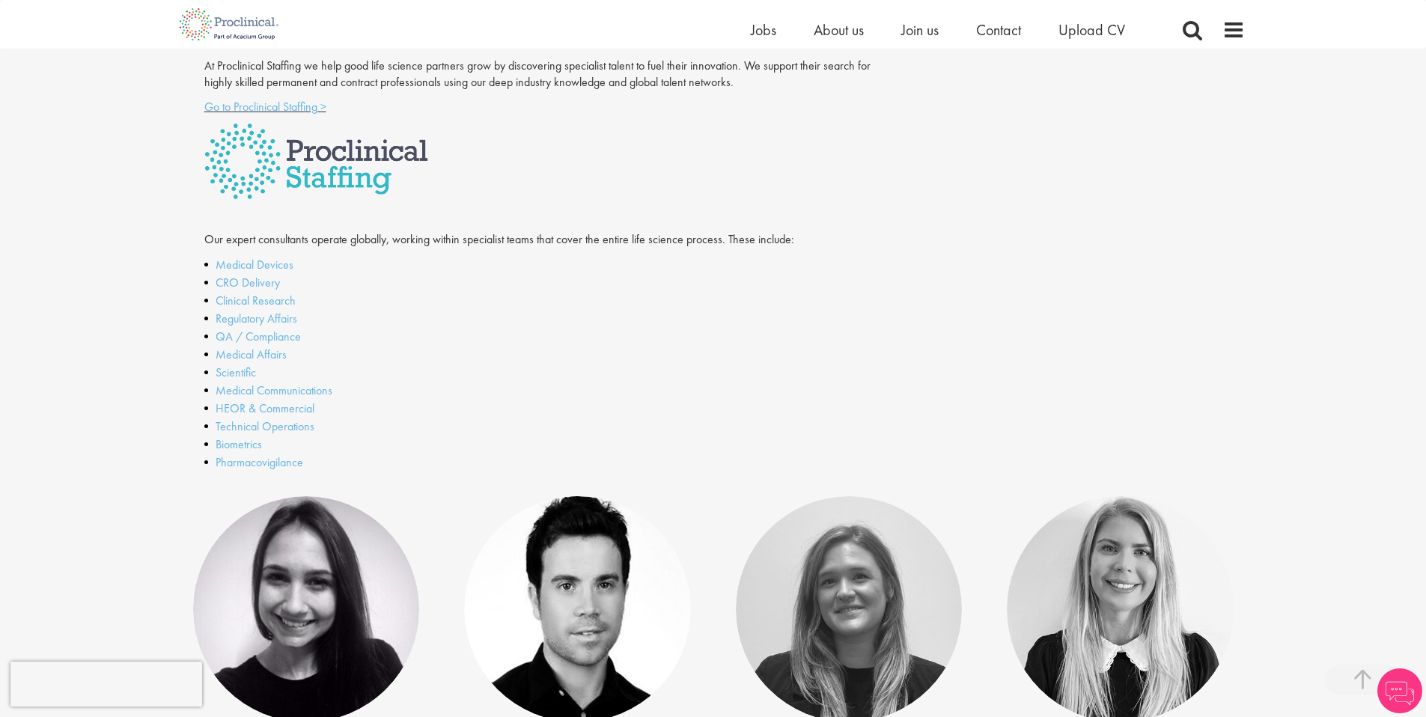
scroll to position [291, 0]
click at [297, 408] on link "HEOR & Commercial" at bounding box center [265, 408] width 99 height 16
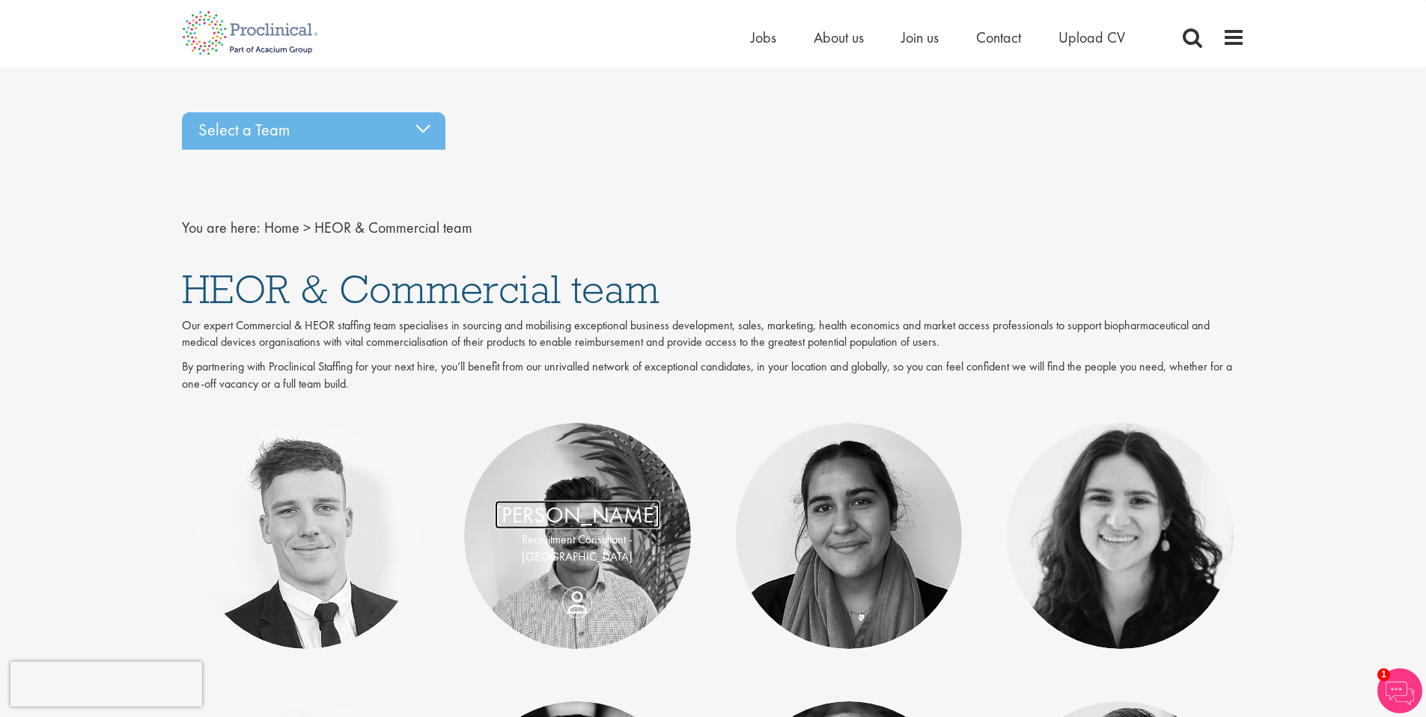
click at [593, 511] on link "[PERSON_NAME]" at bounding box center [577, 515] width 165 height 28
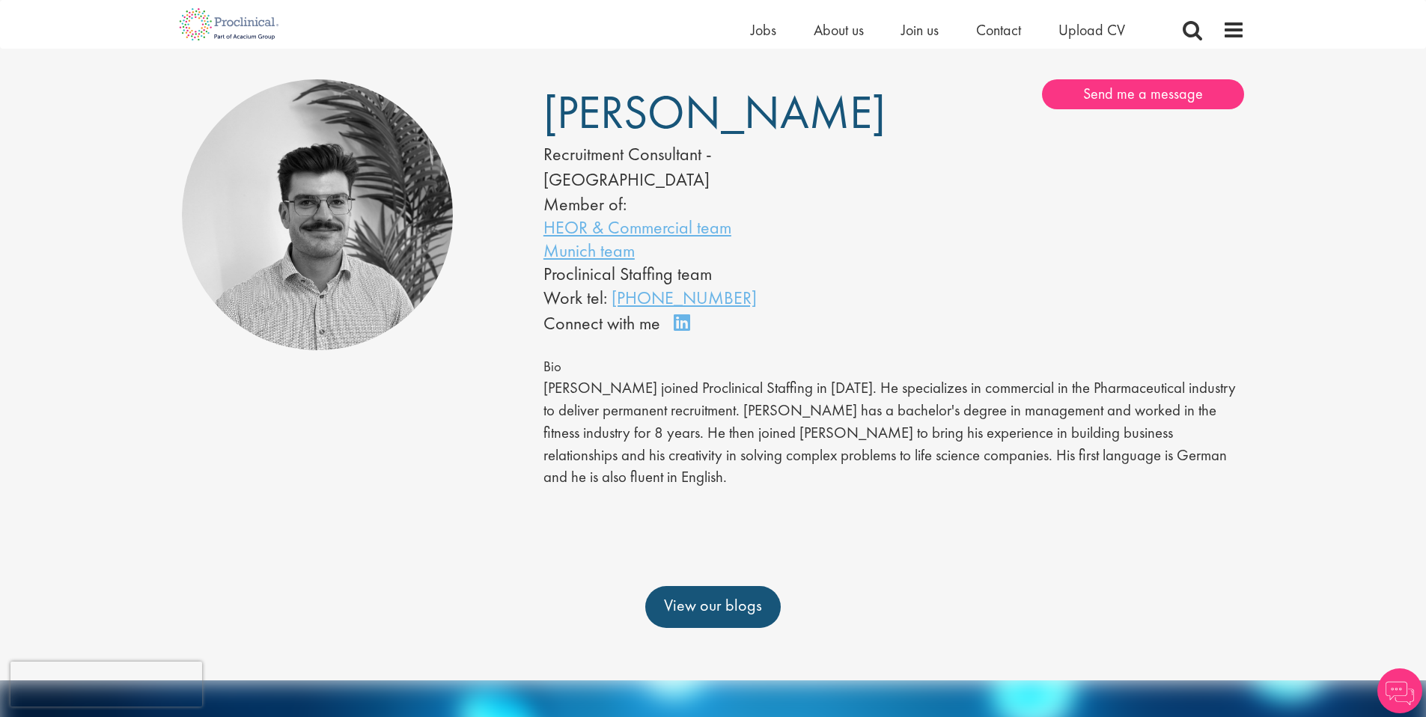
scroll to position [88, 0]
click at [1006, 32] on span "Contact" at bounding box center [998, 29] width 45 height 19
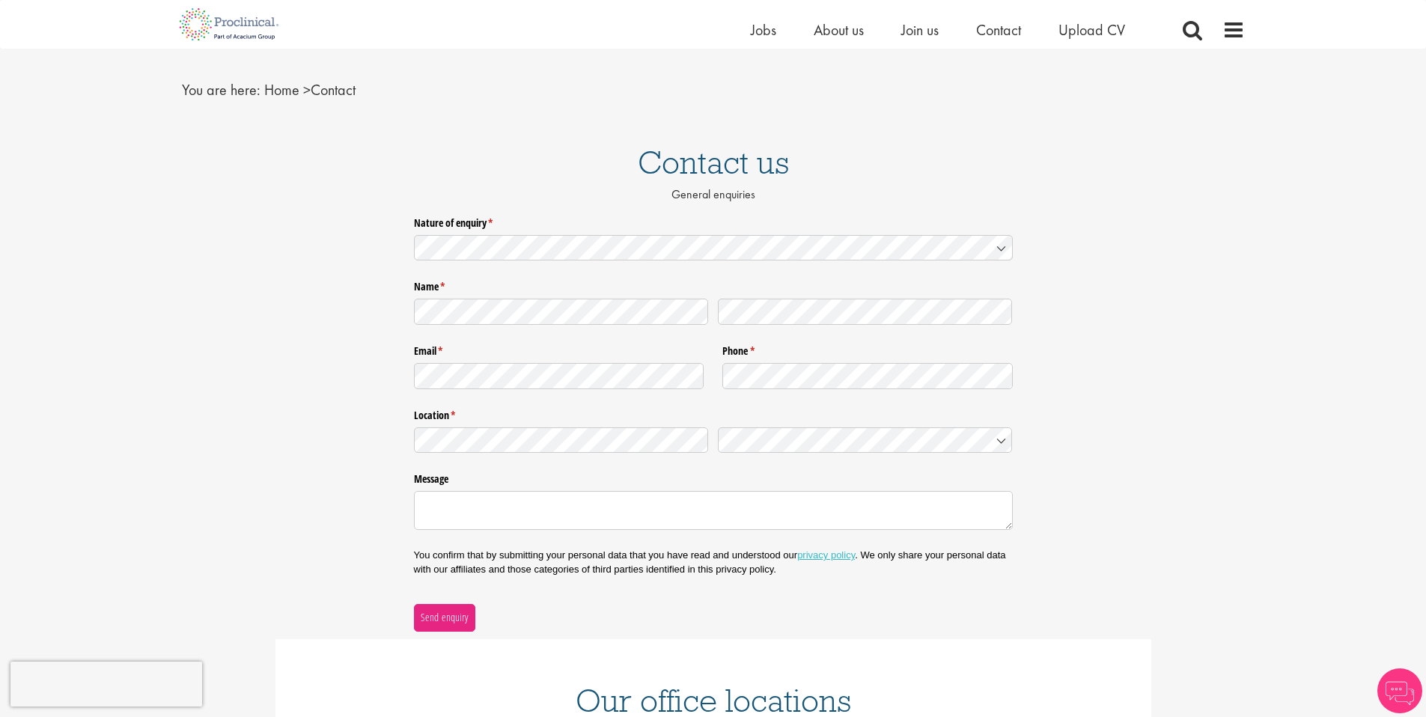
scroll to position [410, 0]
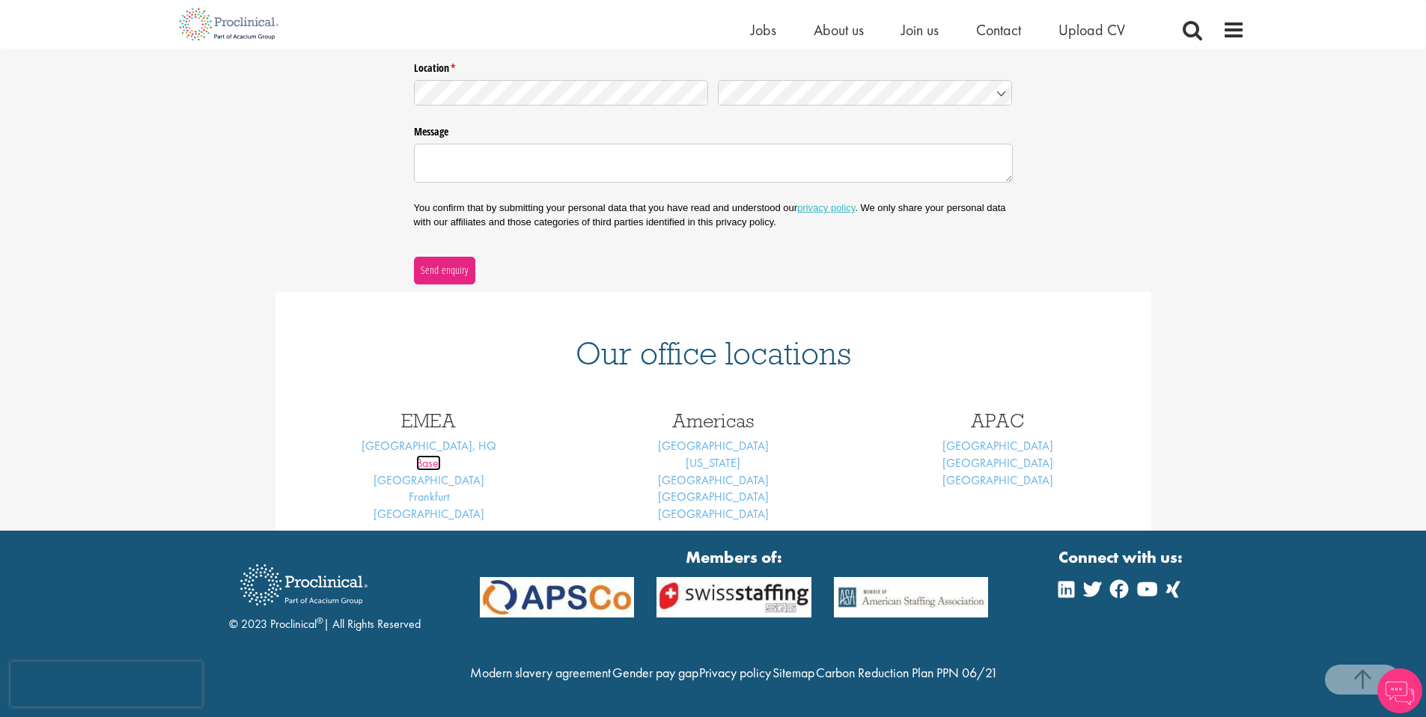
click at [435, 455] on link "Basel" at bounding box center [428, 463] width 25 height 16
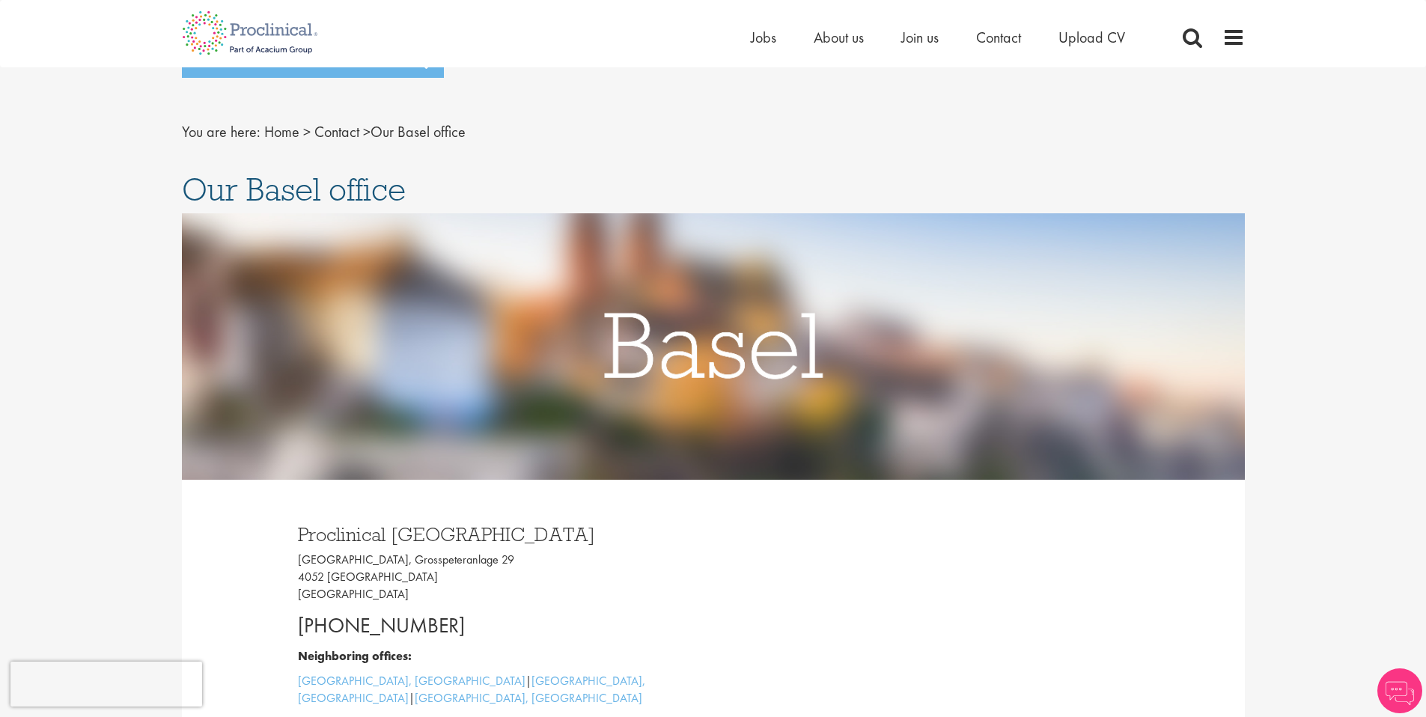
drag, startPoint x: 496, startPoint y: 374, endPoint x: 277, endPoint y: 370, distance: 219.4
click at [277, 480] on div "Proclinical [GEOGRAPHIC_DATA] [GEOGRAPHIC_DATA], [STREET_ADDRESS] [PHONE_NUMBER…" at bounding box center [714, 637] width 876 height 314
copy p "[PHONE_NUMBER]"
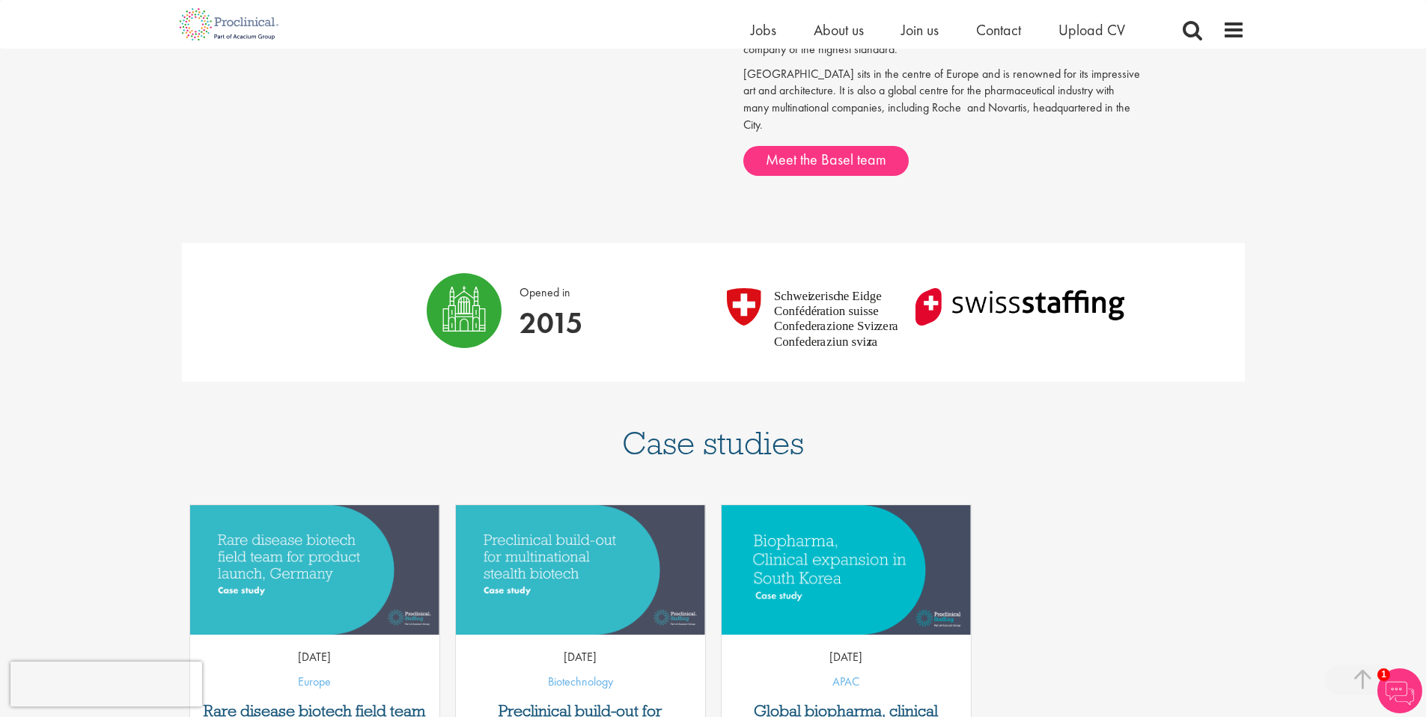
scroll to position [993, 0]
